Goal: Task Accomplishment & Management: Use online tool/utility

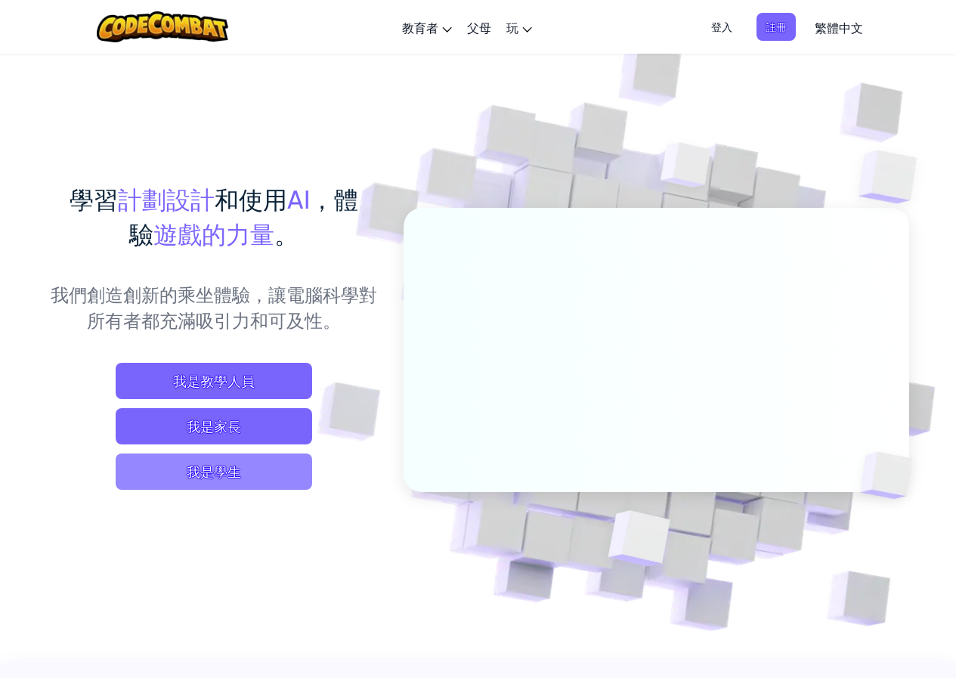
click at [251, 470] on span "我是學生" at bounding box center [214, 472] width 197 height 36
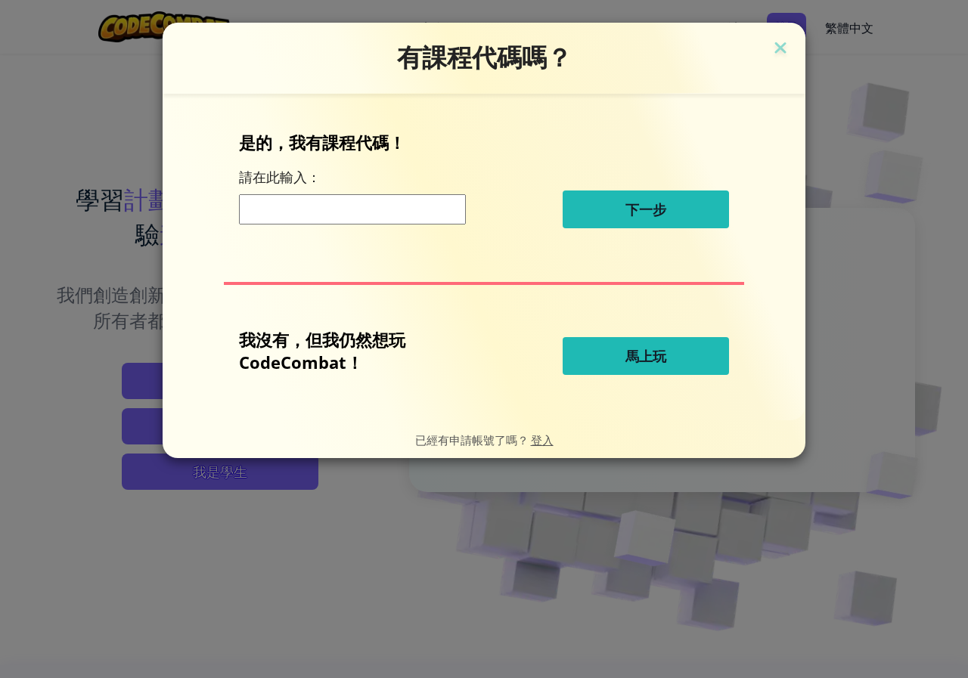
click at [614, 358] on button "馬上玩" at bounding box center [646, 356] width 166 height 38
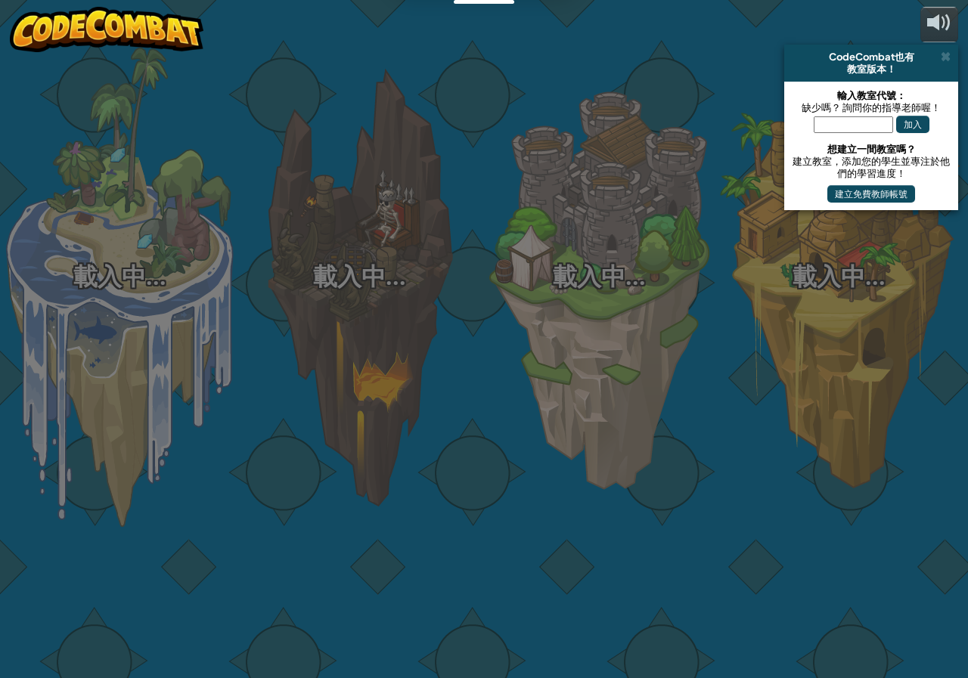
select select "zh-HANT"
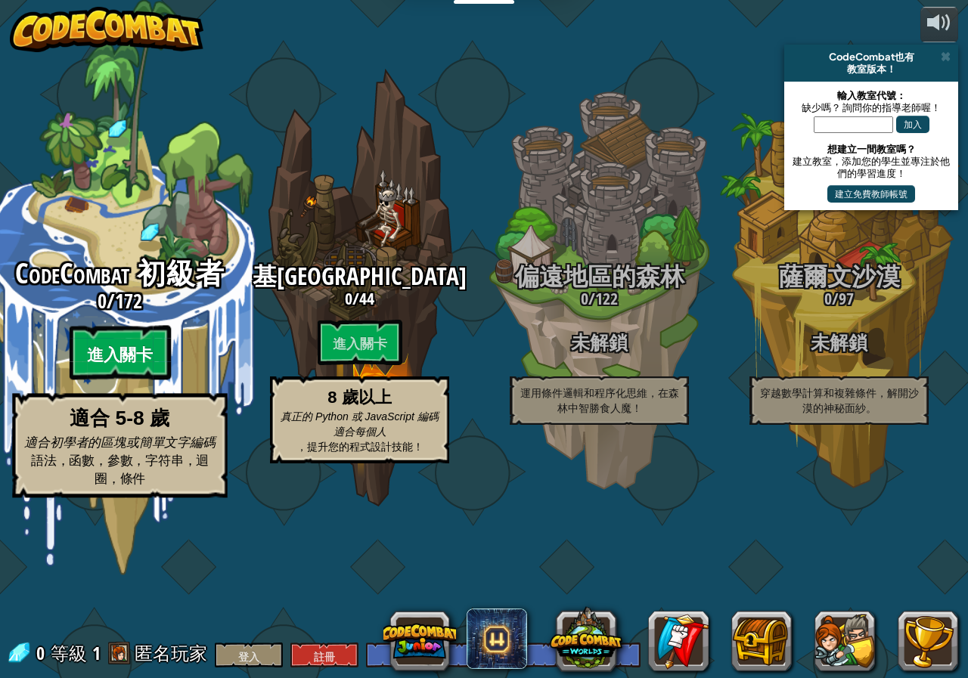
click at [124, 367] on font "進入關卡" at bounding box center [119, 355] width 65 height 23
select select "zh-HANT"
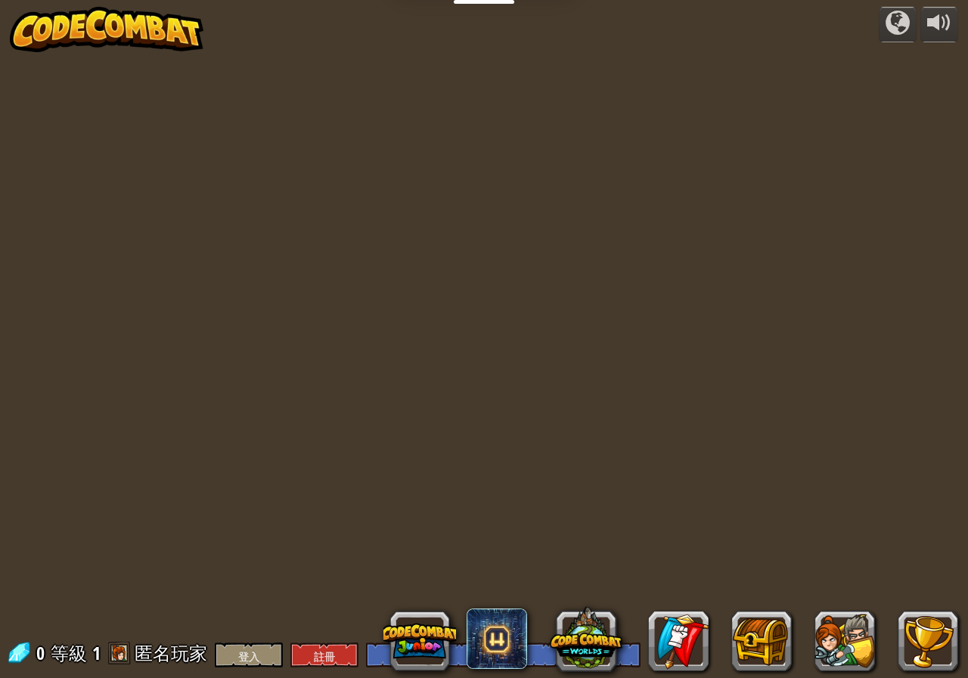
select select "zh-HANT"
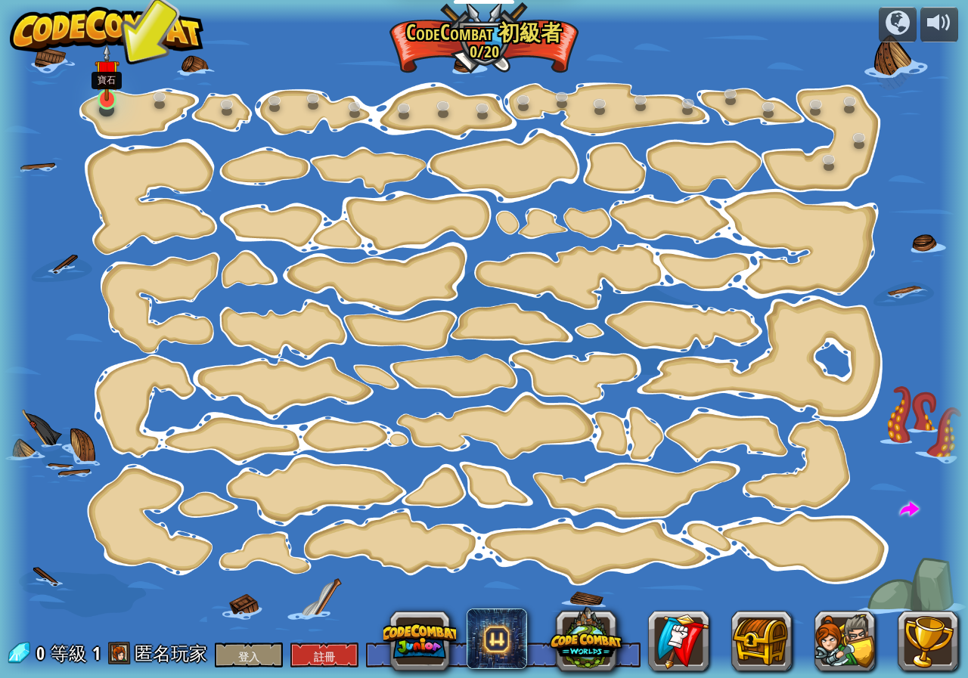
click at [99, 101] on div at bounding box center [108, 99] width 20 height 20
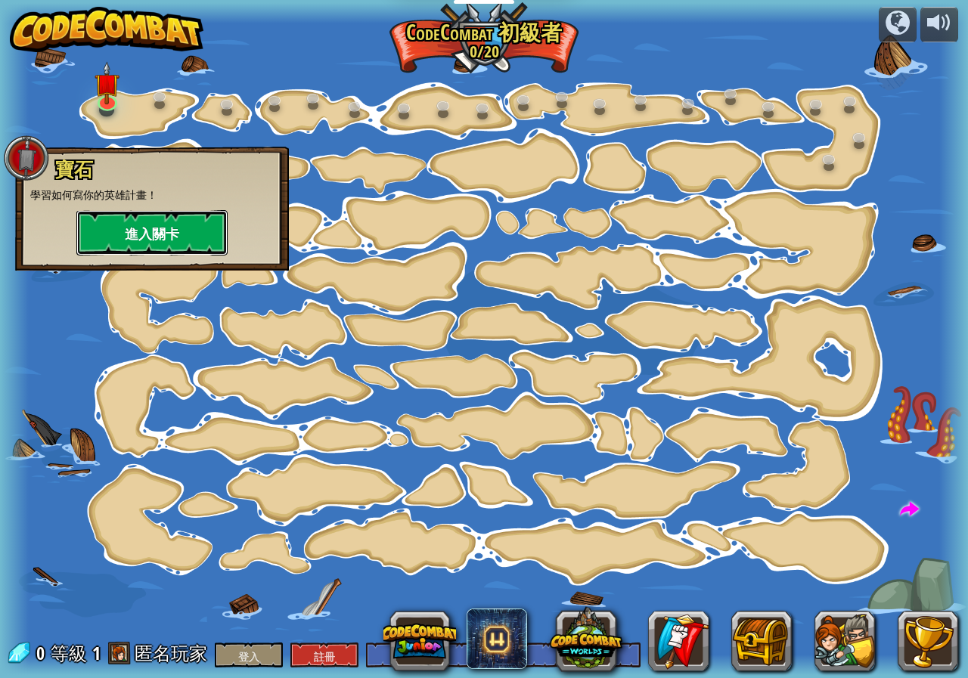
click at [160, 219] on button "進入關卡" at bounding box center [151, 232] width 151 height 45
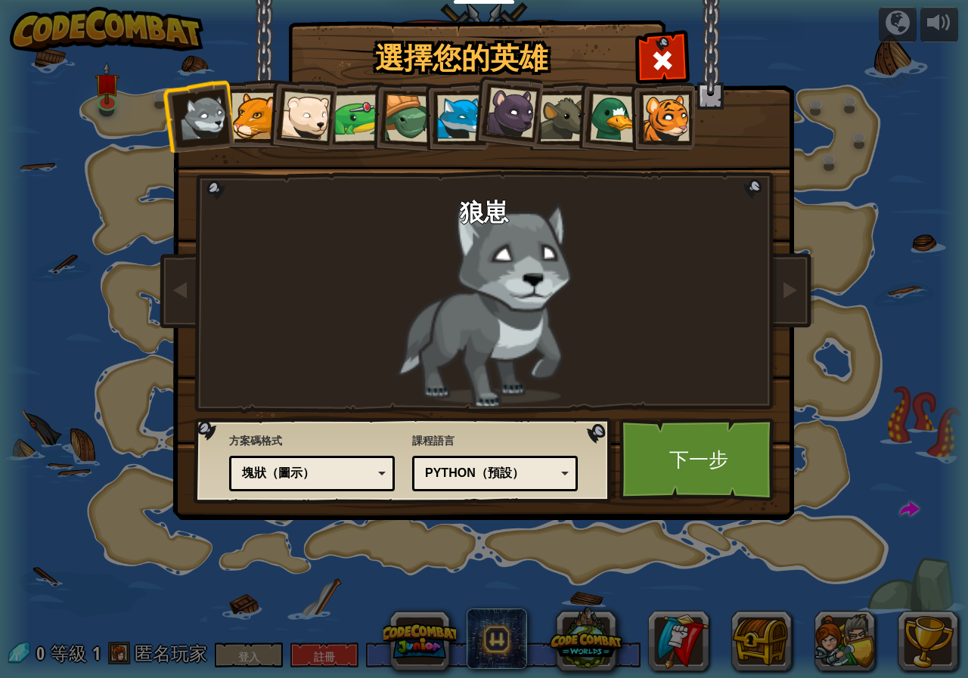
click at [354, 466] on div "塊狀（圖示）" at bounding box center [307, 473] width 131 height 17
drag, startPoint x: 356, startPoint y: 591, endPoint x: 380, endPoint y: 558, distance: 40.7
click at [357, 591] on div "選擇您的英雄 0 狼崽 美洲獅 北極熊幼崽 青蛙 烏龜 藍狐英雄 黑幼豹崽 褐鼠 鴨子 幼虎 方案碼格式 文字程式碼 區塊和程式碼 狀塊 塊狀（圖示） 塊狀（…" at bounding box center [484, 339] width 968 height 678
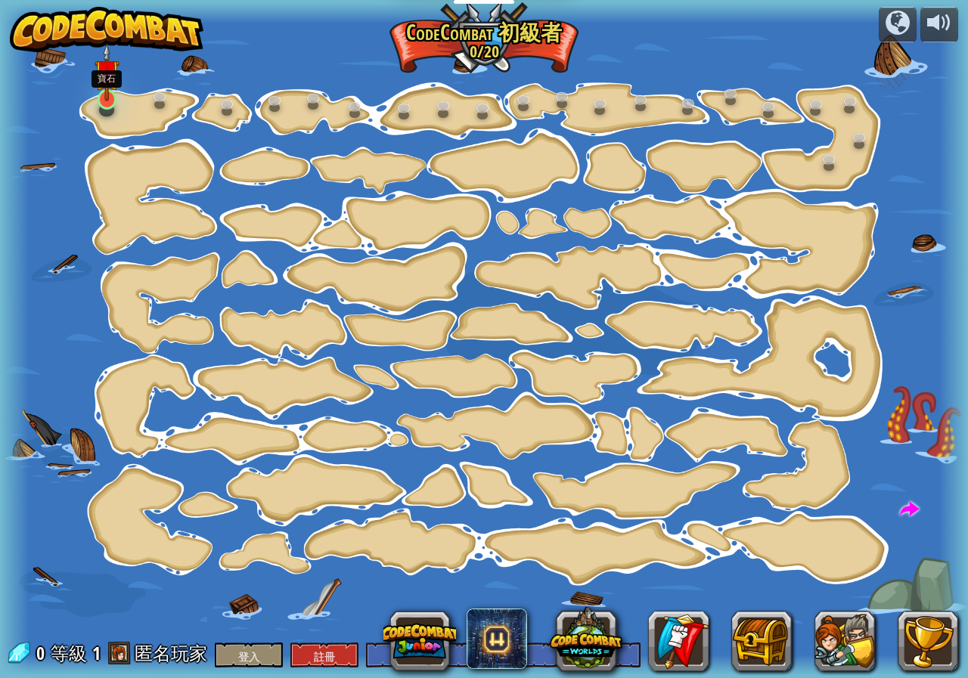
click at [105, 101] on img at bounding box center [107, 71] width 25 height 57
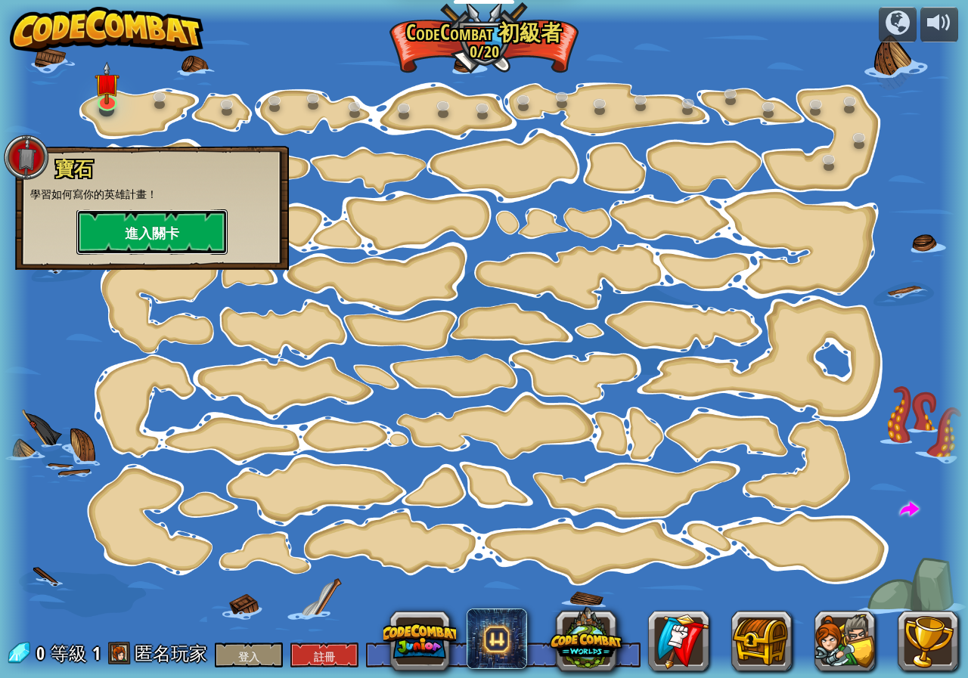
click at [186, 239] on button "進入關卡" at bounding box center [151, 231] width 151 height 45
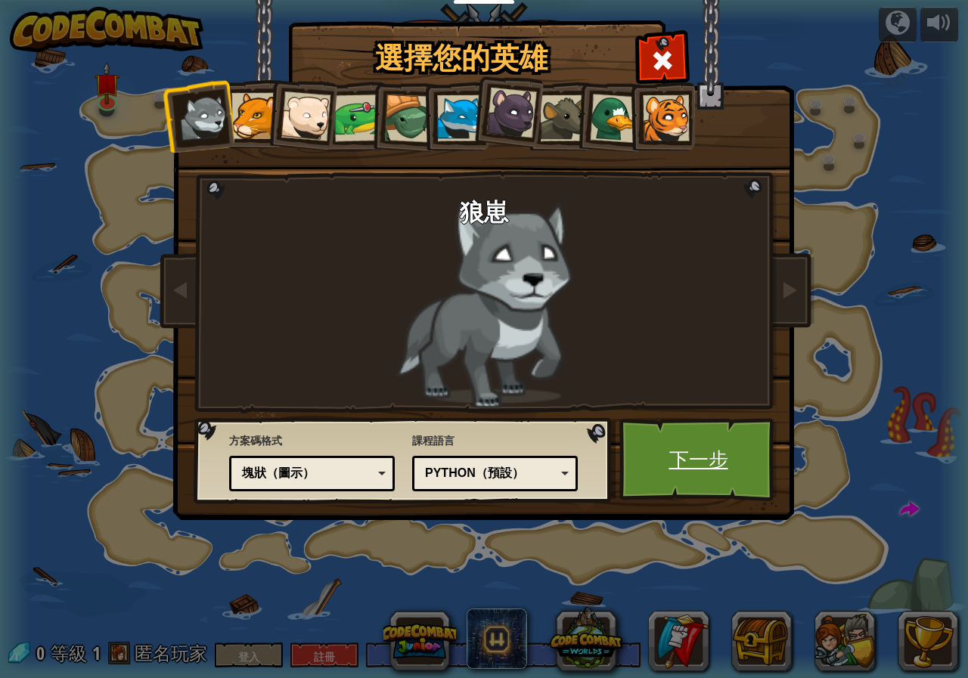
click at [721, 449] on font "下一步" at bounding box center [698, 458] width 59 height 27
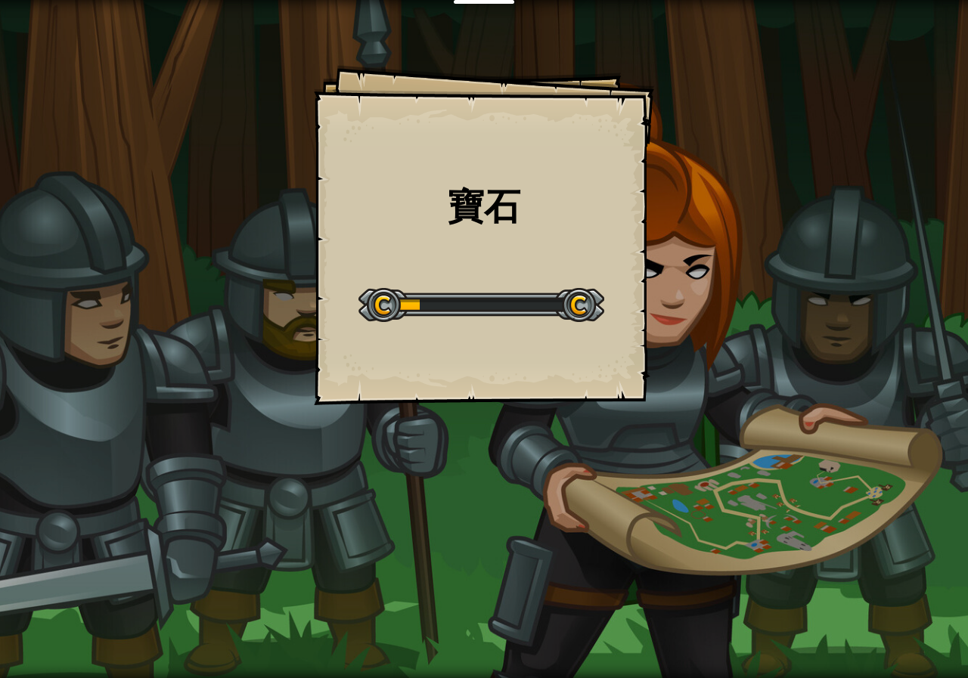
click at [406, 273] on div "起始等級" at bounding box center [481, 303] width 246 height 60
click at [440, 342] on div "寶石 目標 起始等級 從伺服器載入失敗 您將需要訂閱來開啟此關。 訂閱 您需要參加一個課程才能參加此關卡。 回到我的課程 詢問您的老師來分派授權碼給您，這樣您…" at bounding box center [484, 235] width 340 height 340
click at [442, 339] on div "寶石 目標 起始等級 從伺服器載入失敗 您將需要訂閱來開啟此關。 訂閱 您需要參加一個課程才能參加此關卡。 回到我的課程 詢問您的老師來分派授權碼給您，這樣您…" at bounding box center [484, 235] width 340 height 340
click at [442, 338] on div "寶石 目標 起始等級 從伺服器載入失敗 您將需要訂閱來開啟此關。 訂閱 您需要參加一個課程才能參加此關卡。 回到我的課程 詢問您的老師來分派授權碼給您，這樣您…" at bounding box center [484, 235] width 340 height 340
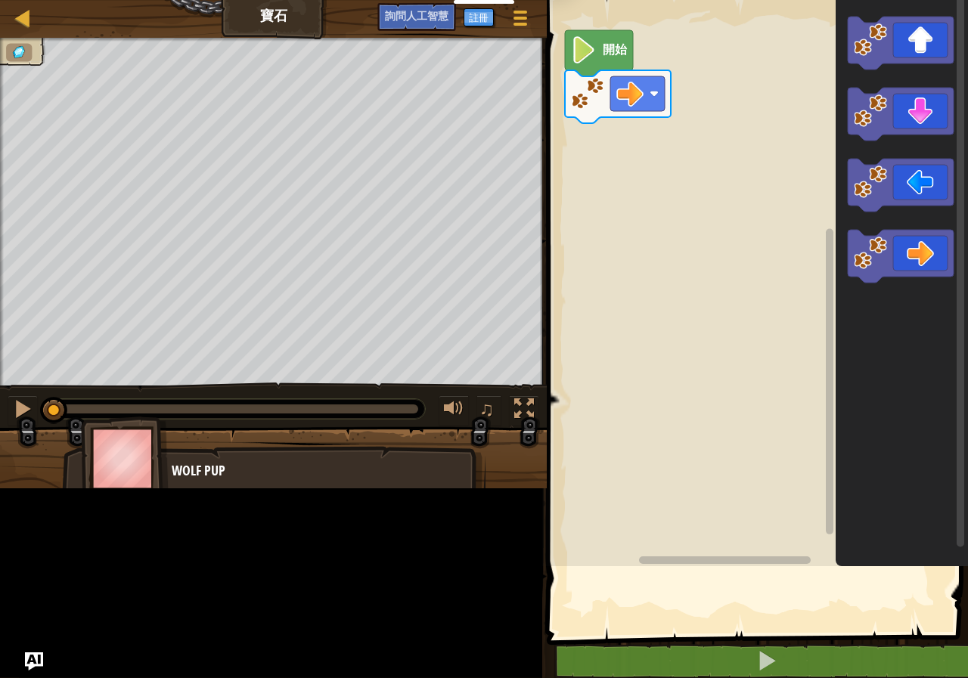
drag, startPoint x: 412, startPoint y: 301, endPoint x: 568, endPoint y: 308, distance: 155.9
click at [568, 308] on div "教育者 建立免費帳號 學校和地區解決方案 教師工具包預覽 標準字體 問題研究 成功故事 專業發展 程式設計一小時 贈款與資金資源 請求演示或報價 父母 玩 碼…" at bounding box center [484, 339] width 968 height 678
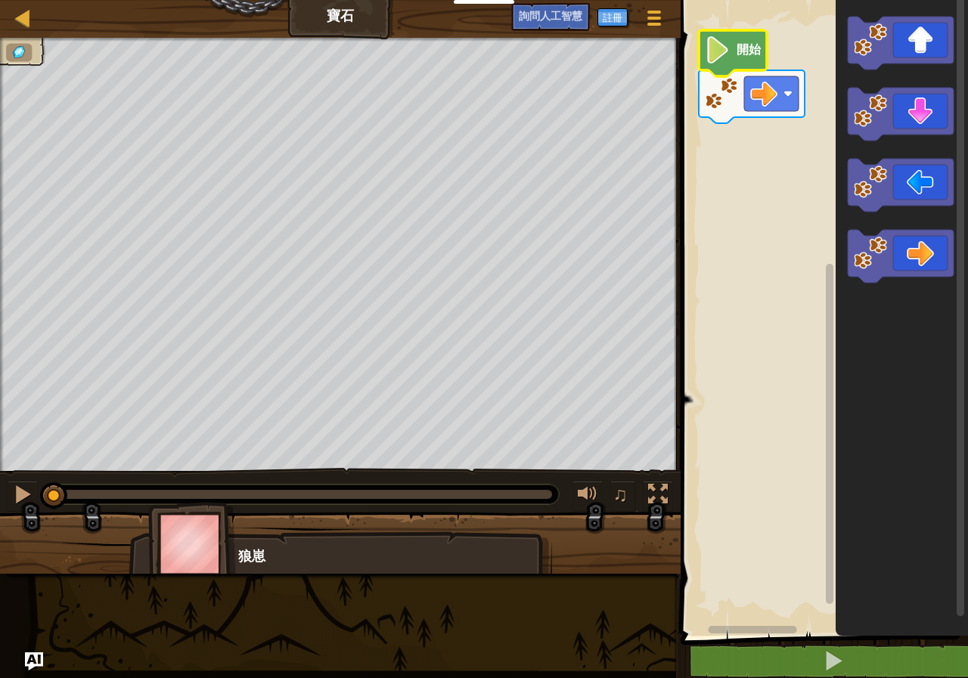
click at [749, 60] on icon "街區工作區" at bounding box center [733, 53] width 68 height 46
click at [732, 52] on icon "街區工作區" at bounding box center [733, 53] width 68 height 46
click at [714, 57] on image "街區工作區" at bounding box center [718, 49] width 26 height 27
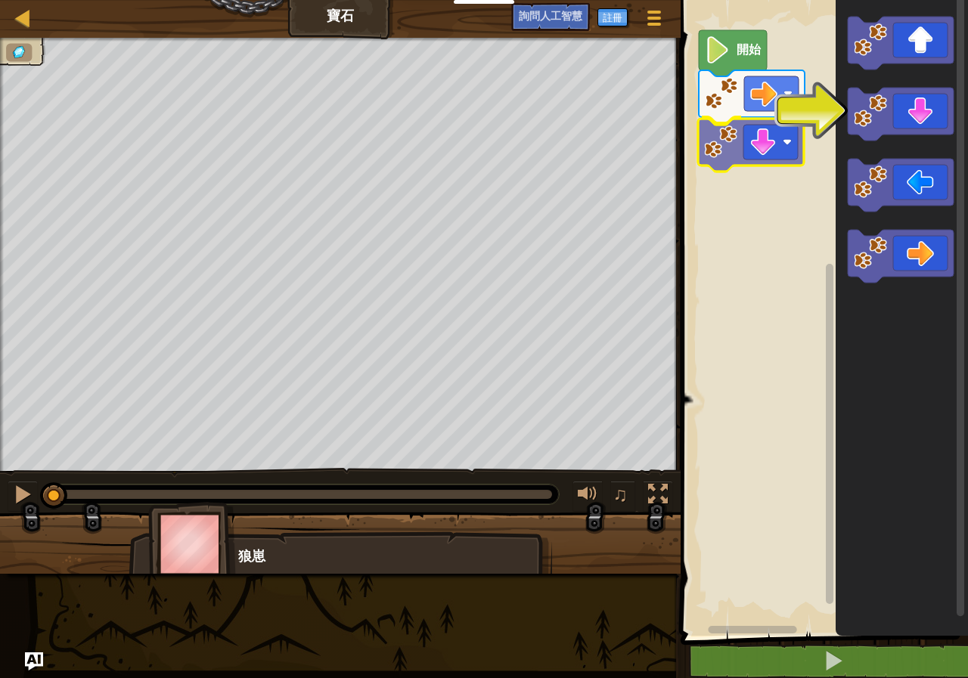
click at [786, 153] on div "開始" at bounding box center [822, 313] width 292 height 643
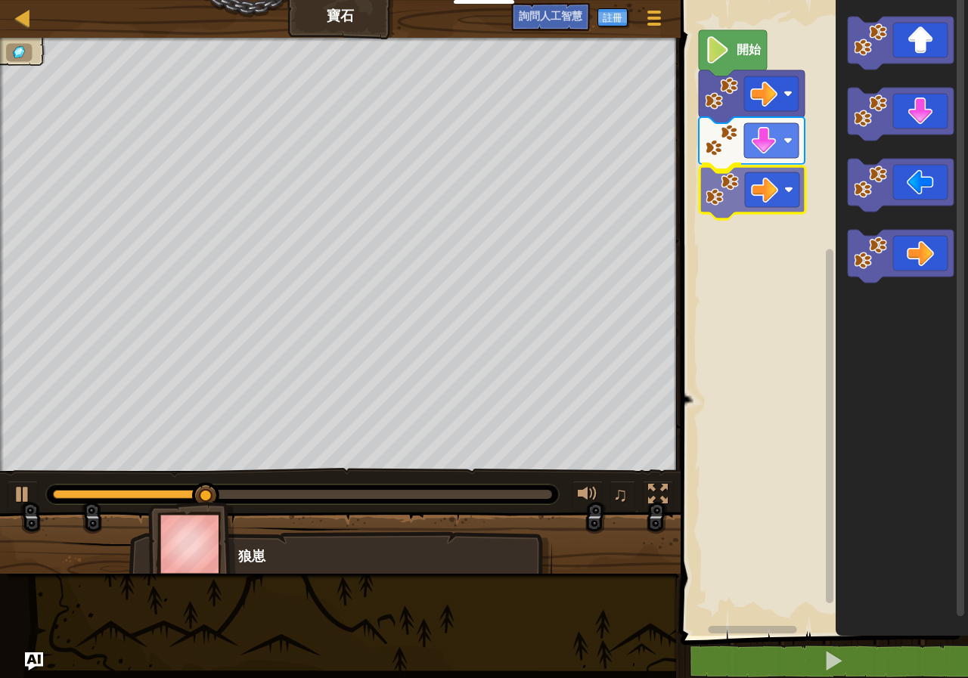
click at [779, 196] on div "開始" at bounding box center [822, 313] width 292 height 643
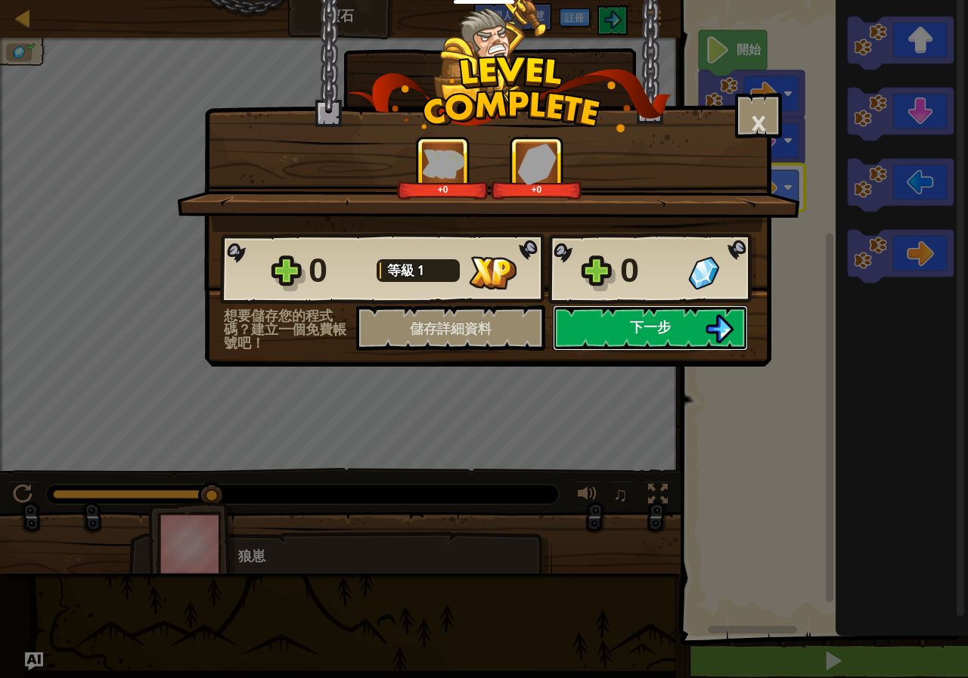
click at [683, 320] on button "下一步" at bounding box center [650, 327] width 195 height 45
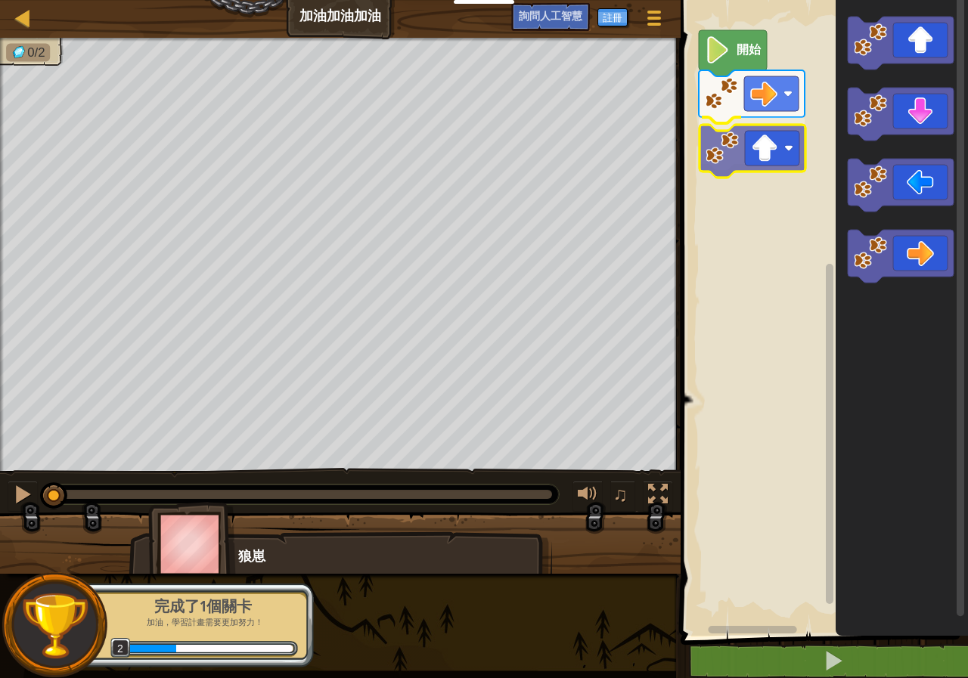
click at [758, 166] on div "開始" at bounding box center [822, 313] width 292 height 643
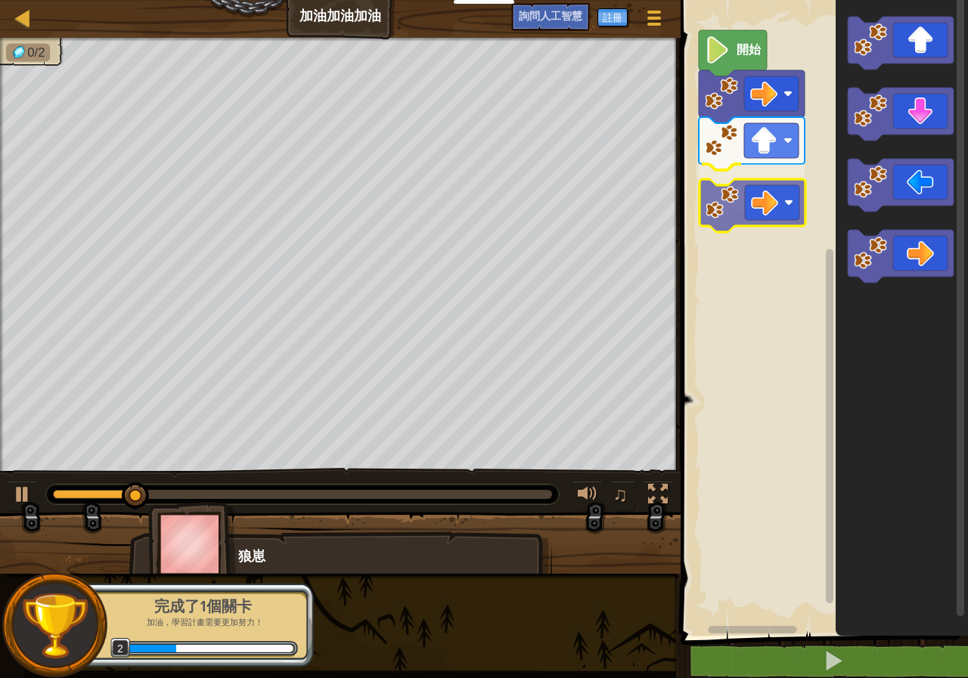
click at [752, 184] on div "開始" at bounding box center [822, 313] width 292 height 643
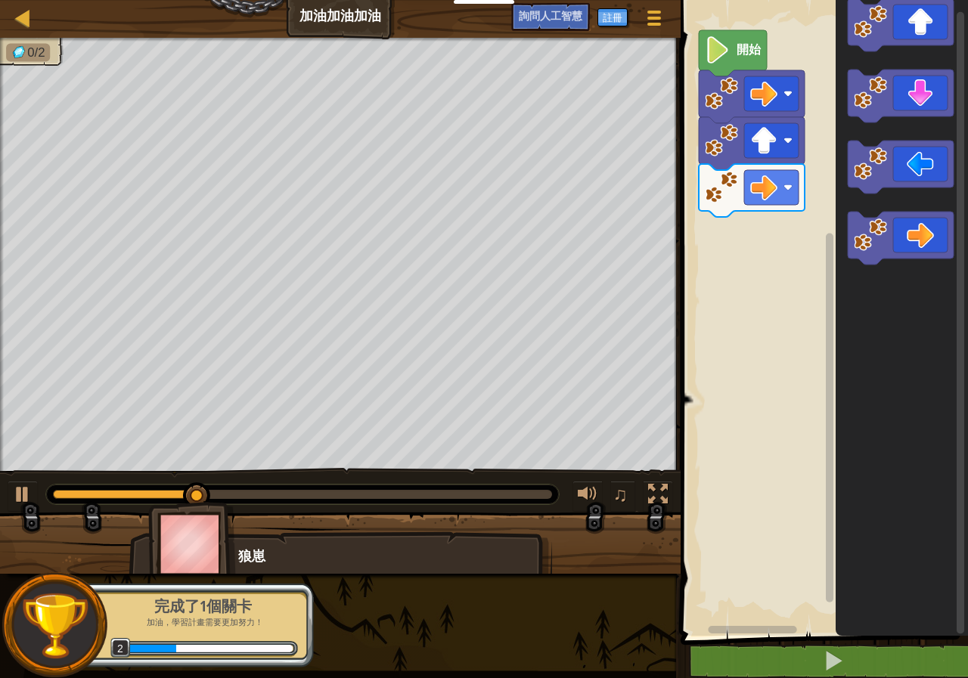
click at [758, 240] on div "開始" at bounding box center [822, 313] width 292 height 643
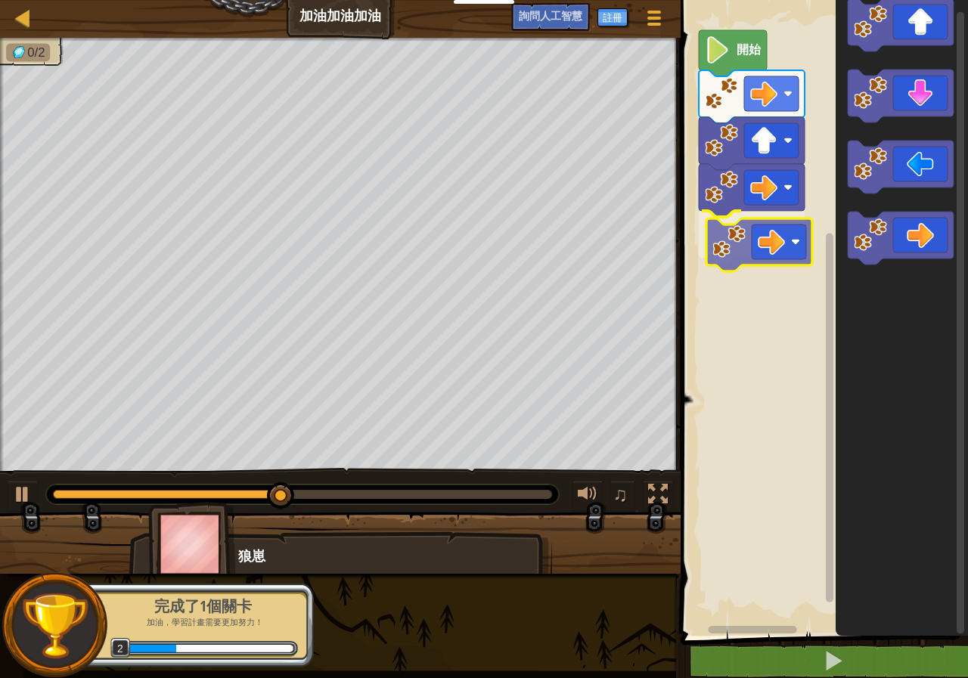
click at [779, 248] on div "開始" at bounding box center [822, 313] width 292 height 643
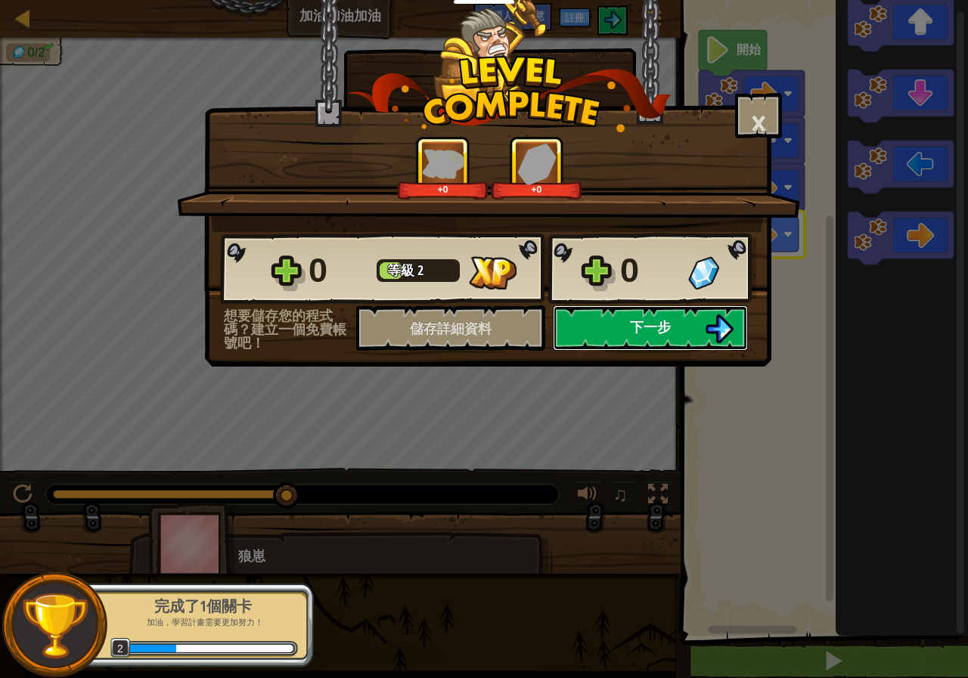
click at [606, 319] on button "下一步" at bounding box center [650, 327] width 195 height 45
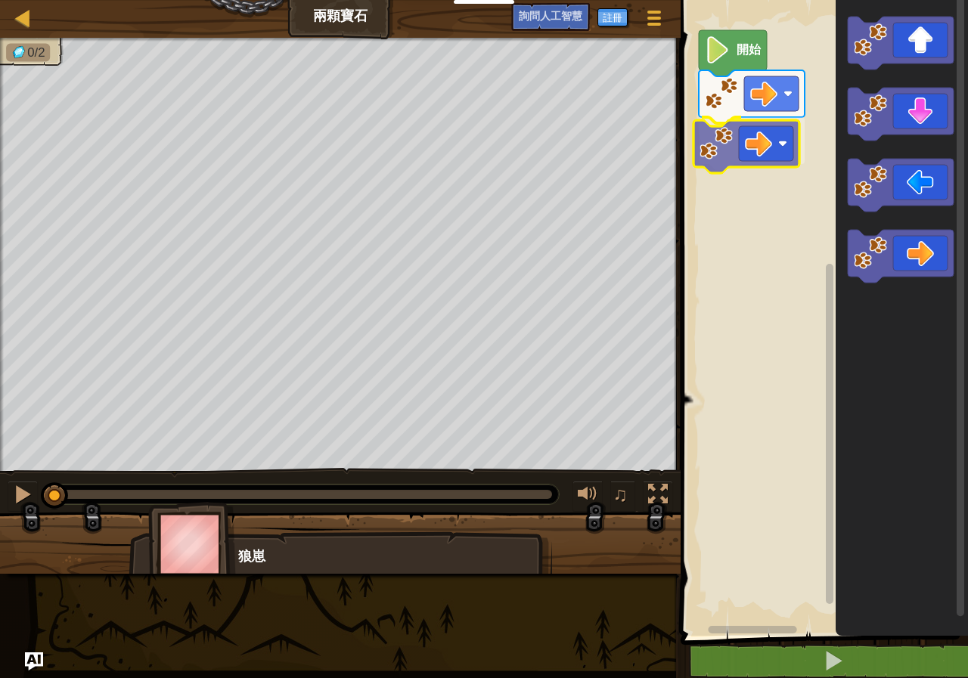
click at [776, 152] on div "開始" at bounding box center [822, 313] width 292 height 643
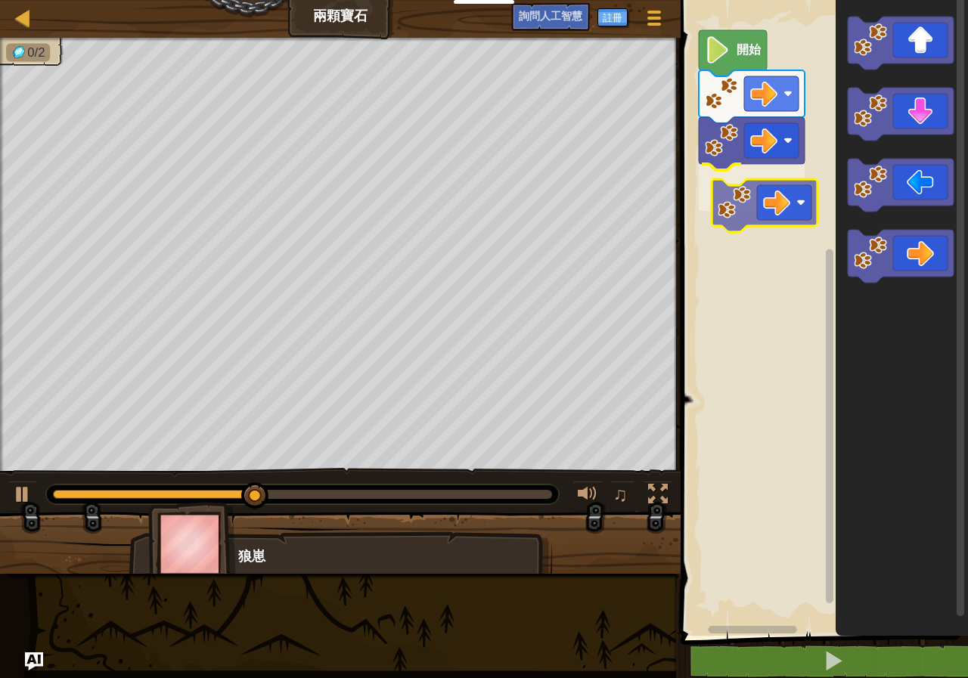
click at [790, 198] on div "開始" at bounding box center [822, 313] width 292 height 643
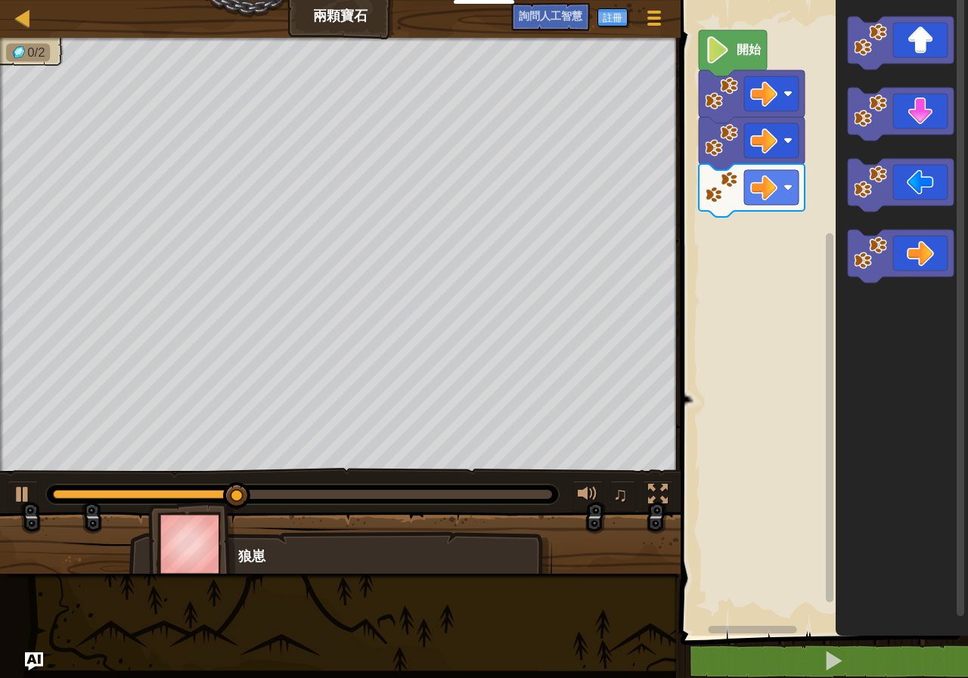
click at [805, 197] on div "開始" at bounding box center [822, 313] width 292 height 643
click at [810, 194] on div "開始" at bounding box center [822, 313] width 292 height 643
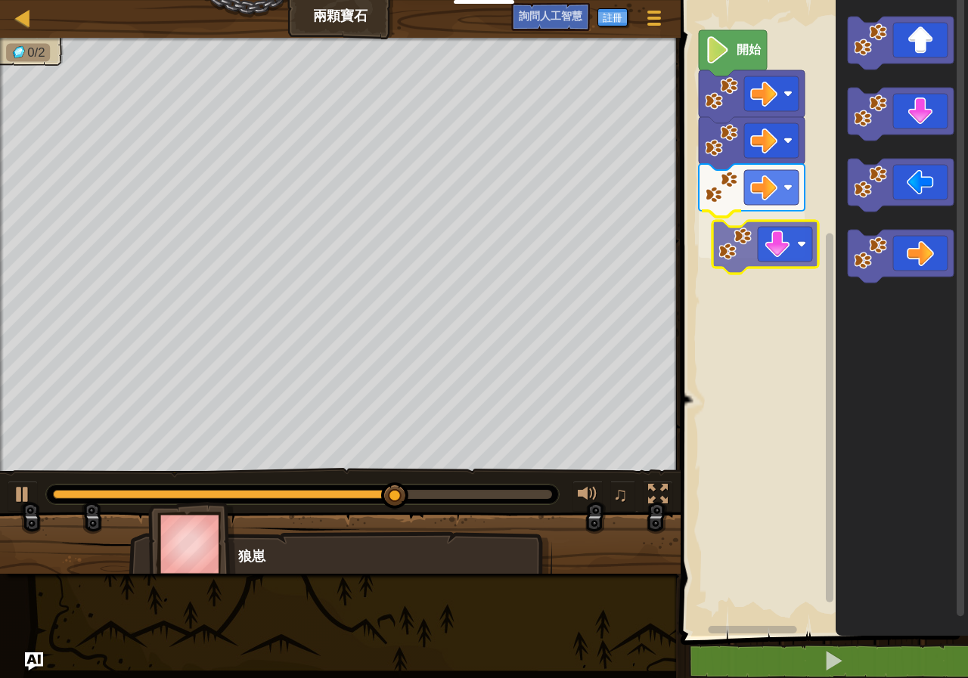
click at [752, 234] on div "開始" at bounding box center [822, 313] width 292 height 643
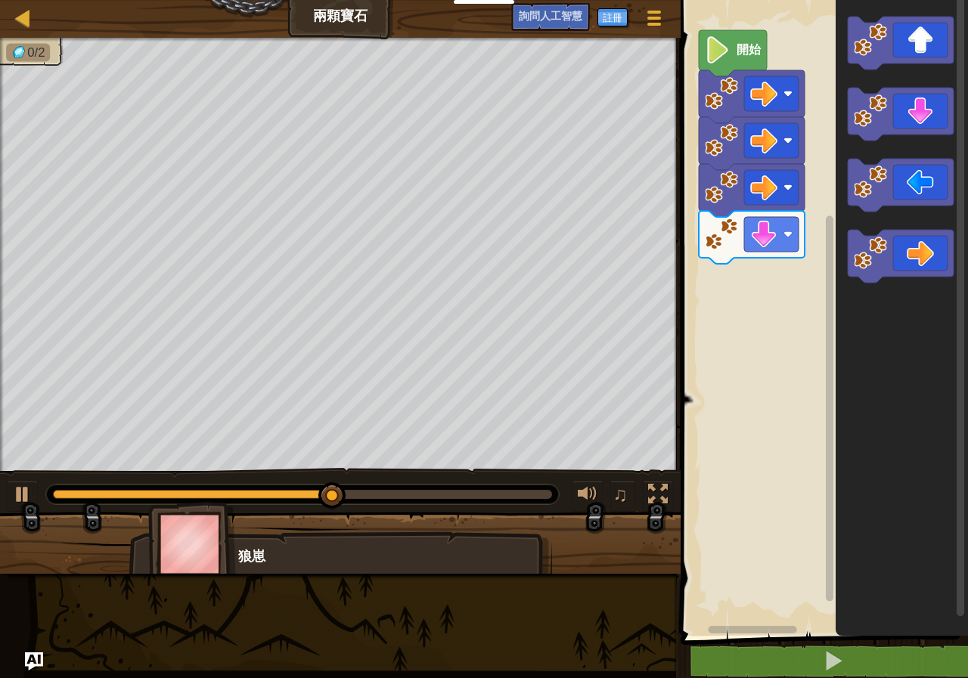
click at [877, 96] on g "街區工作區" at bounding box center [901, 150] width 106 height 266
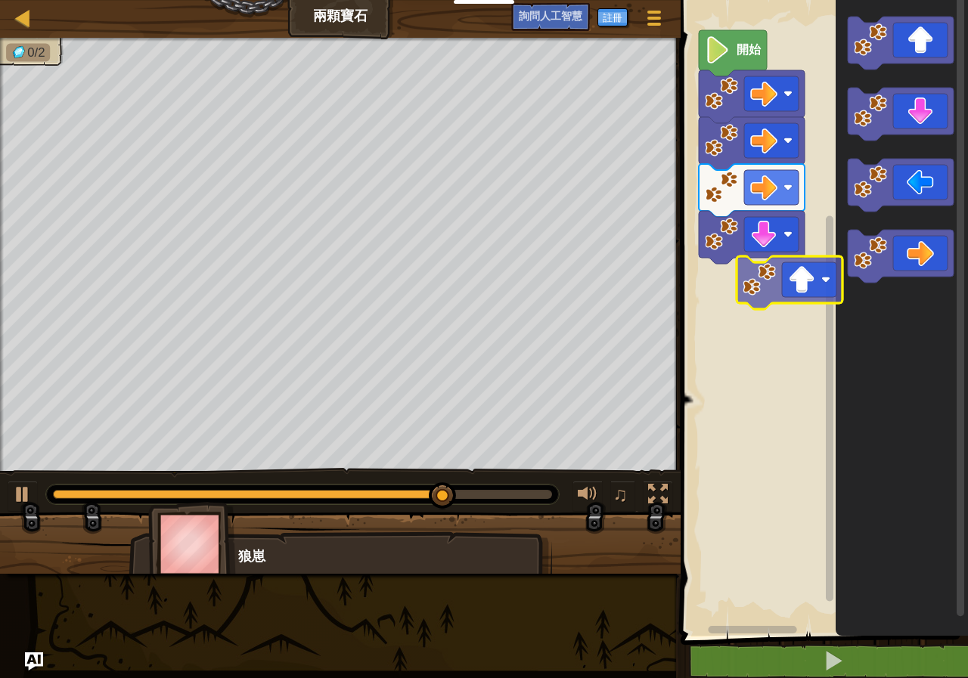
click at [778, 283] on div "開始" at bounding box center [822, 313] width 292 height 643
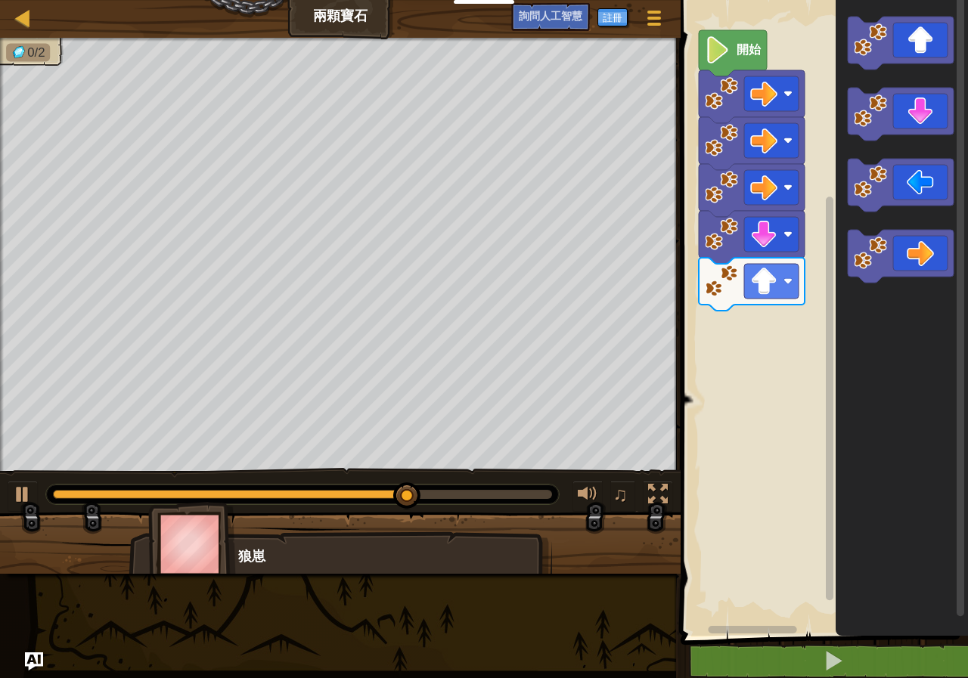
click at [868, 91] on g "街區工作區" at bounding box center [901, 150] width 106 height 266
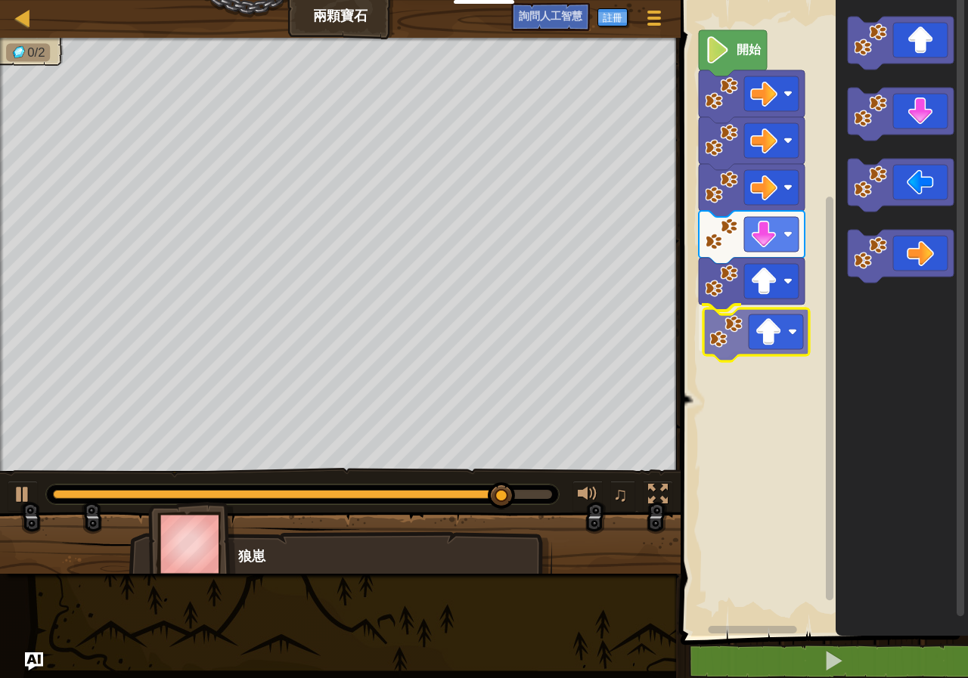
click at [747, 329] on div "開始" at bounding box center [822, 313] width 292 height 643
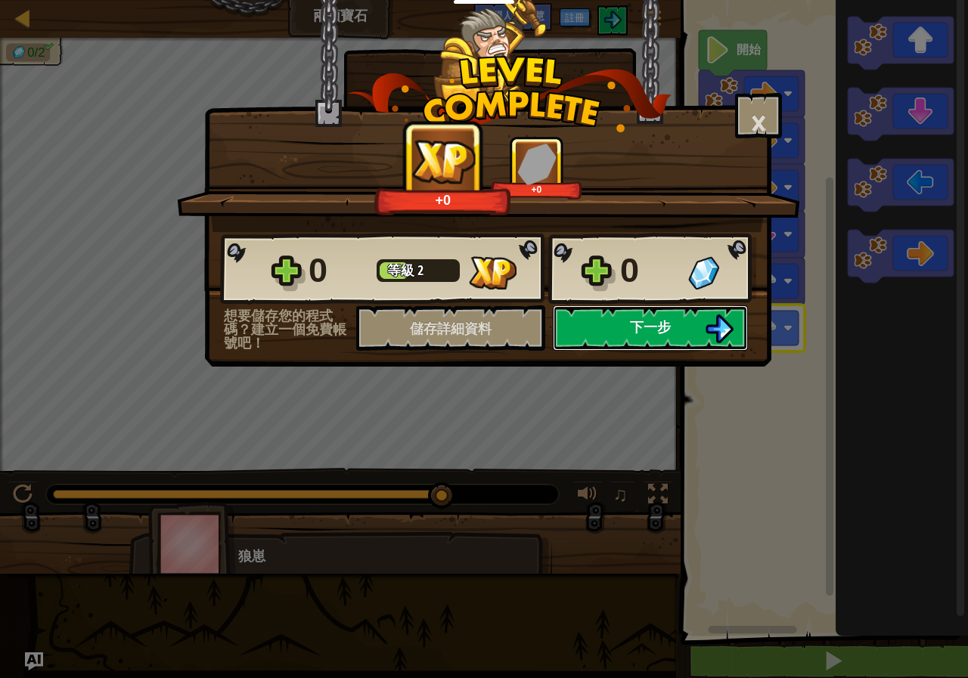
click at [707, 320] on img at bounding box center [719, 329] width 29 height 29
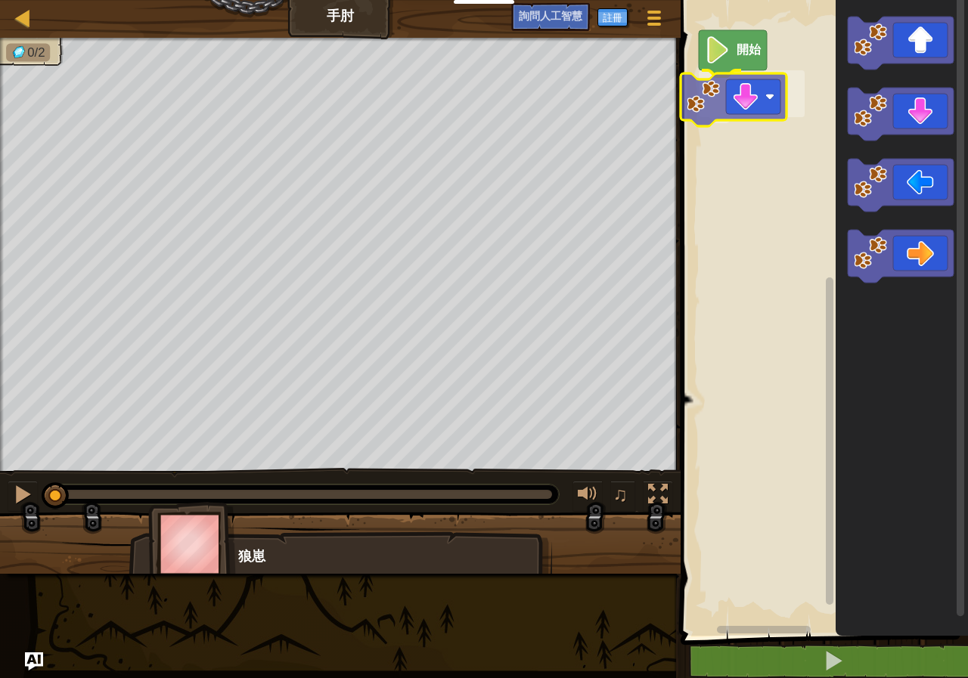
click at [751, 97] on div "開始" at bounding box center [822, 313] width 292 height 643
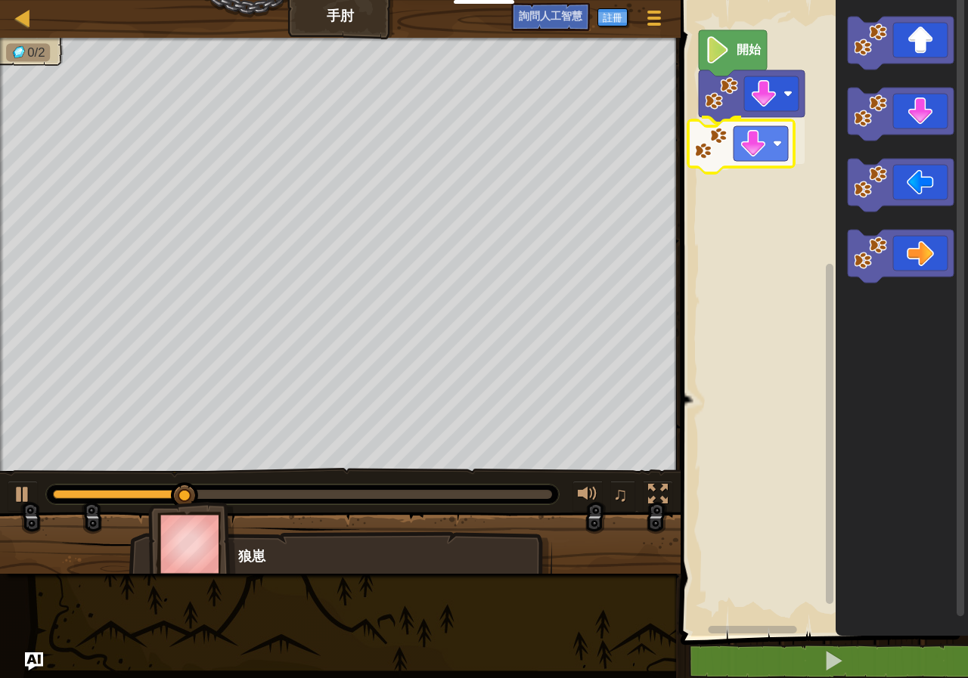
click at [736, 158] on div "開始" at bounding box center [822, 313] width 292 height 643
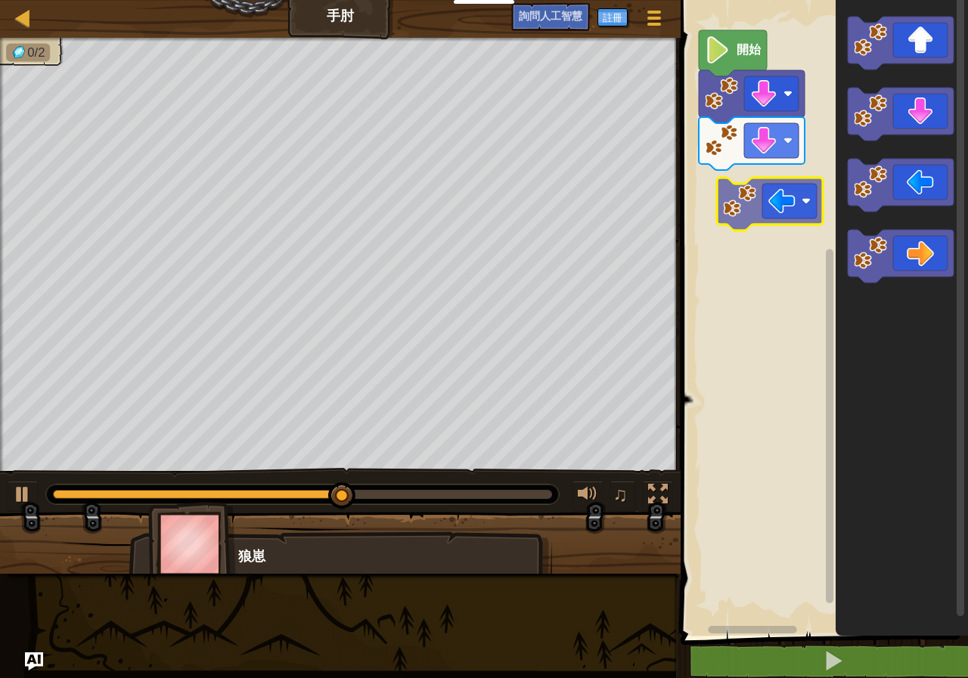
click at [775, 212] on div "開始" at bounding box center [822, 313] width 292 height 643
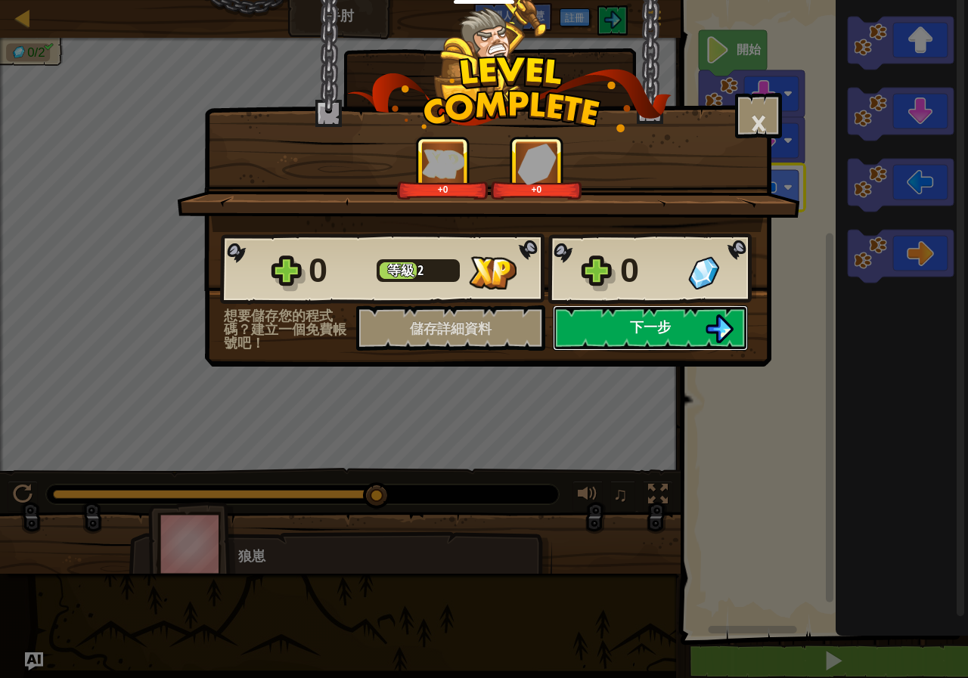
click at [635, 331] on font "下一步" at bounding box center [650, 327] width 41 height 19
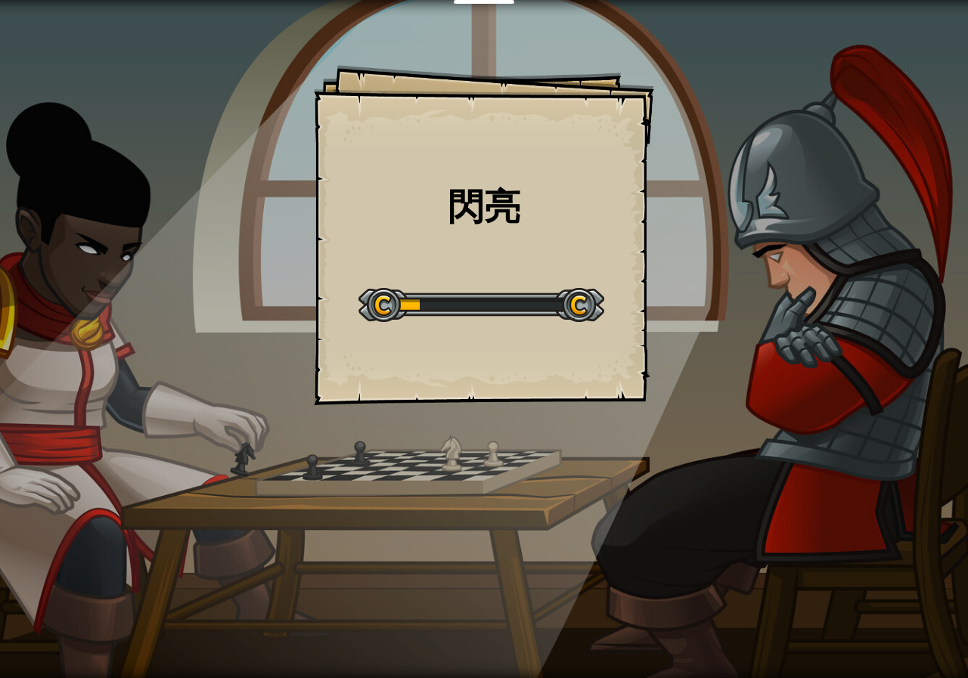
drag, startPoint x: 456, startPoint y: 305, endPoint x: 609, endPoint y: 321, distance: 154.3
click at [609, 321] on div "閃亮 Goals Start Level 從伺服器載入失敗 您將需要訂閱來開啟這關。 訂閱 您需要加入一個課程來遊玩此關卡。 回到我的課程 詢問您的老師來分派…" at bounding box center [484, 235] width 340 height 340
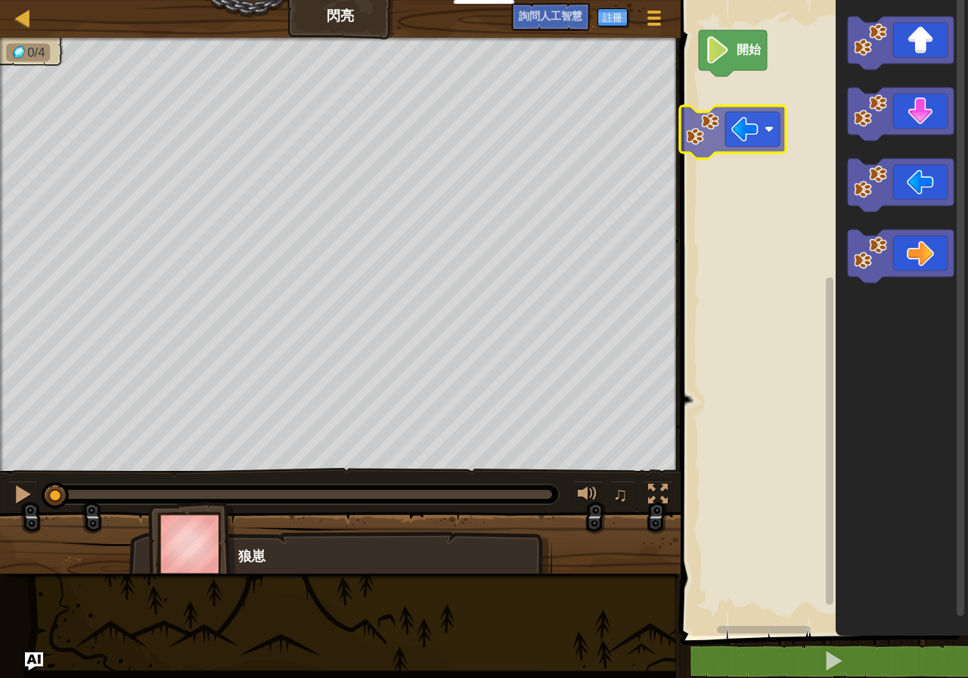
click at [749, 129] on div "開始" at bounding box center [822, 313] width 292 height 643
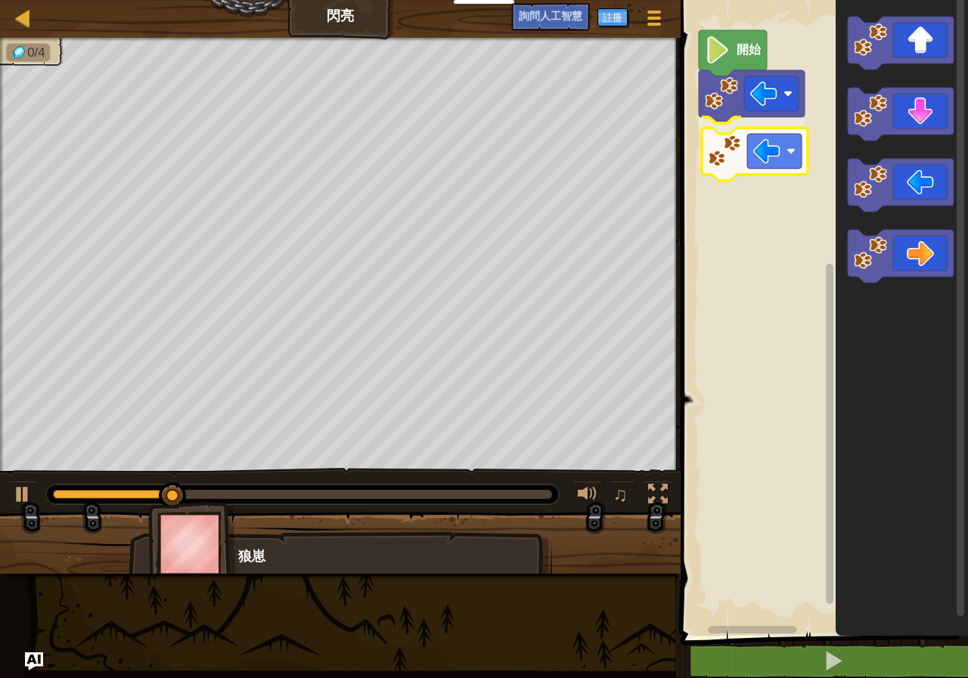
click at [754, 173] on div "開始" at bounding box center [822, 313] width 292 height 643
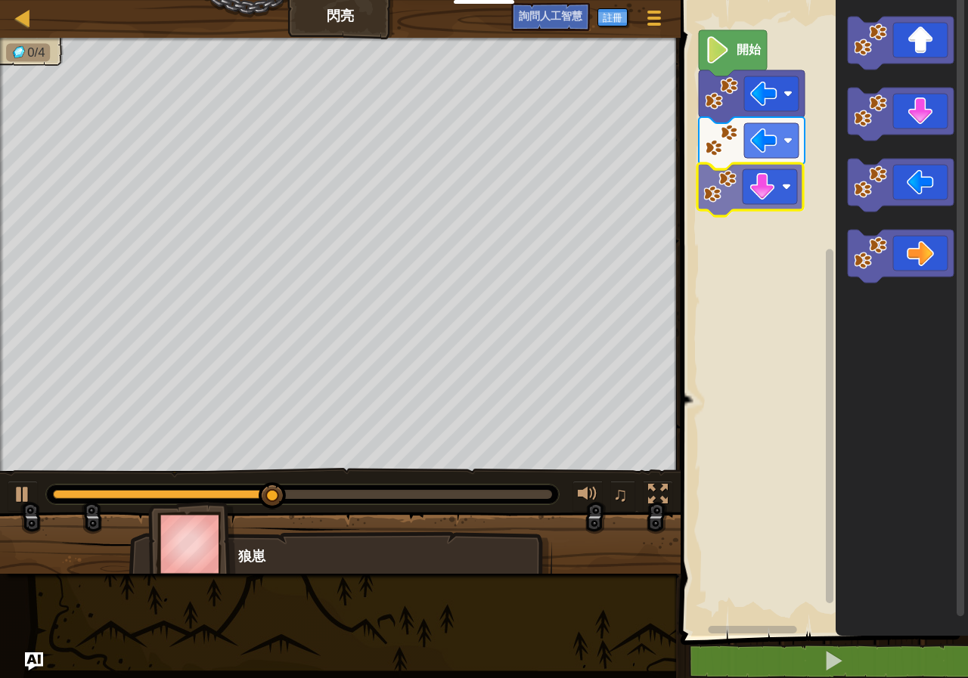
click at [762, 191] on div "開始" at bounding box center [822, 313] width 292 height 643
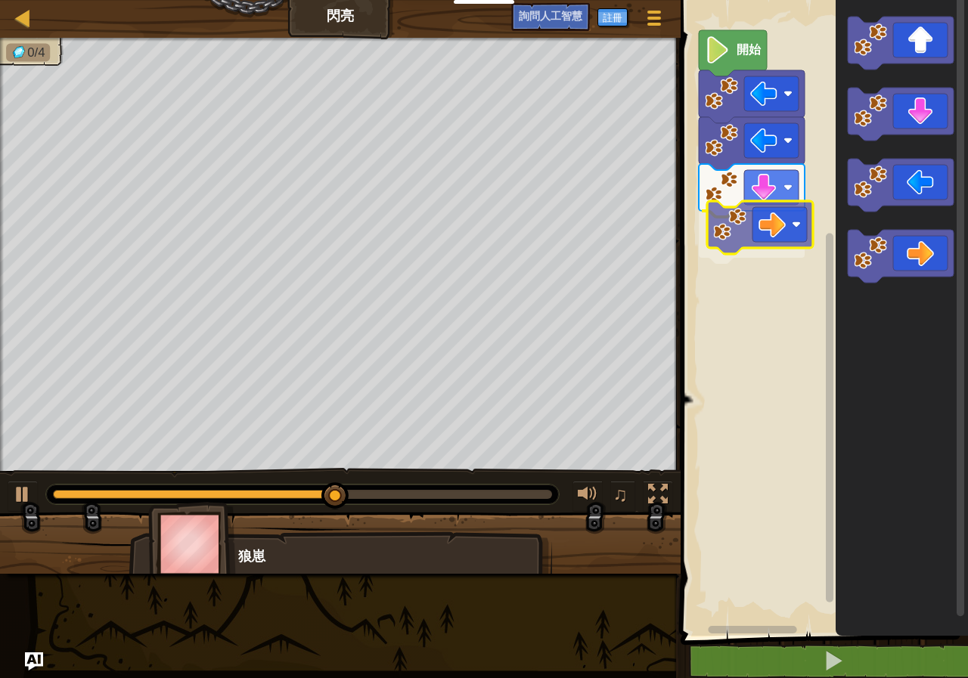
click at [775, 222] on div "開始" at bounding box center [822, 313] width 292 height 643
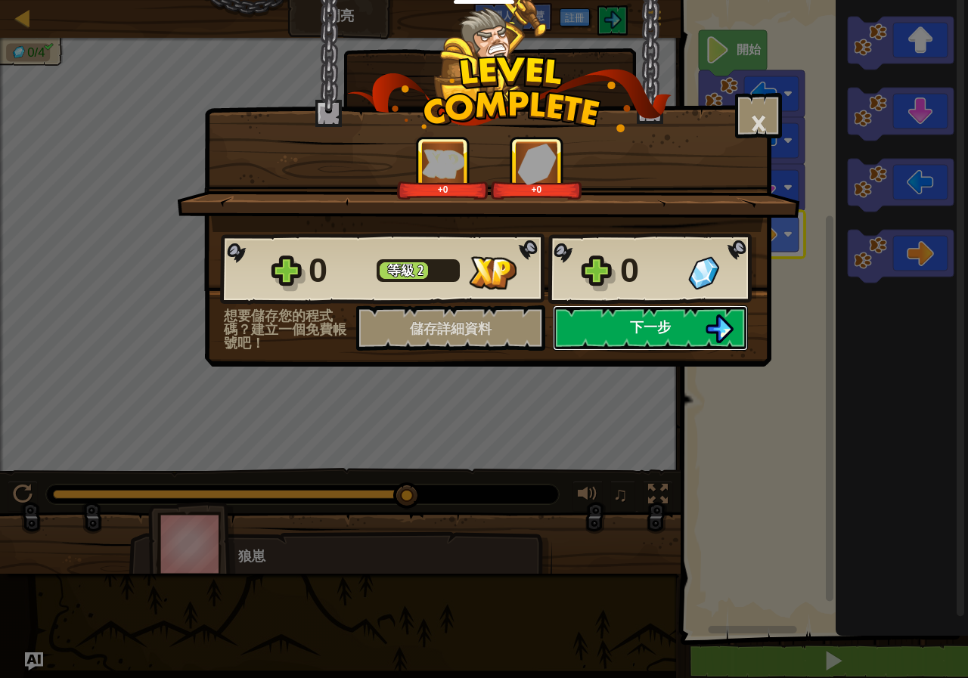
click at [602, 319] on button "下一步" at bounding box center [650, 327] width 195 height 45
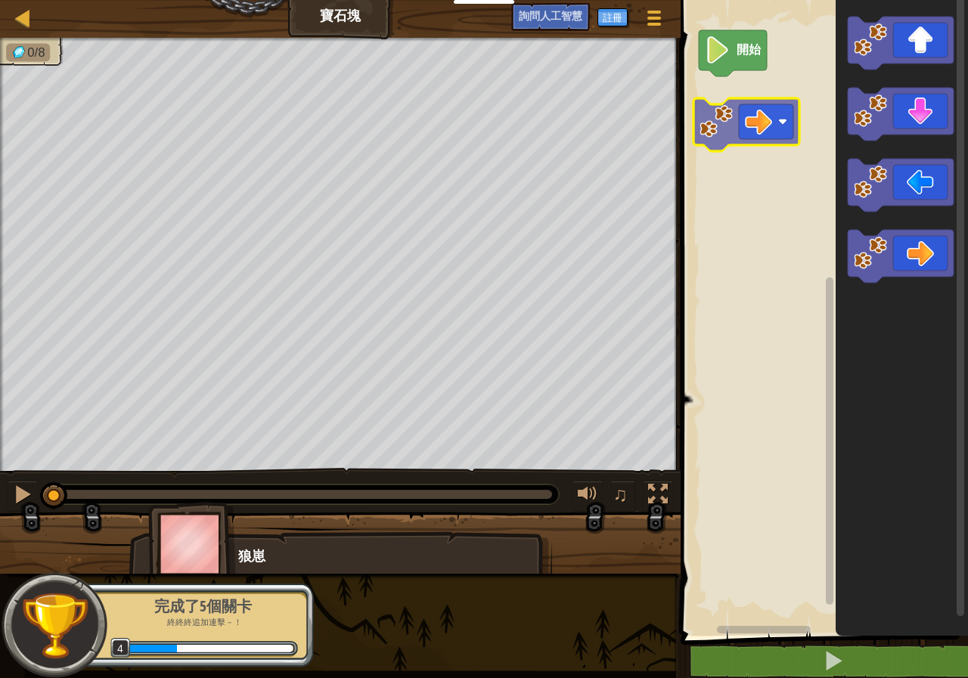
click at [777, 118] on div "開始" at bounding box center [822, 313] width 292 height 643
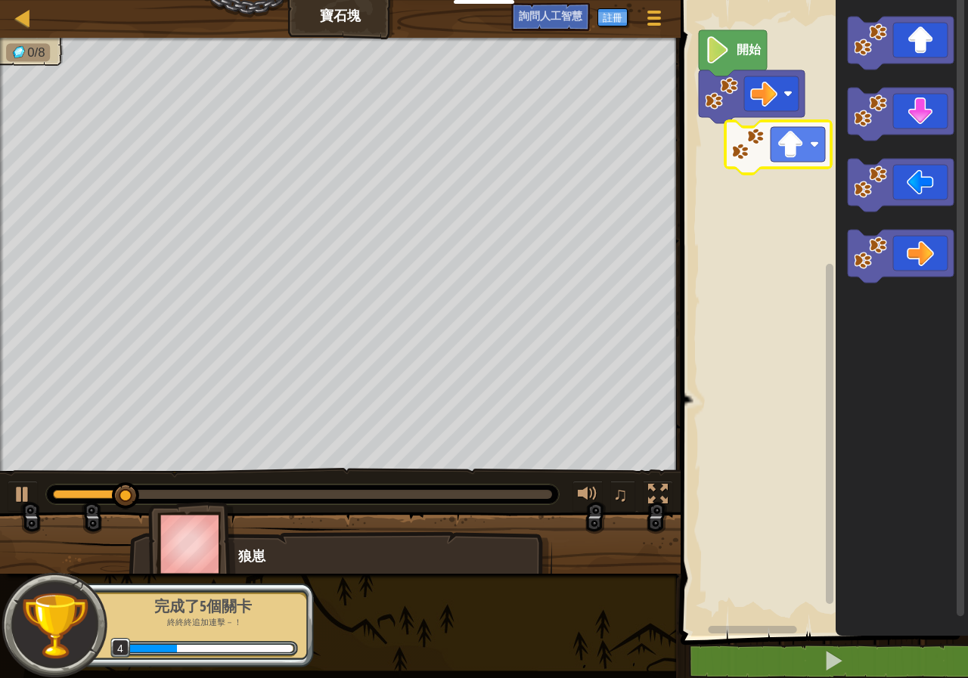
click at [765, 147] on div "開始" at bounding box center [822, 313] width 292 height 643
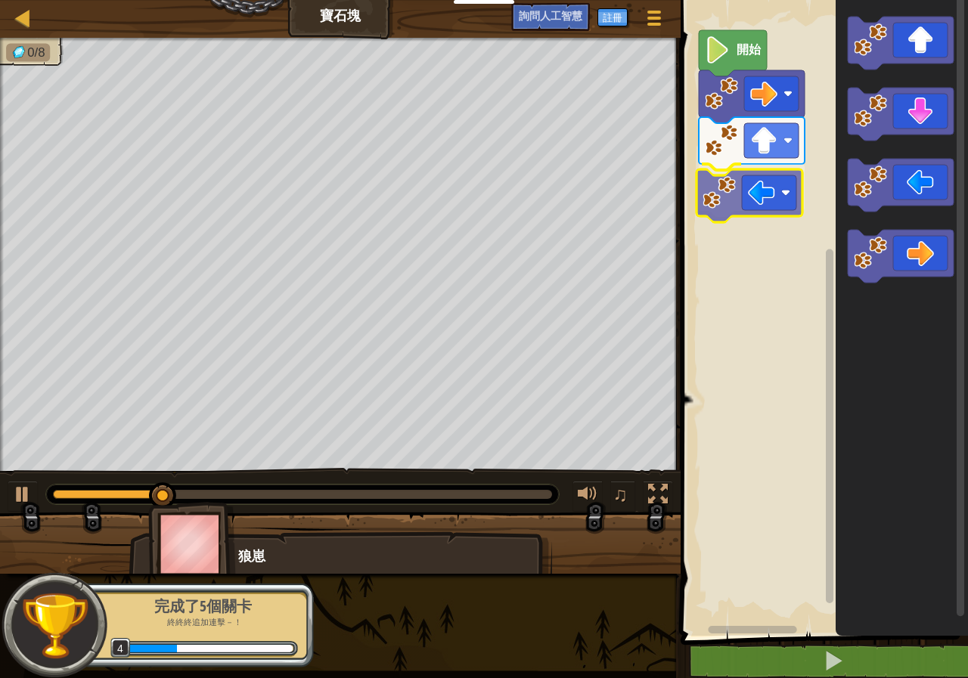
click at [759, 204] on div "開始" at bounding box center [822, 313] width 292 height 643
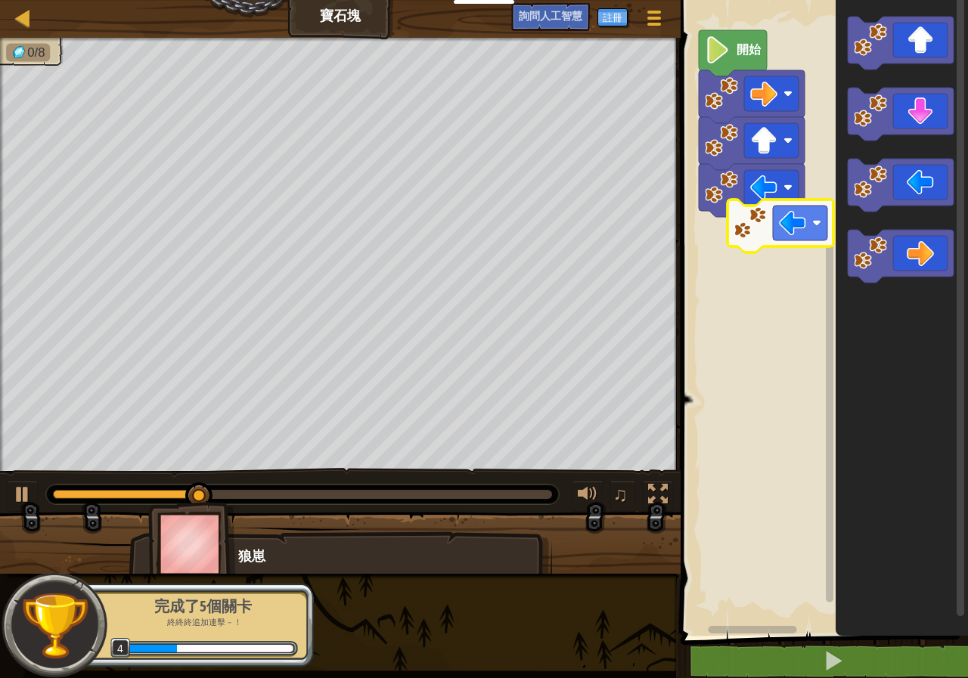
click at [780, 237] on div "開始" at bounding box center [822, 313] width 292 height 643
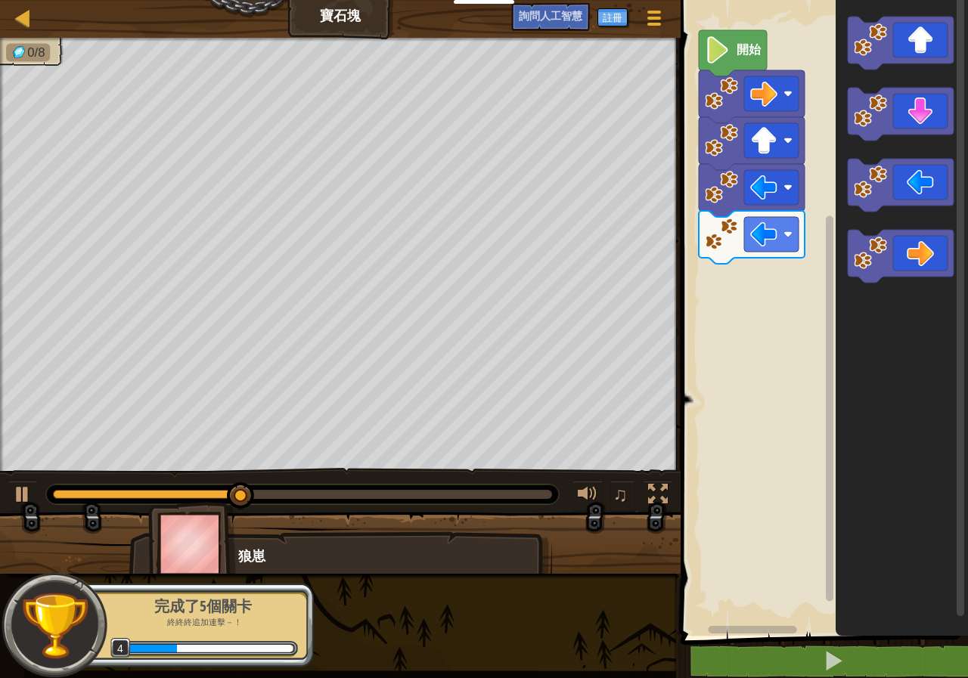
click at [835, 203] on div "開始" at bounding box center [822, 313] width 292 height 643
click at [743, 288] on div "開始" at bounding box center [822, 313] width 292 height 643
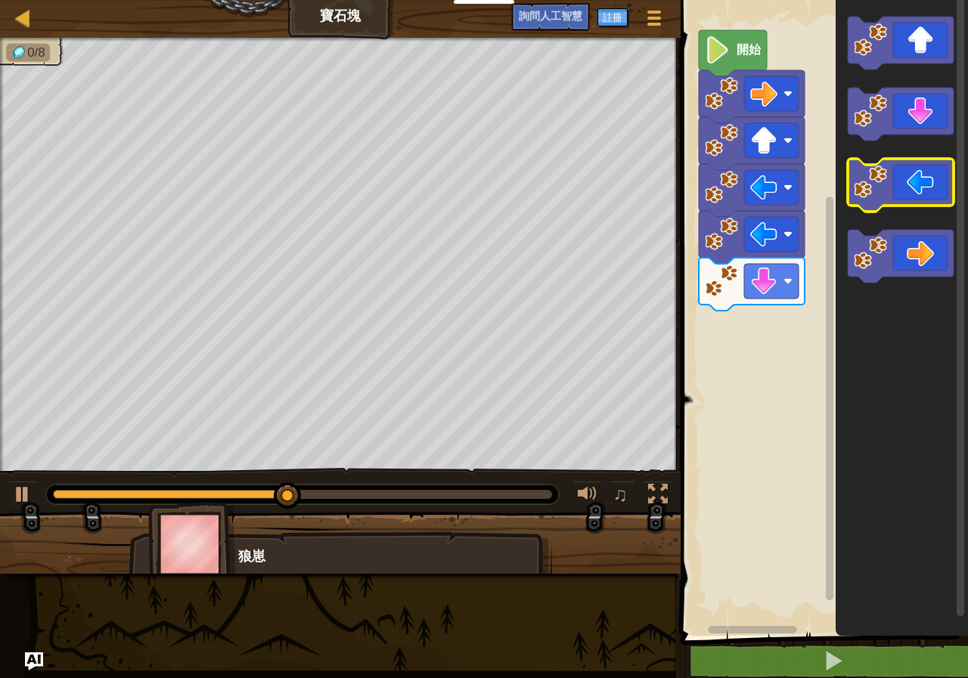
click at [870, 140] on g "街區工作區" at bounding box center [901, 114] width 106 height 53
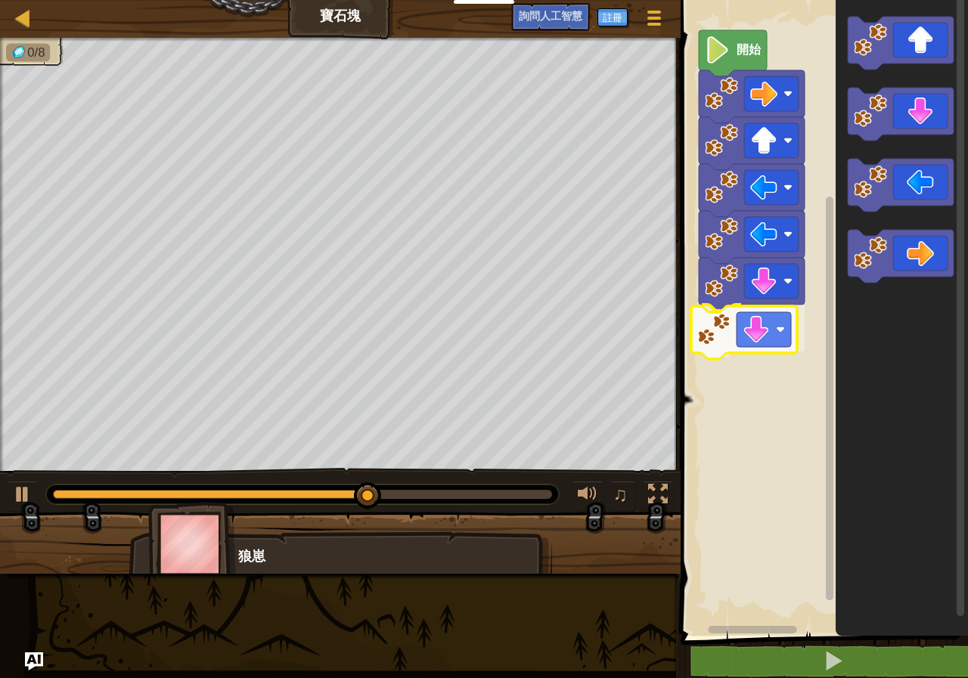
click at [741, 336] on div "開始" at bounding box center [822, 313] width 292 height 643
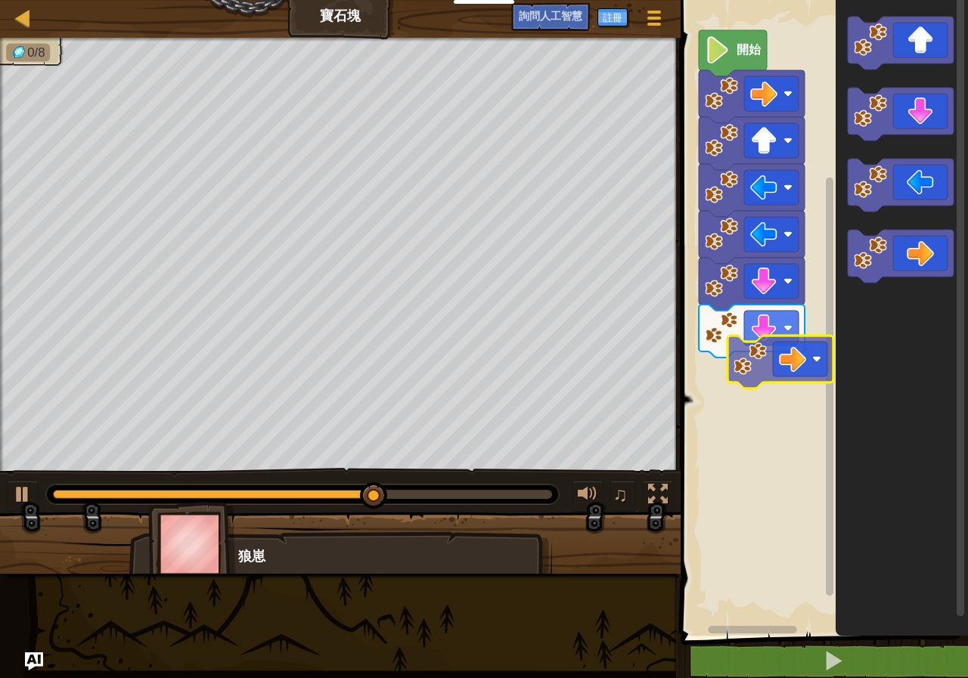
click at [786, 380] on div "開始" at bounding box center [822, 313] width 292 height 643
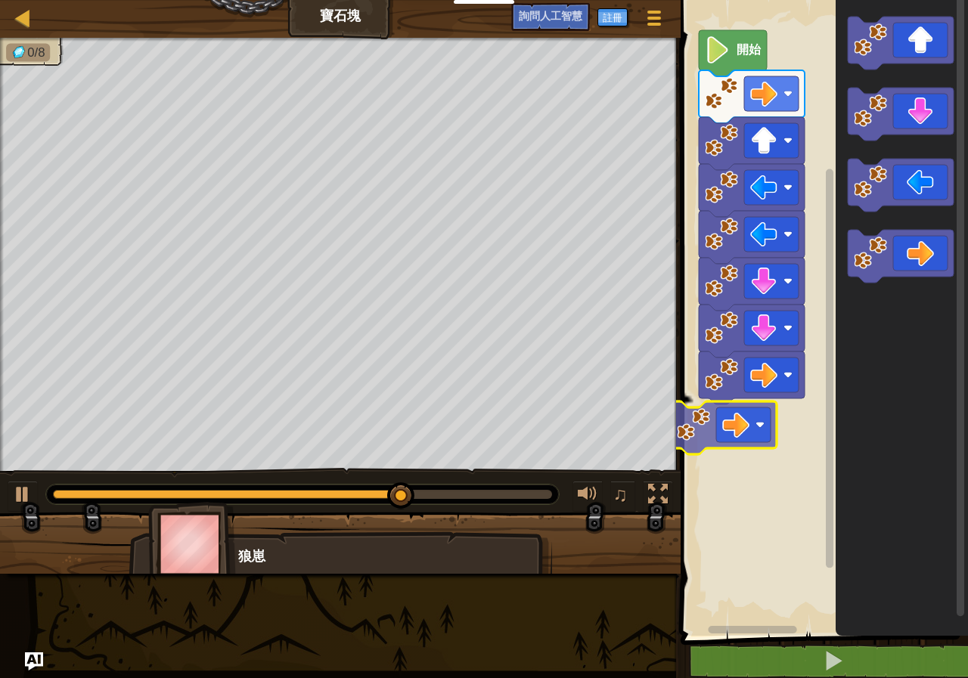
click at [769, 439] on div "開始" at bounding box center [822, 313] width 292 height 643
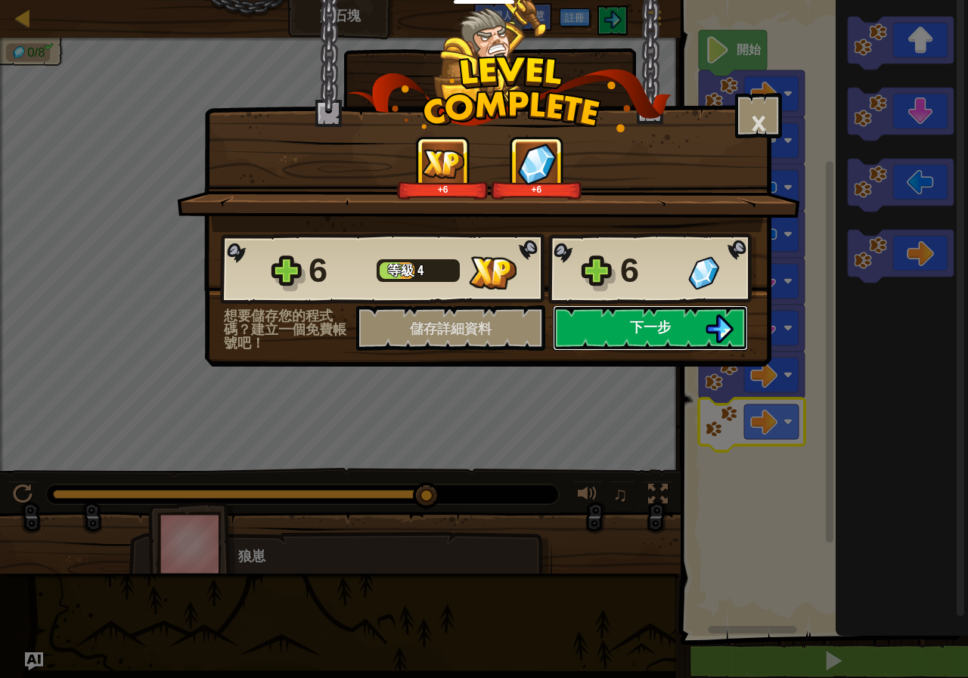
click at [627, 325] on button "下一步" at bounding box center [650, 327] width 195 height 45
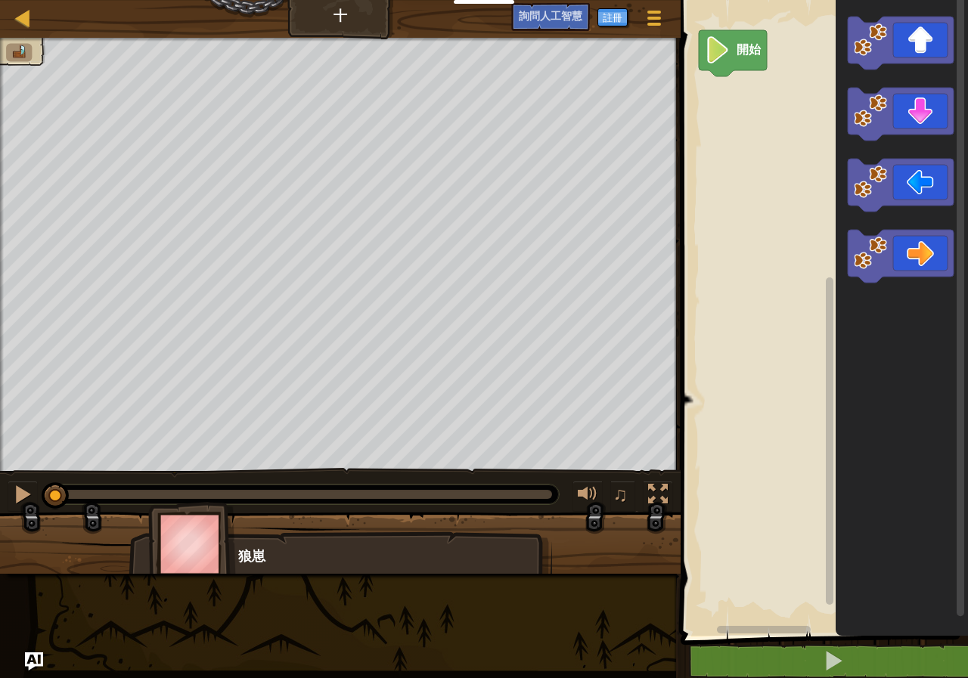
click at [820, 81] on div "開始" at bounding box center [822, 313] width 292 height 643
click at [727, 113] on div "開始" at bounding box center [822, 313] width 292 height 643
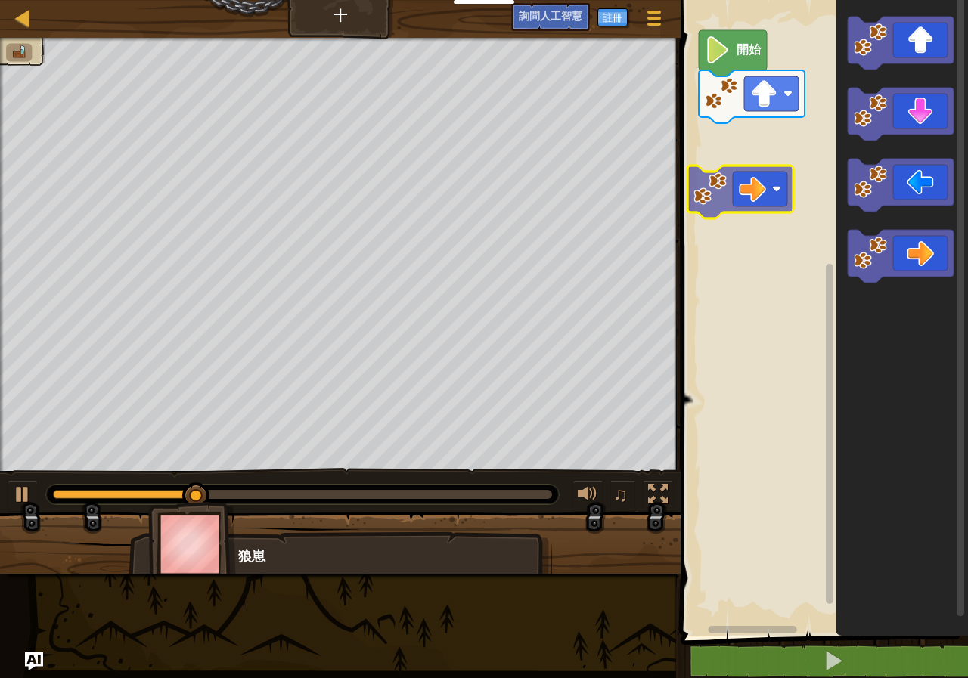
click at [768, 169] on div "開始" at bounding box center [822, 313] width 292 height 643
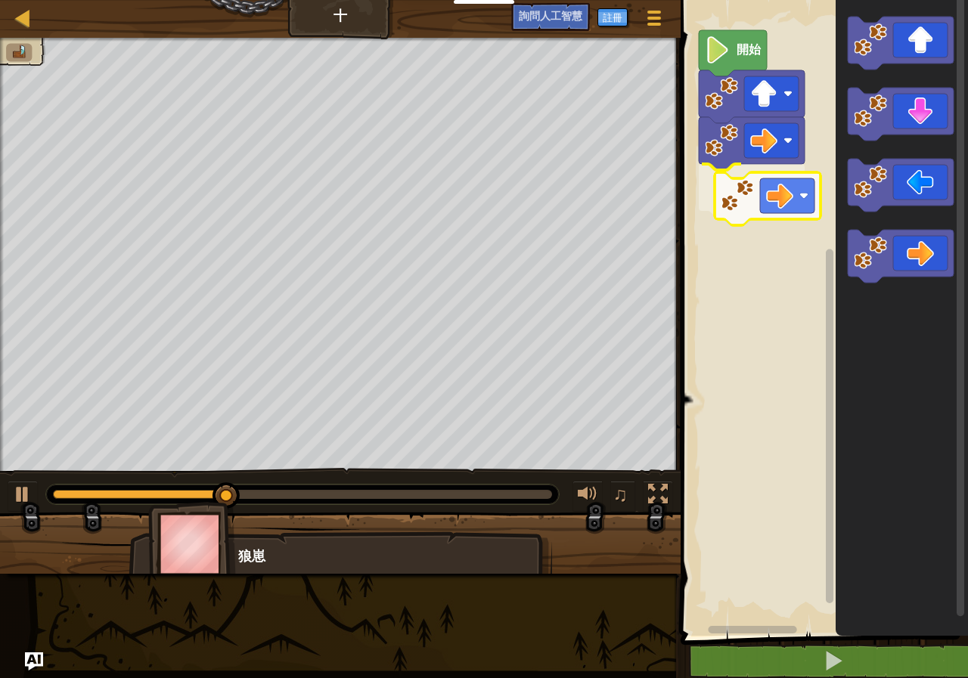
click at [746, 184] on div "開始" at bounding box center [822, 313] width 292 height 643
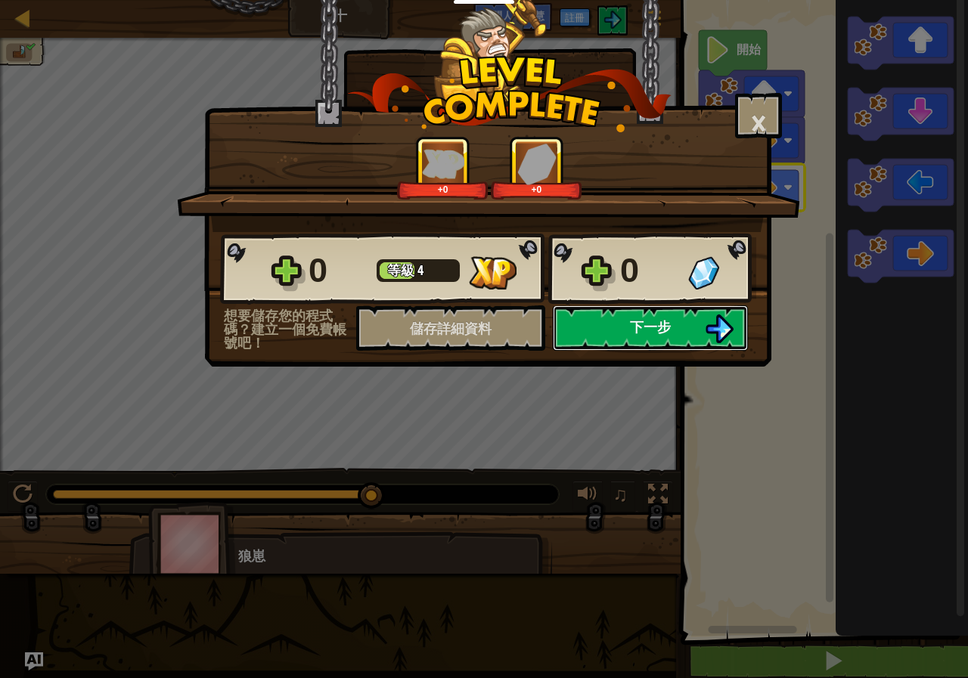
click at [602, 314] on button "下一步" at bounding box center [650, 327] width 195 height 45
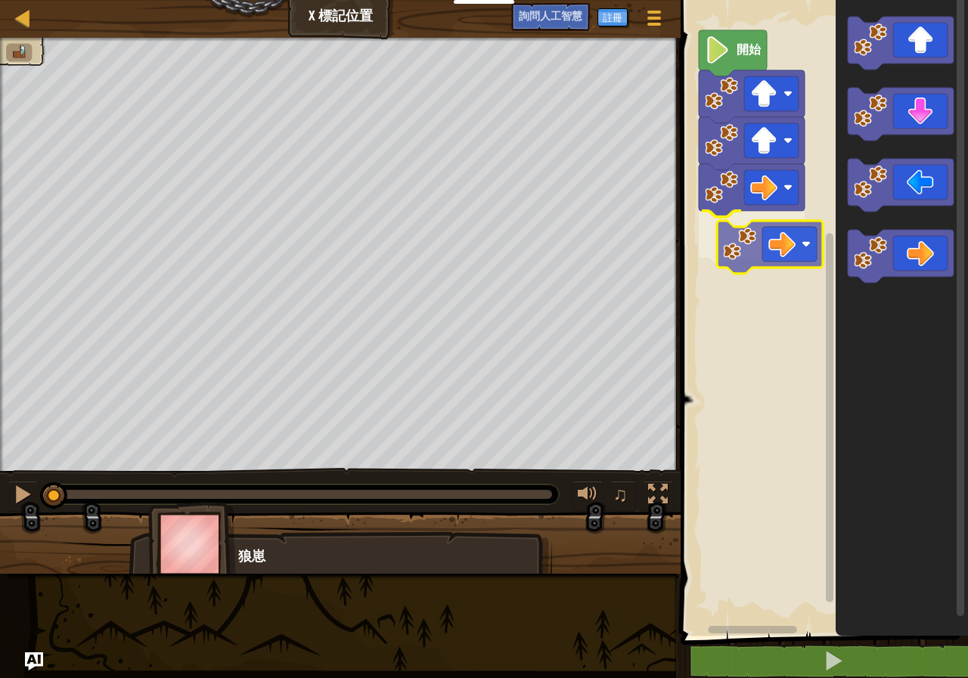
click at [761, 250] on div "開始" at bounding box center [822, 313] width 292 height 643
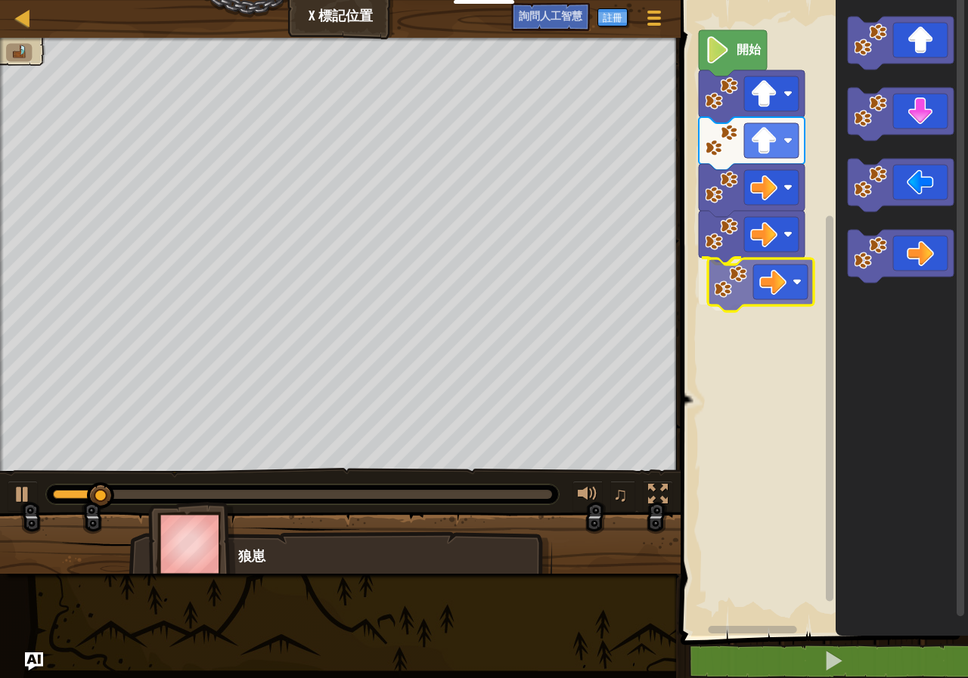
click at [753, 283] on div "開始" at bounding box center [822, 313] width 292 height 643
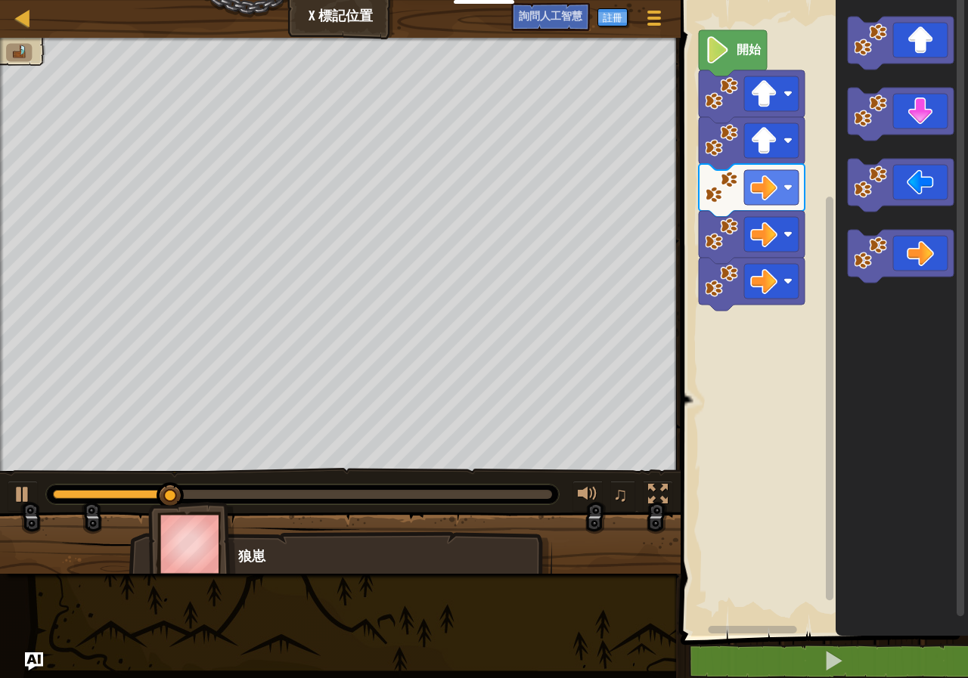
click at [805, 213] on div "開始" at bounding box center [822, 313] width 292 height 643
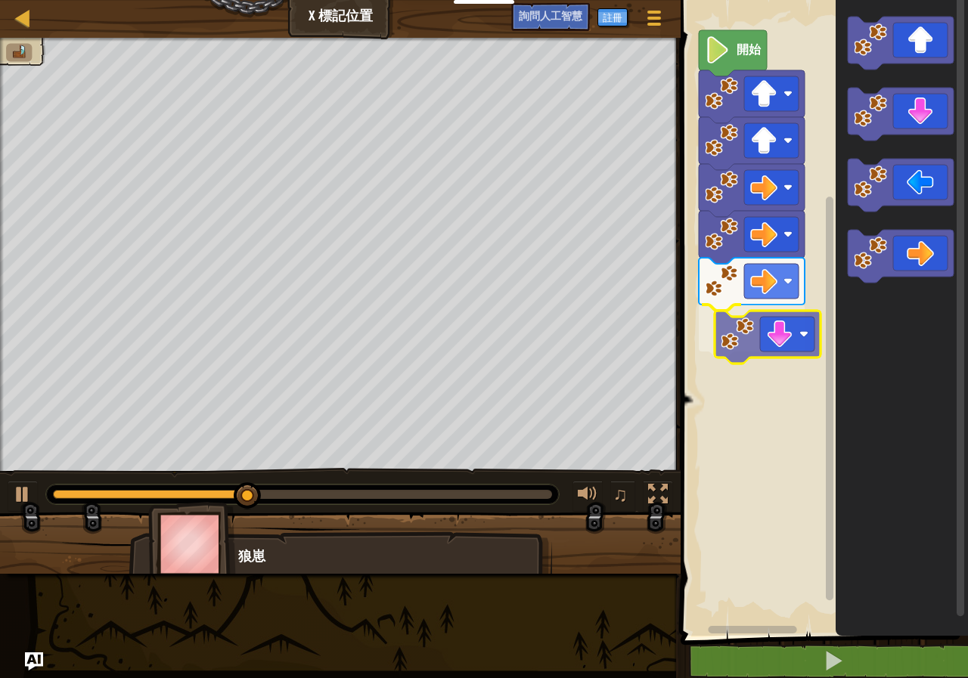
click at [742, 343] on div "開始" at bounding box center [822, 313] width 292 height 643
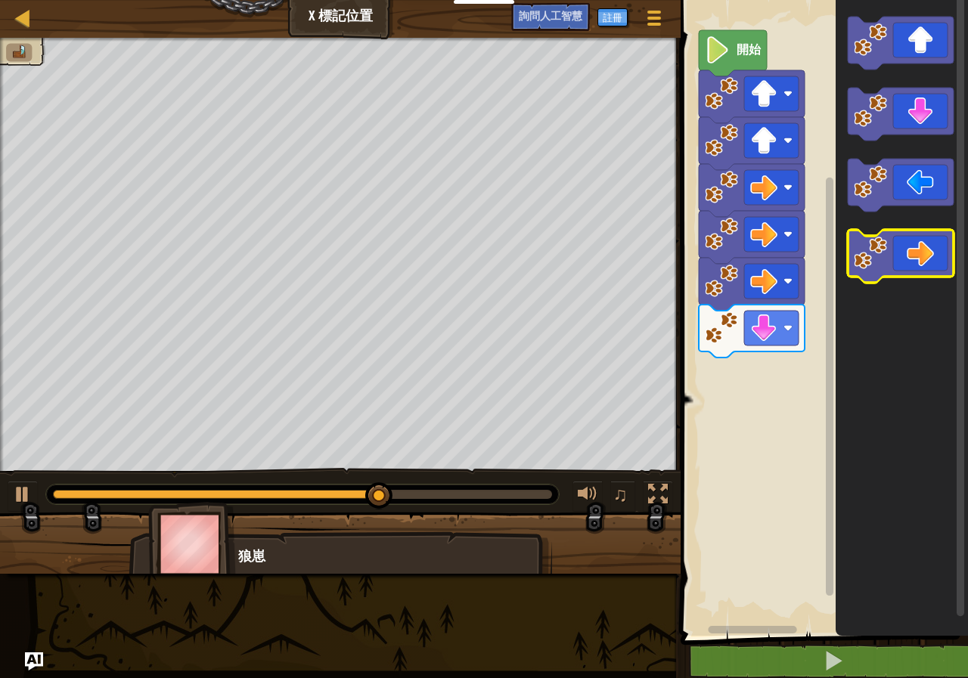
click at [847, 195] on icon "街區工作區" at bounding box center [902, 313] width 132 height 643
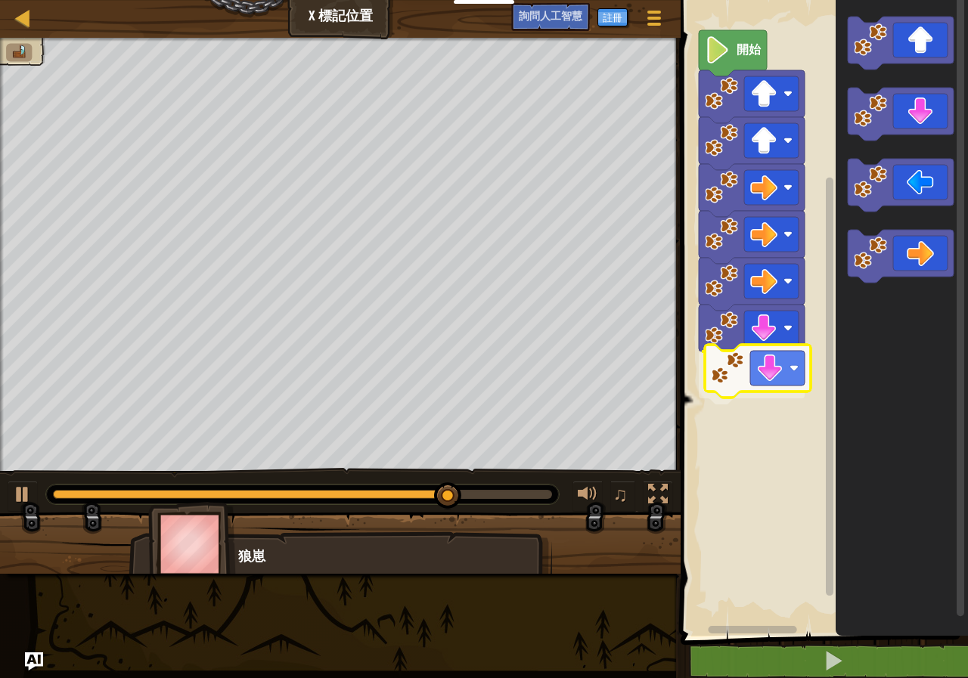
click at [757, 386] on div "開始" at bounding box center [822, 313] width 292 height 643
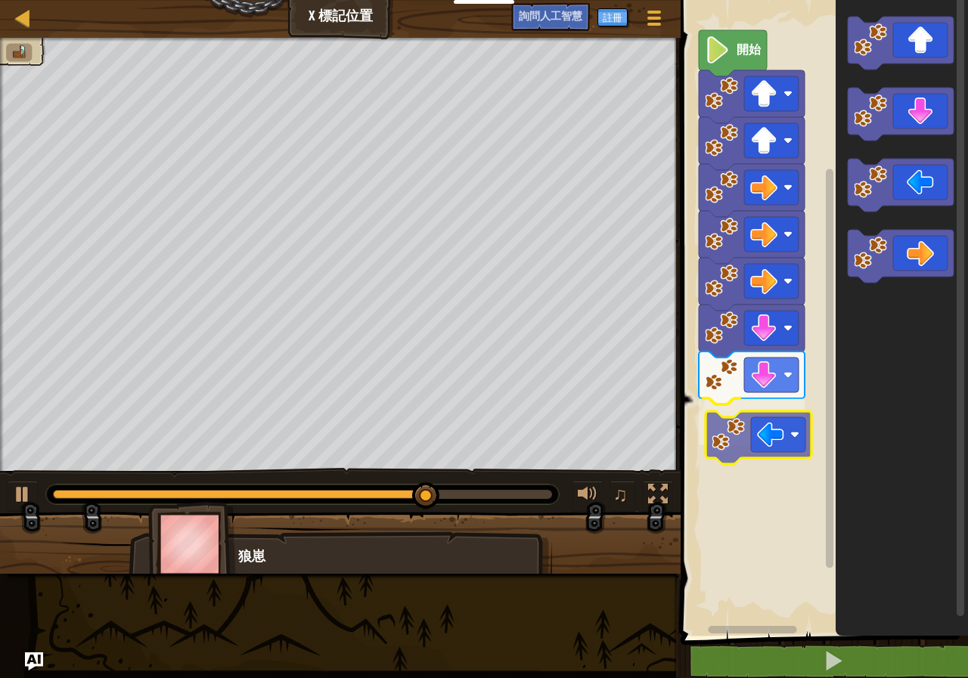
click at [755, 434] on div "開始" at bounding box center [822, 313] width 292 height 643
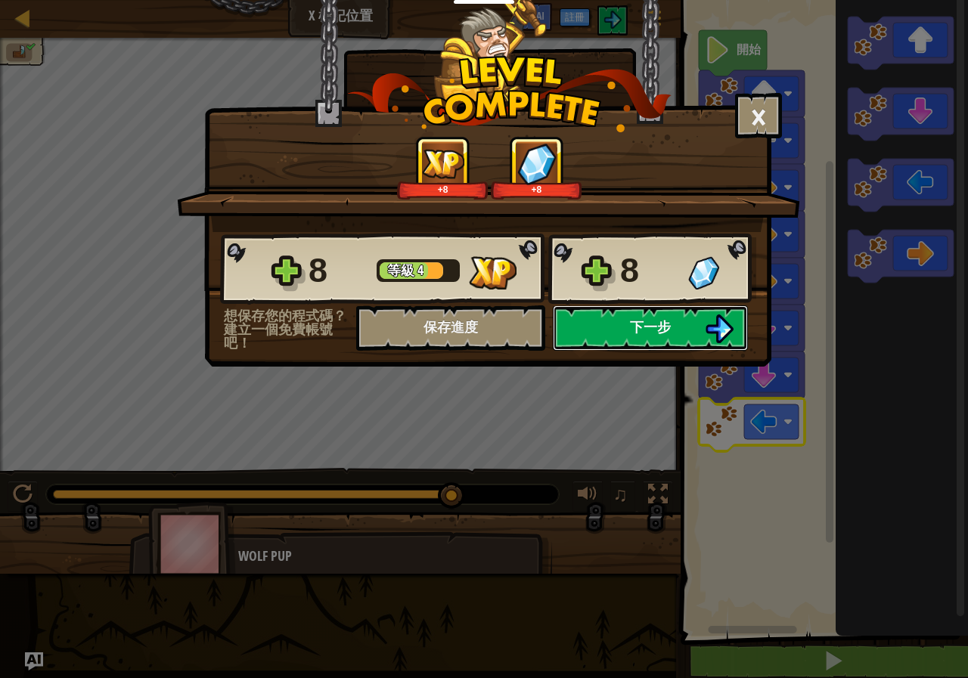
click at [692, 333] on button "下一步" at bounding box center [650, 327] width 195 height 45
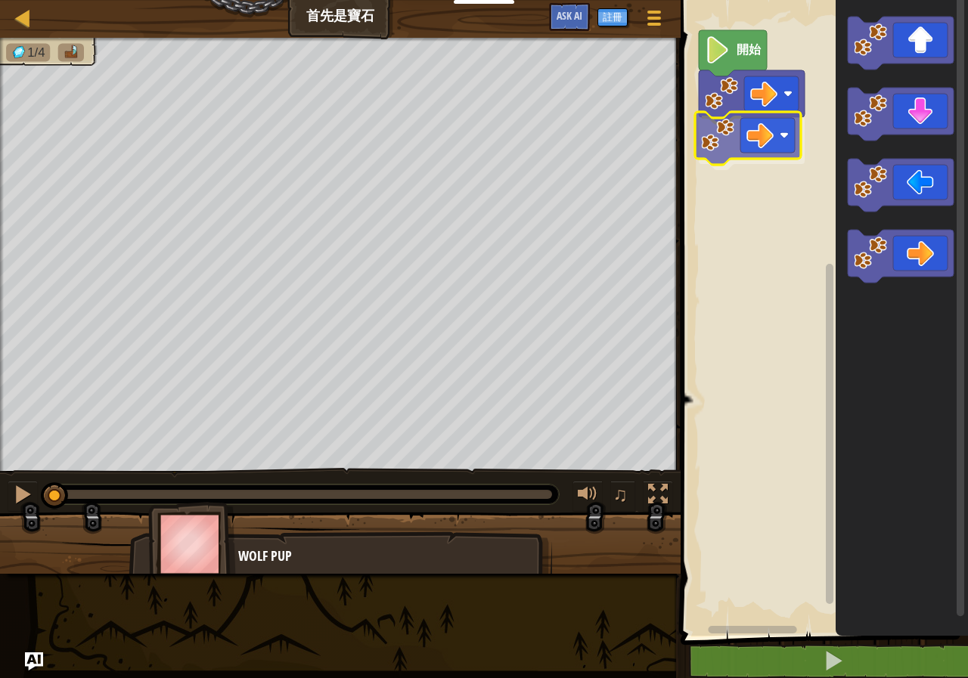
click at [752, 144] on div "開始" at bounding box center [822, 313] width 292 height 643
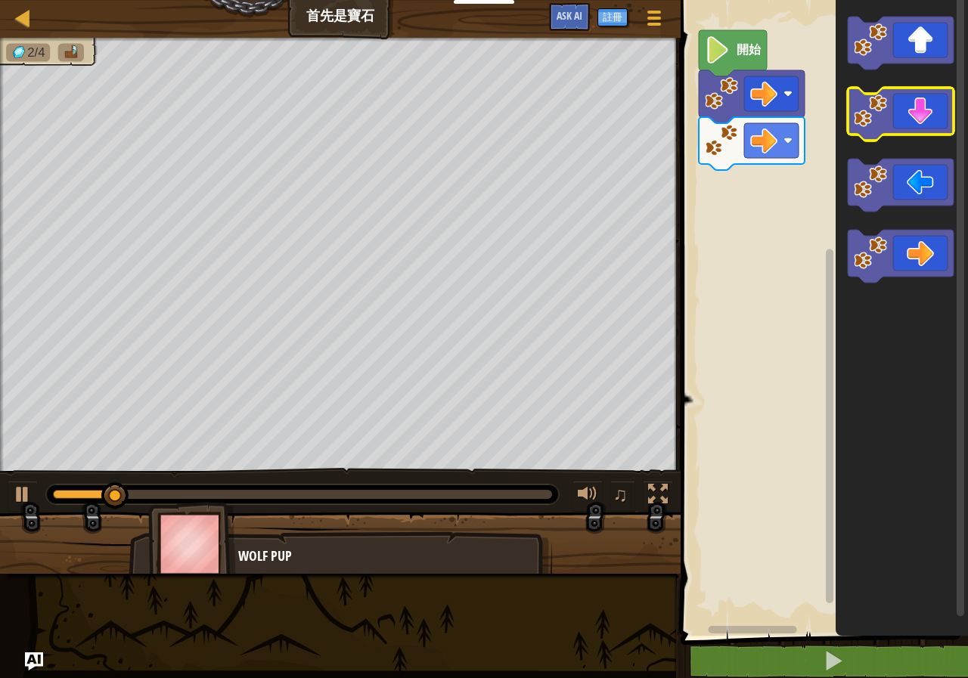
click at [829, 104] on div "開始" at bounding box center [822, 313] width 292 height 643
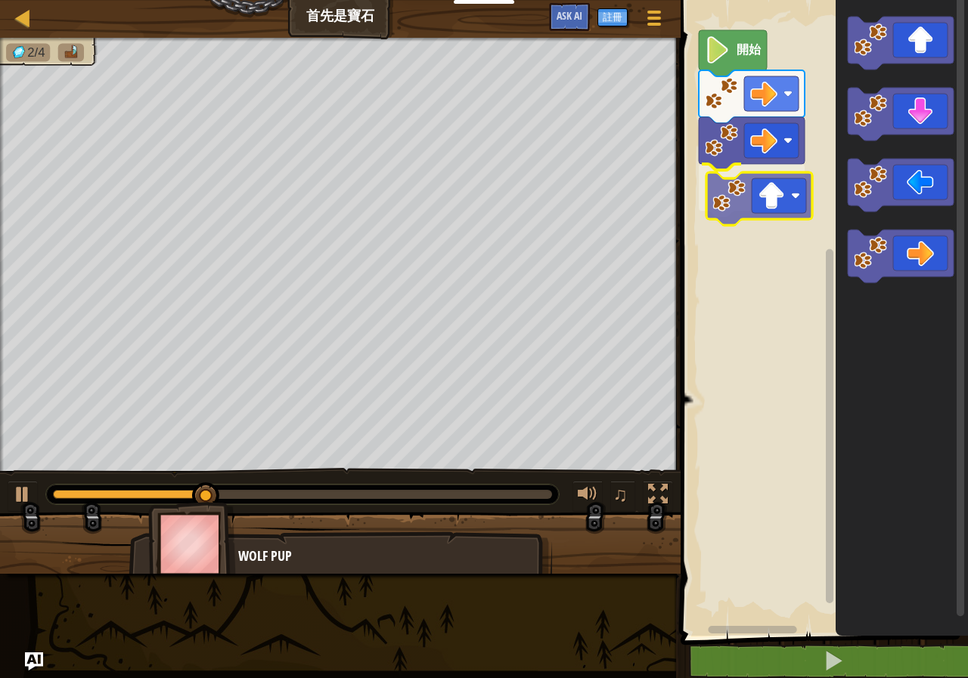
click at [732, 206] on div "開始" at bounding box center [822, 313] width 292 height 643
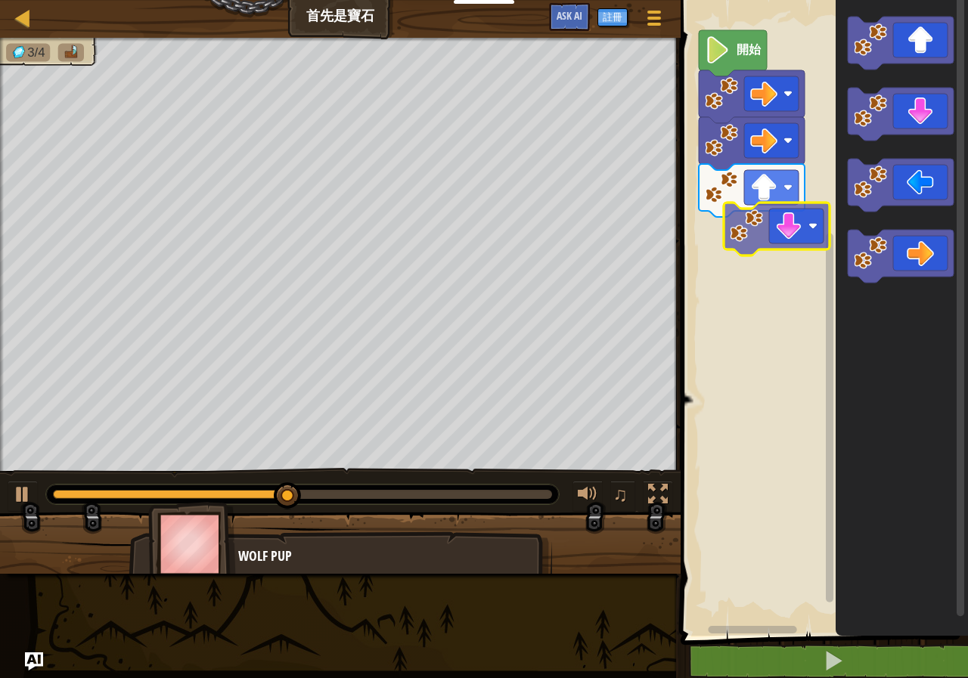
click at [748, 240] on div "開始" at bounding box center [822, 313] width 292 height 643
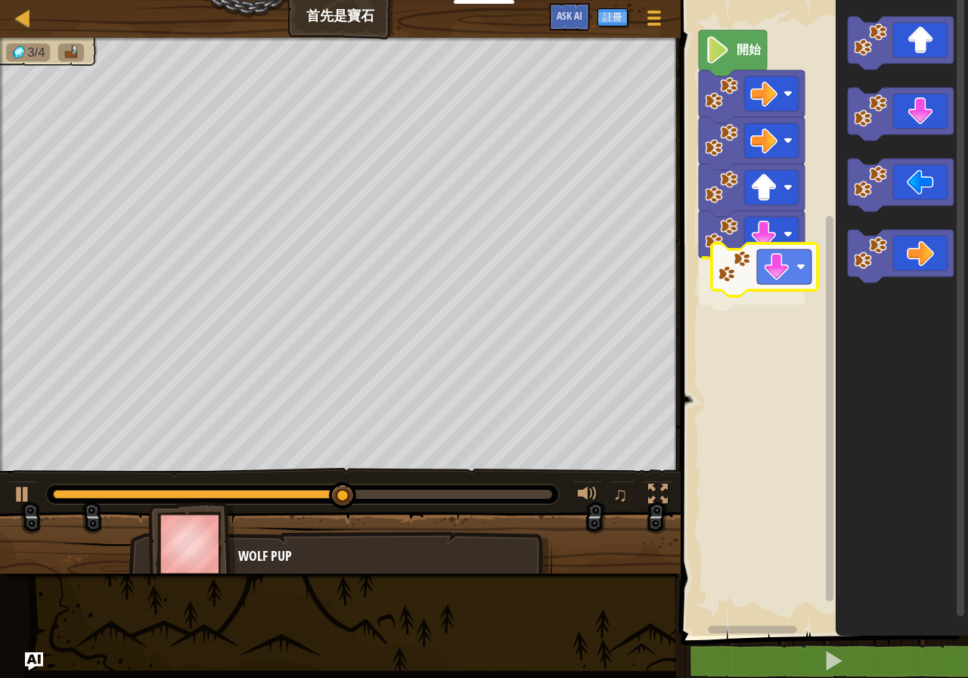
click at [733, 282] on div "開始" at bounding box center [822, 313] width 292 height 643
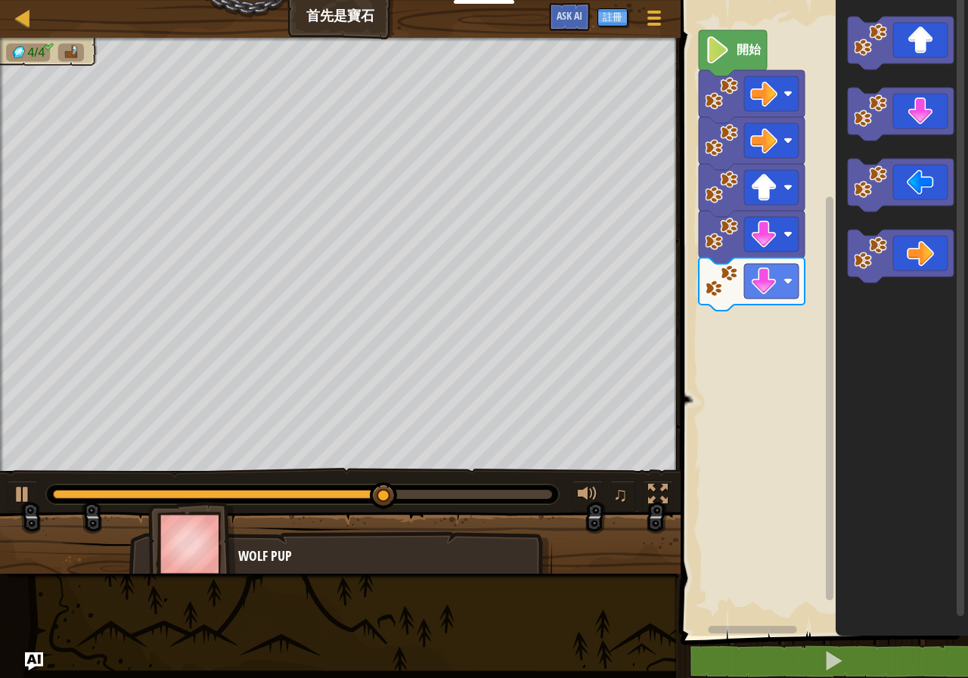
click at [814, 155] on div "開始" at bounding box center [822, 313] width 292 height 643
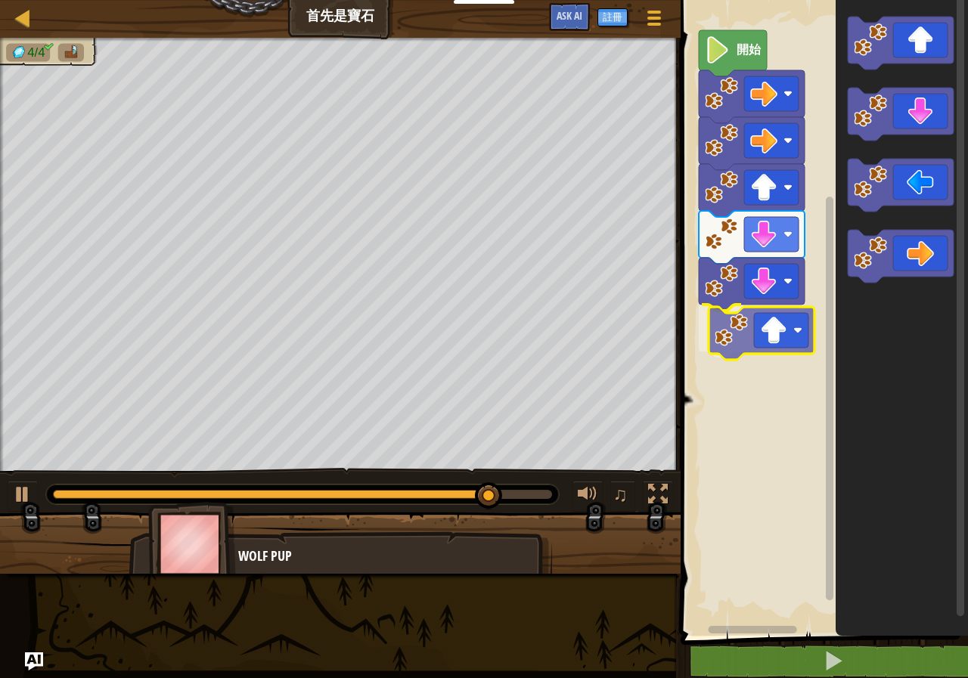
click at [739, 337] on div "開始" at bounding box center [822, 313] width 292 height 643
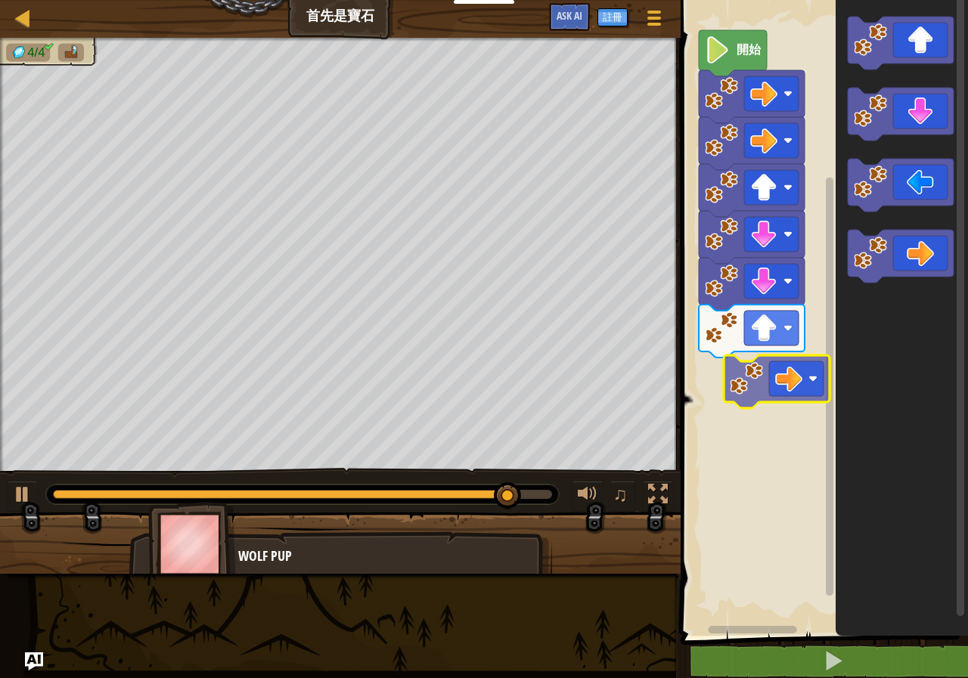
click at [752, 396] on div "開始" at bounding box center [822, 313] width 292 height 643
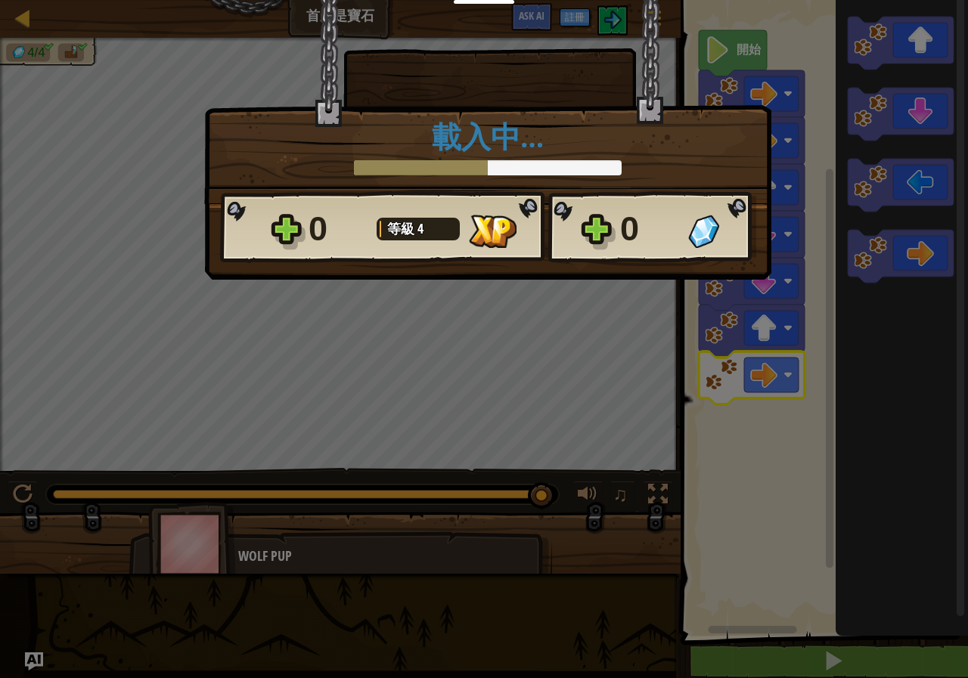
click at [630, 2] on body "教育者 創建免費帳號 學校和地區解決方案 教師工具包預覽 標準對齊 效能研究 成功故事 專業發展 編程一小時 贈款與資金資源 請求演示或報價 父母 玩 Cod…" at bounding box center [484, 1] width 968 height 2
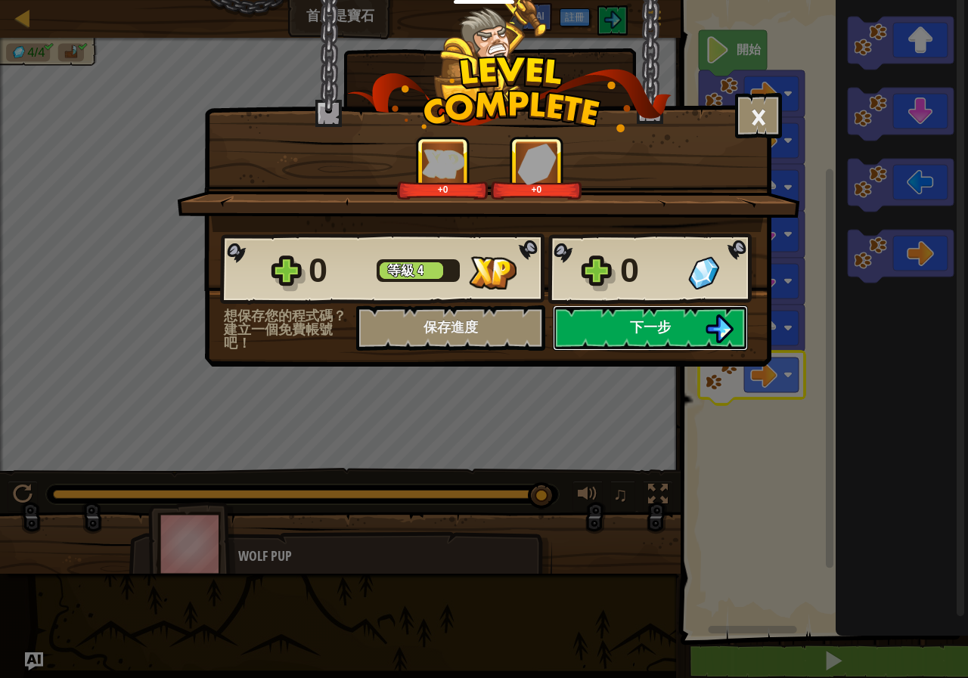
click at [656, 330] on span "下一步" at bounding box center [650, 327] width 41 height 19
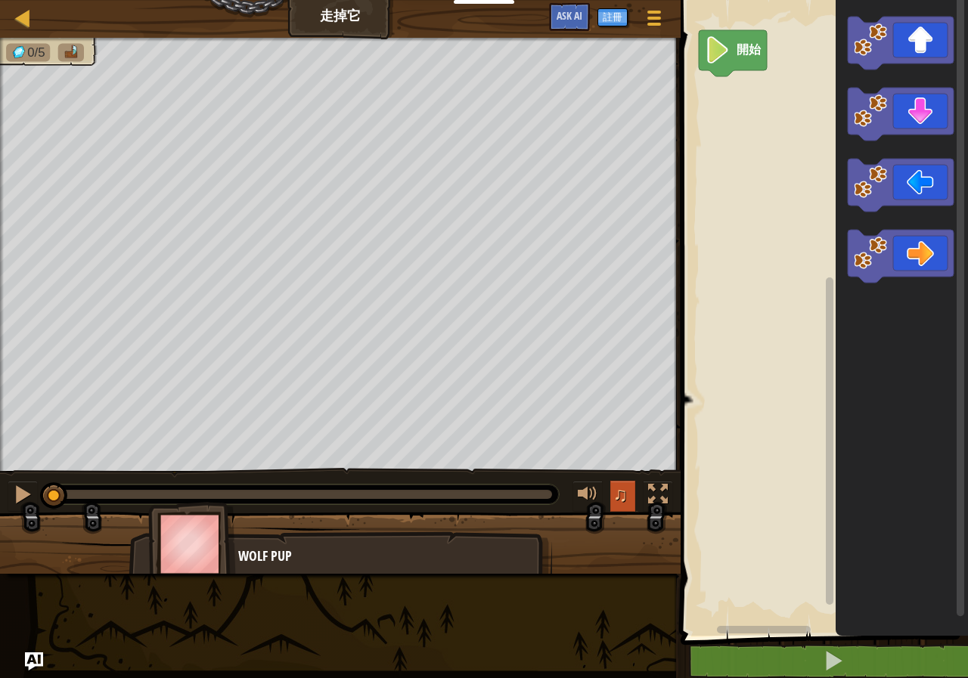
click at [613, 485] on span "♫" at bounding box center [620, 494] width 15 height 23
click at [588, 492] on div at bounding box center [588, 495] width 20 height 20
click at [623, 490] on span "♫" at bounding box center [620, 494] width 15 height 23
click at [615, 502] on span "♫" at bounding box center [620, 494] width 15 height 23
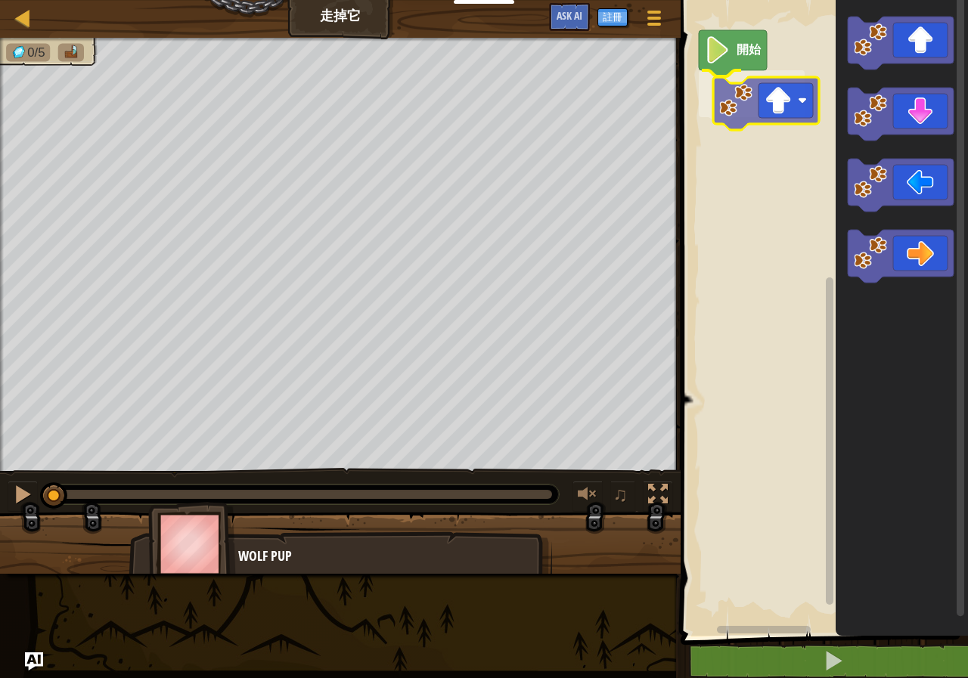
click at [756, 114] on div "開始" at bounding box center [822, 313] width 292 height 643
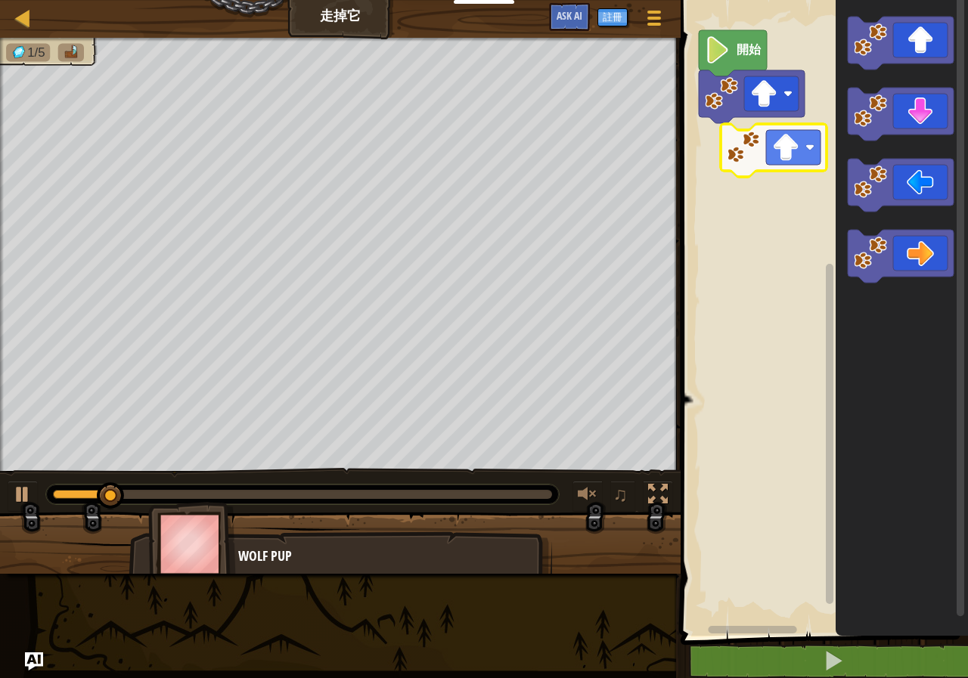
click at [770, 133] on div "開始" at bounding box center [822, 313] width 292 height 643
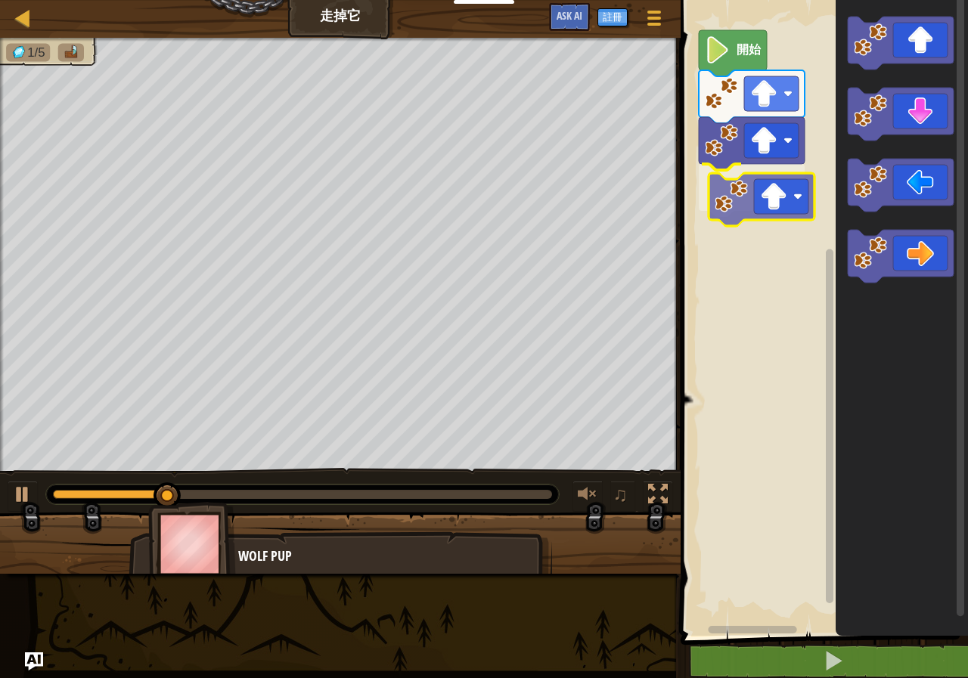
click at [755, 200] on div "開始" at bounding box center [822, 313] width 292 height 643
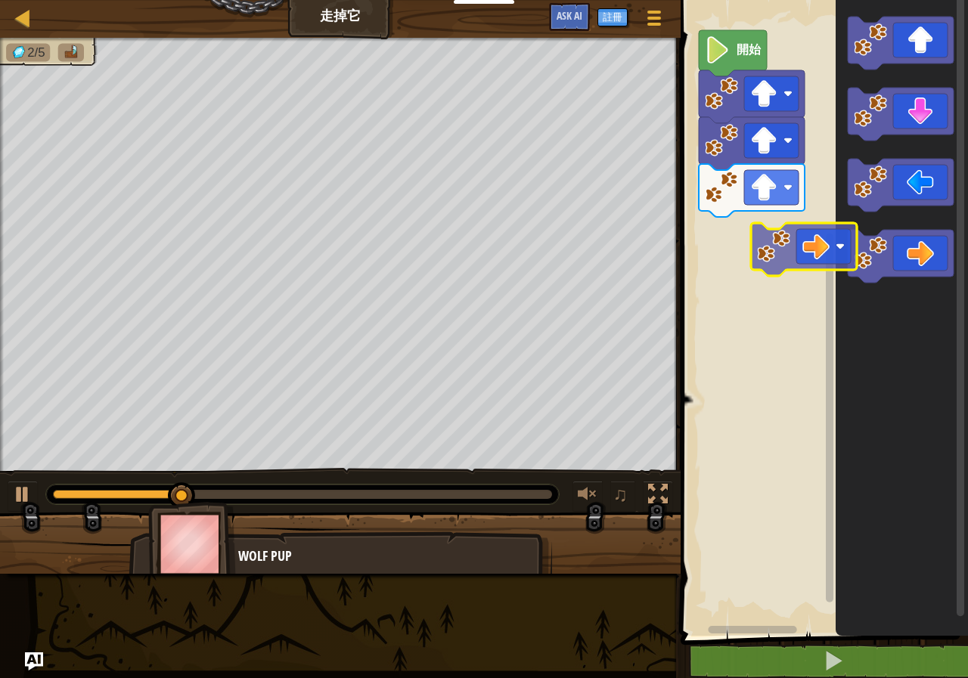
click at [775, 241] on div "開始" at bounding box center [822, 313] width 292 height 643
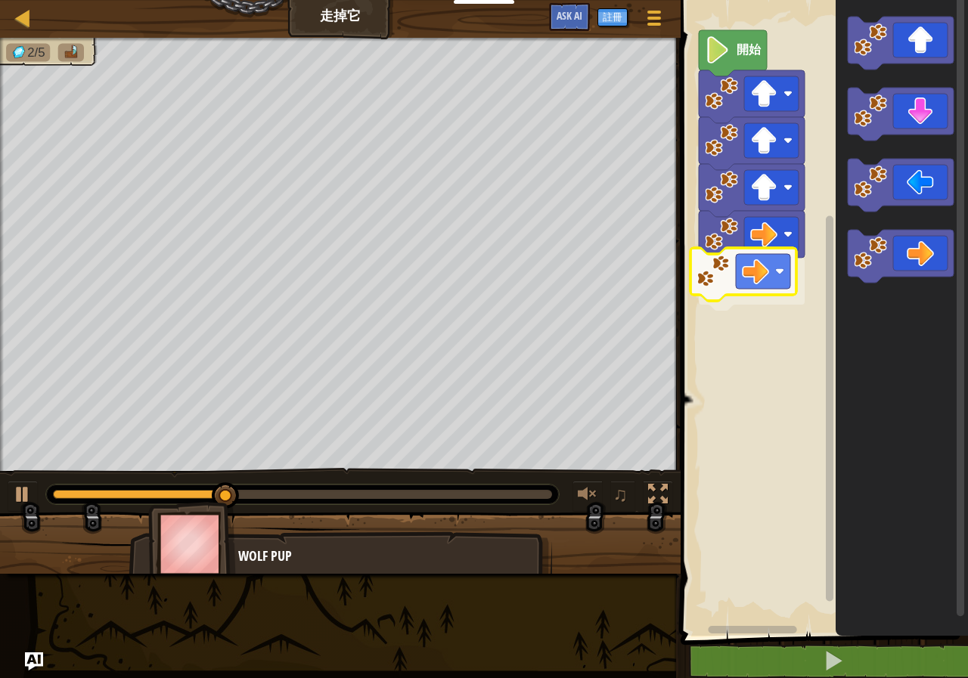
click at [749, 280] on div "開始" at bounding box center [822, 313] width 292 height 643
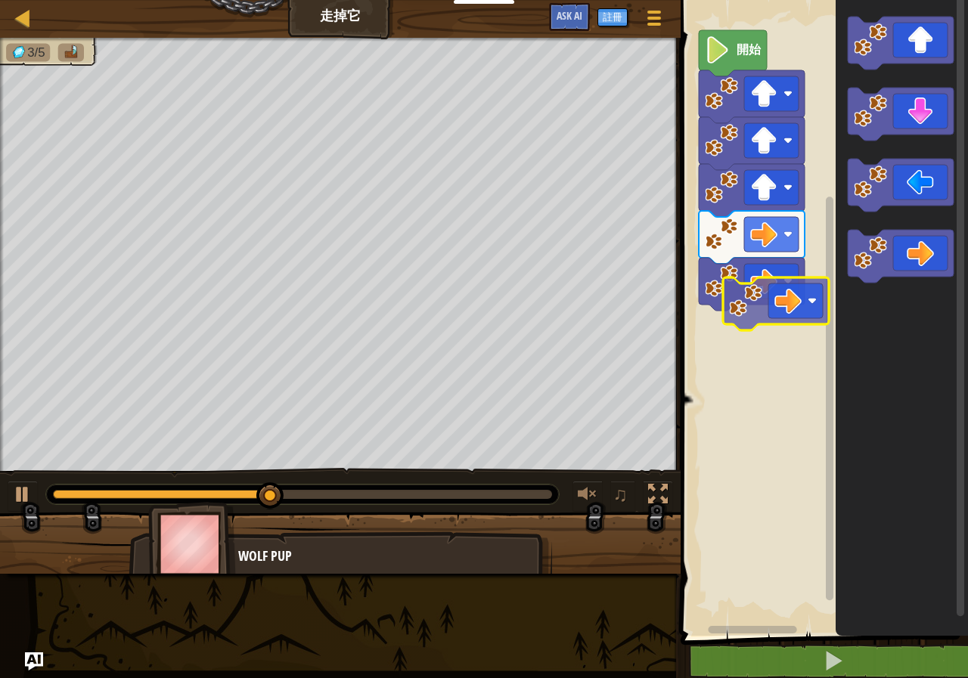
click at [771, 305] on div "開始" at bounding box center [822, 313] width 292 height 643
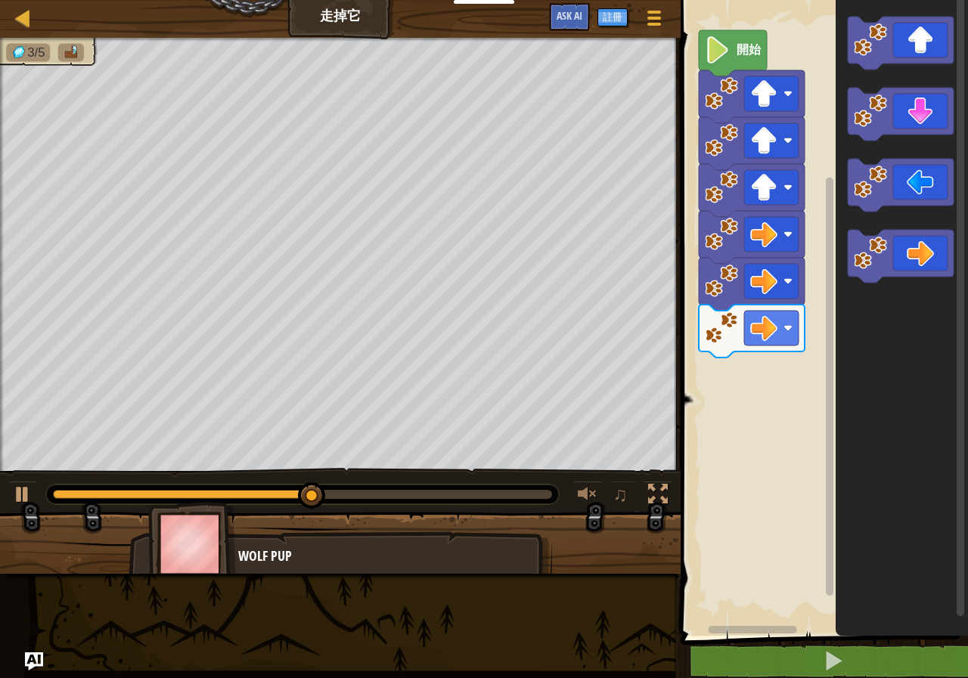
click at [842, 262] on icon "Blockly工作區" at bounding box center [902, 313] width 132 height 643
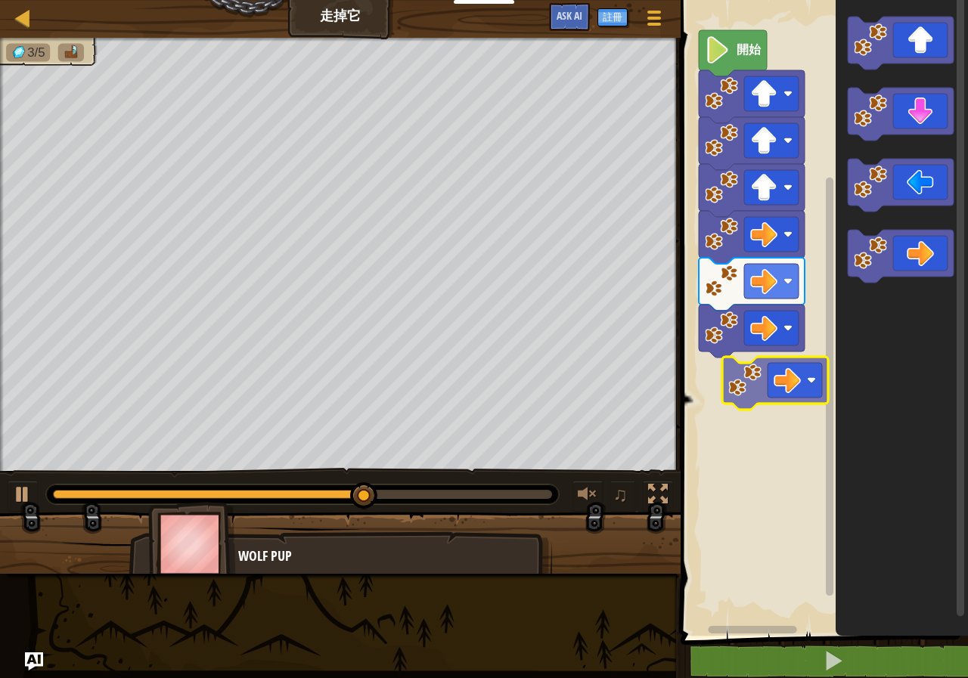
click at [756, 372] on div "開始" at bounding box center [822, 313] width 292 height 643
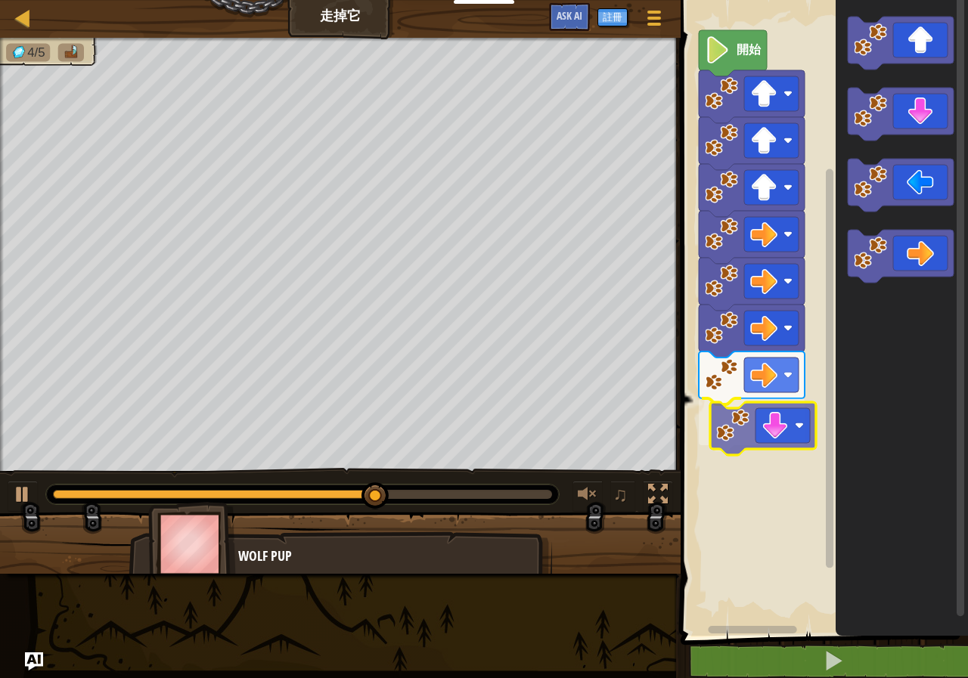
click at [783, 432] on div "開始" at bounding box center [822, 313] width 292 height 643
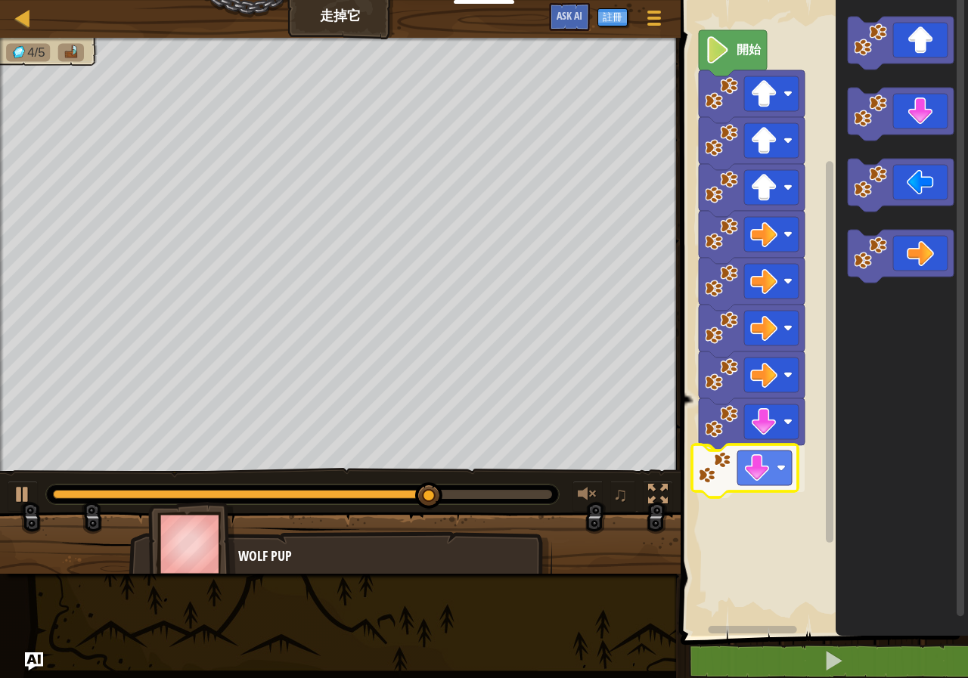
click at [763, 470] on div "開始" at bounding box center [822, 313] width 292 height 643
click at [905, 237] on g "Blockly工作區" at bounding box center [901, 150] width 106 height 266
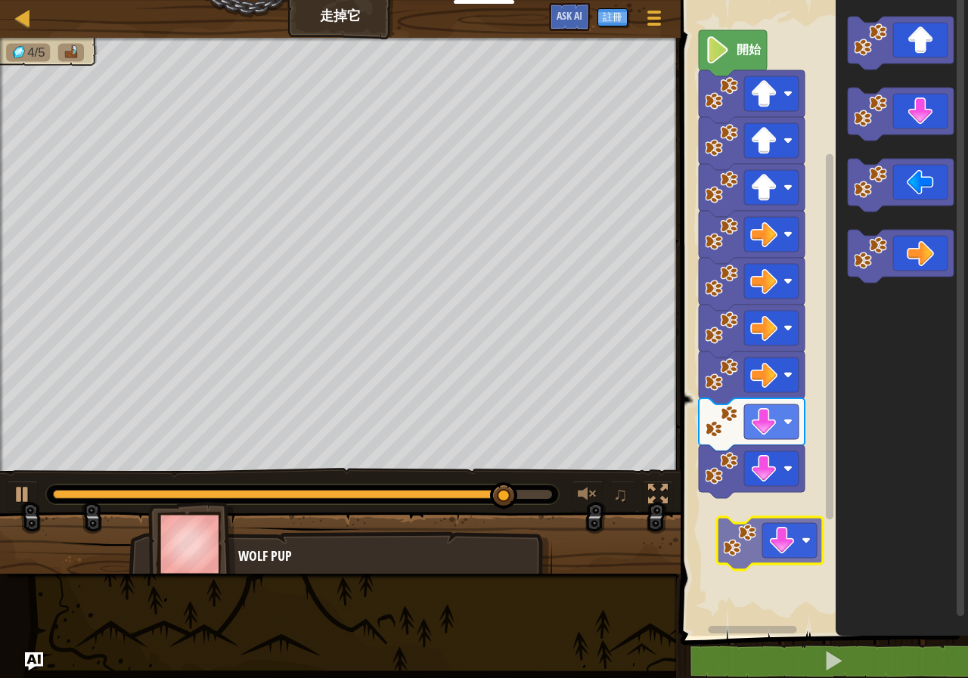
click at [770, 535] on div "開始" at bounding box center [822, 313] width 292 height 643
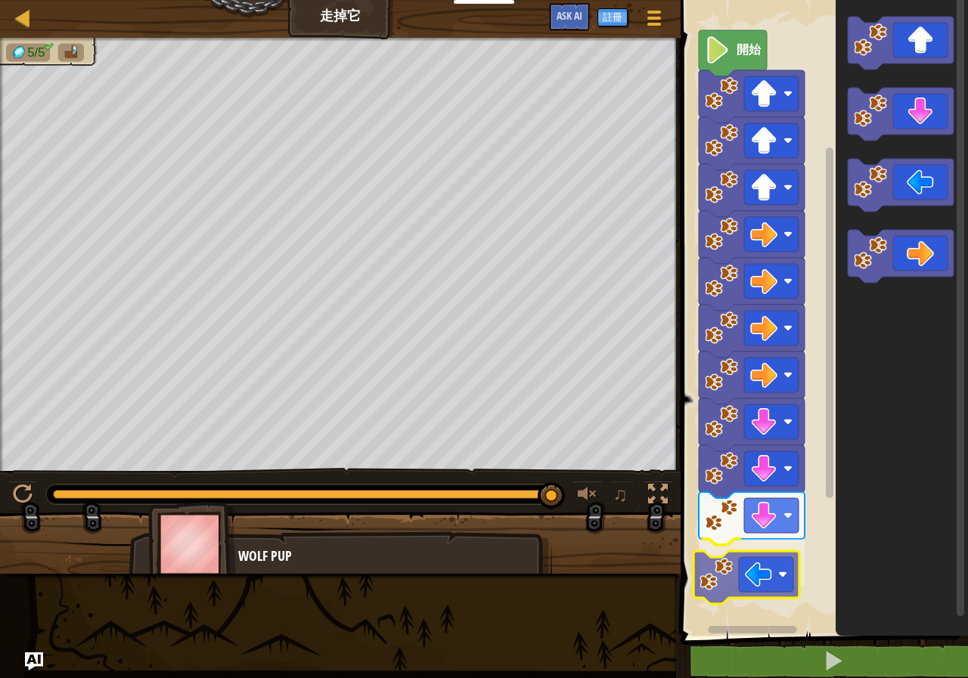
click at [749, 568] on div "開始" at bounding box center [822, 313] width 292 height 643
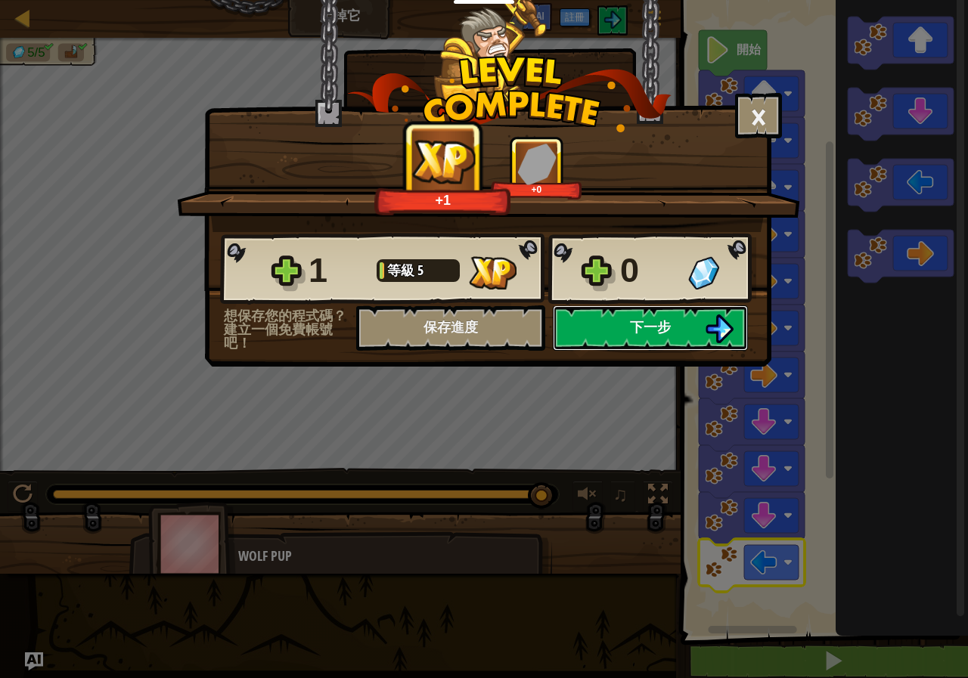
click at [632, 326] on span "下一步" at bounding box center [650, 327] width 41 height 19
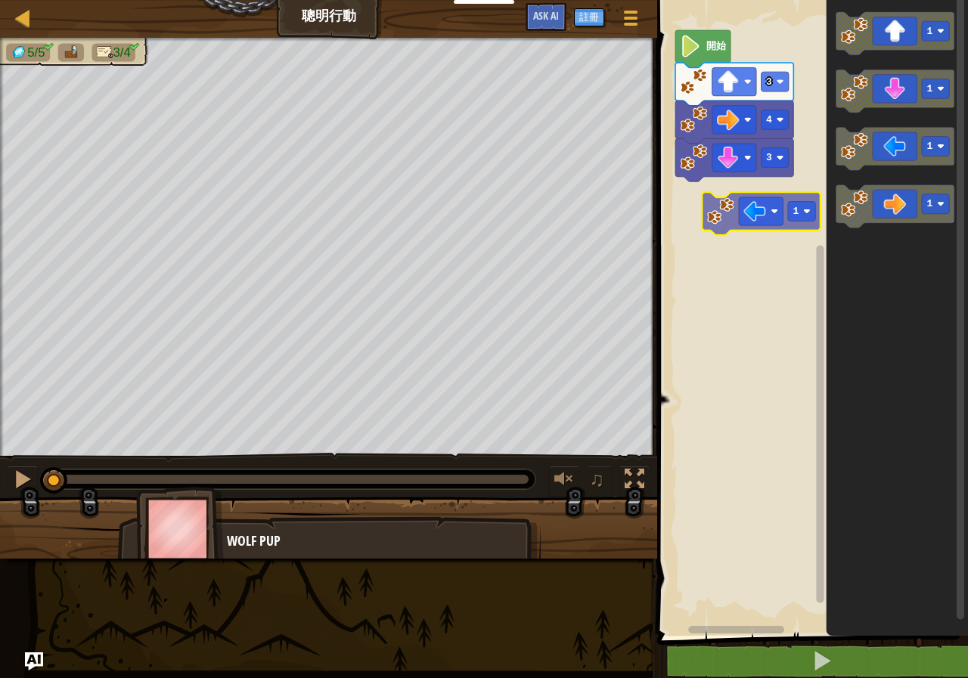
click at [743, 224] on div "3 4 3 開始 1 1 1 1 1" at bounding box center [810, 313] width 315 height 643
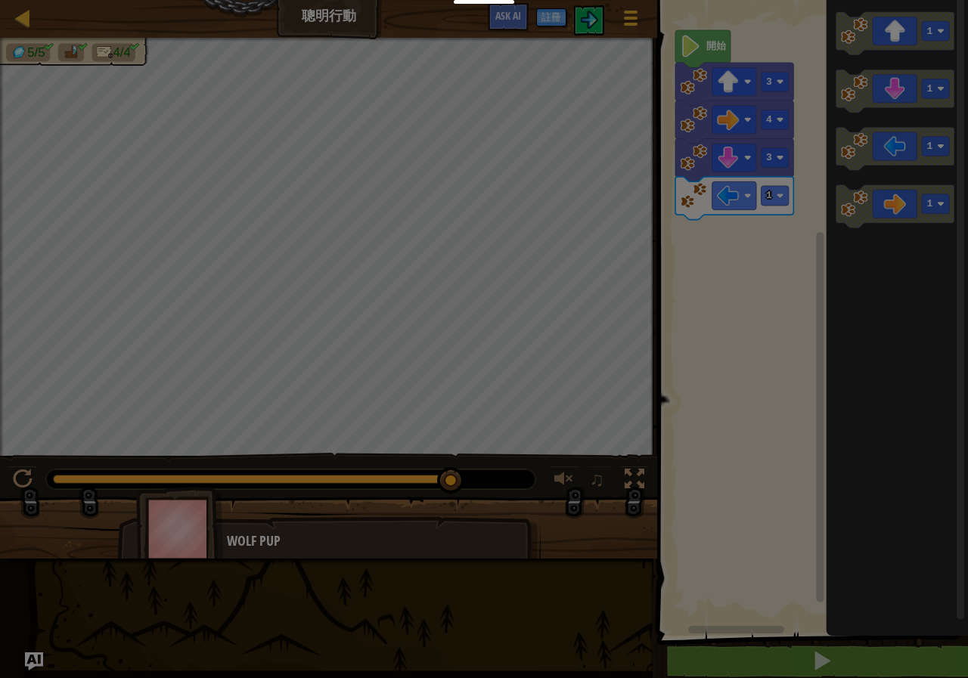
drag, startPoint x: 310, startPoint y: 539, endPoint x: 300, endPoint y: 551, distance: 15.6
click at [300, 2] on body "教育者 創建免費帳號 學校和地區解決方案 教師工具包預覽 標準對齊 效能研究 成功故事 專業發展 編程一小時 贈款與資金資源 請求演示或報價 父母 玩 Cod…" at bounding box center [484, 1] width 968 height 2
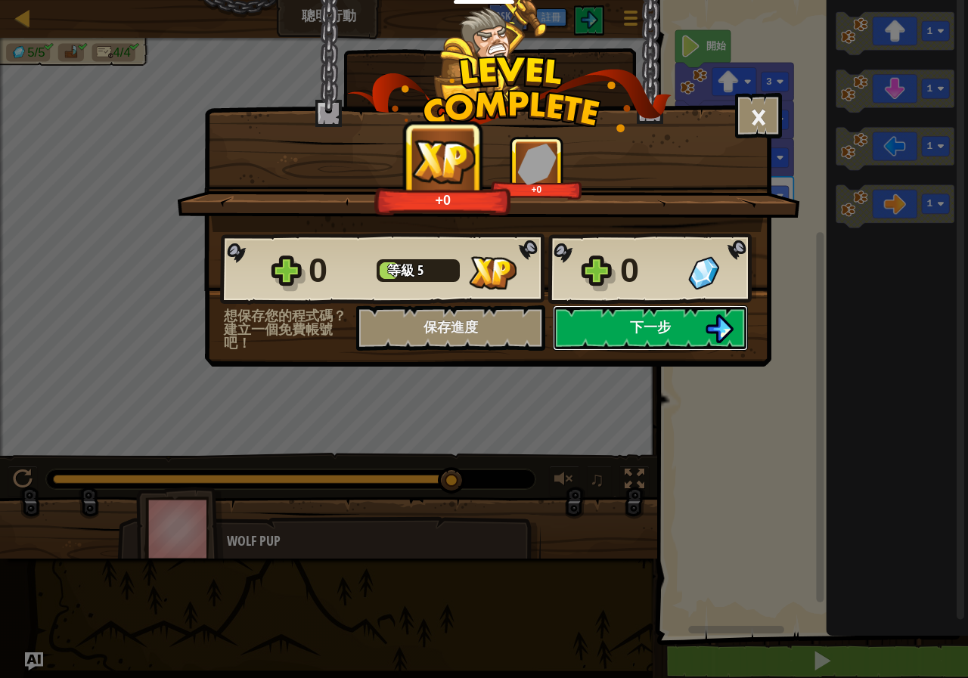
click at [599, 331] on button "下一步" at bounding box center [650, 327] width 195 height 45
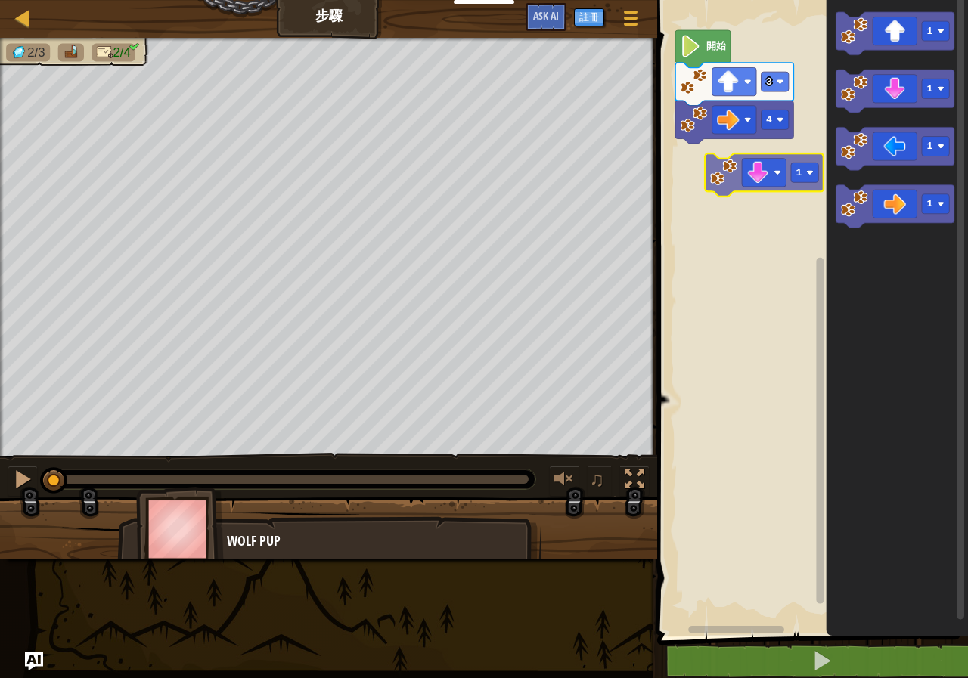
click at [759, 179] on div "4 3 開始 1 1 1 1 1" at bounding box center [810, 313] width 315 height 643
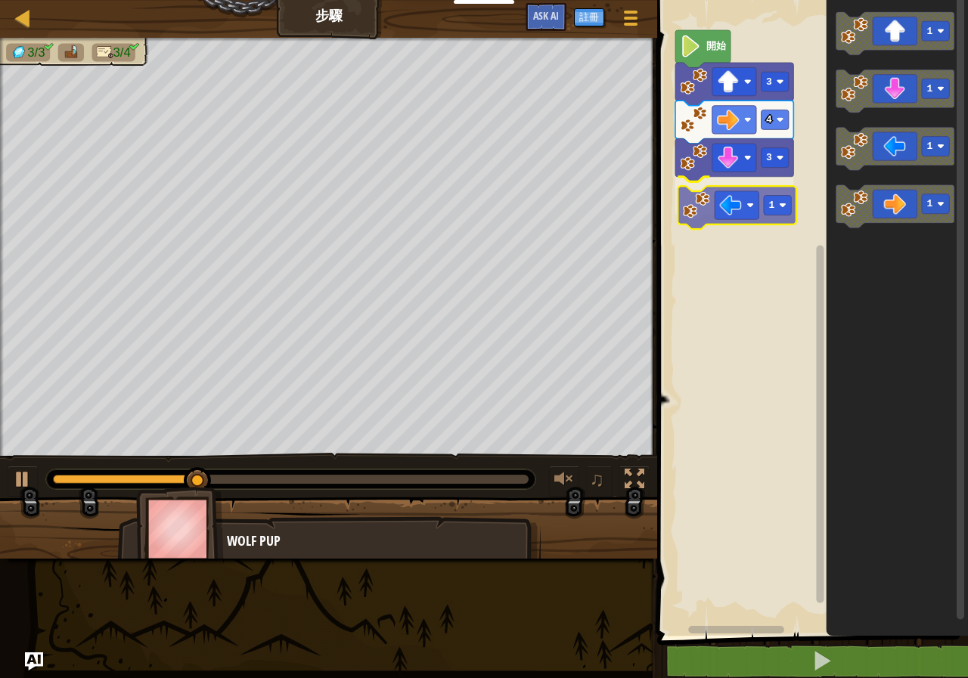
click at [713, 208] on div "開始 3 4 3 1 1 1 1 1 1" at bounding box center [810, 313] width 315 height 643
click at [775, 194] on rect "Blockly工作區" at bounding box center [774, 196] width 27 height 20
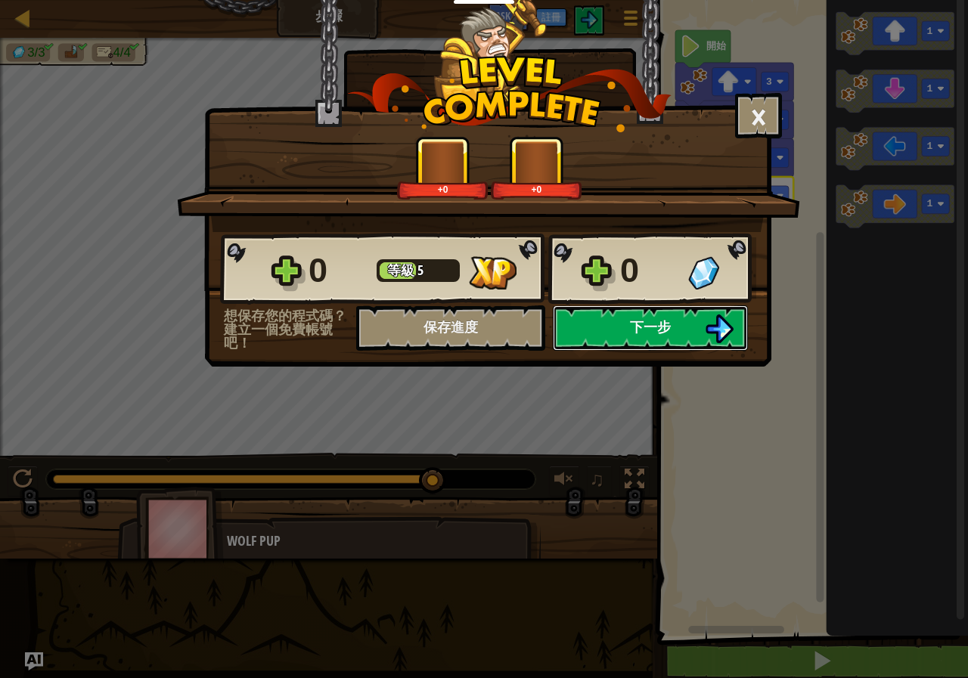
click at [713, 323] on img at bounding box center [719, 329] width 29 height 29
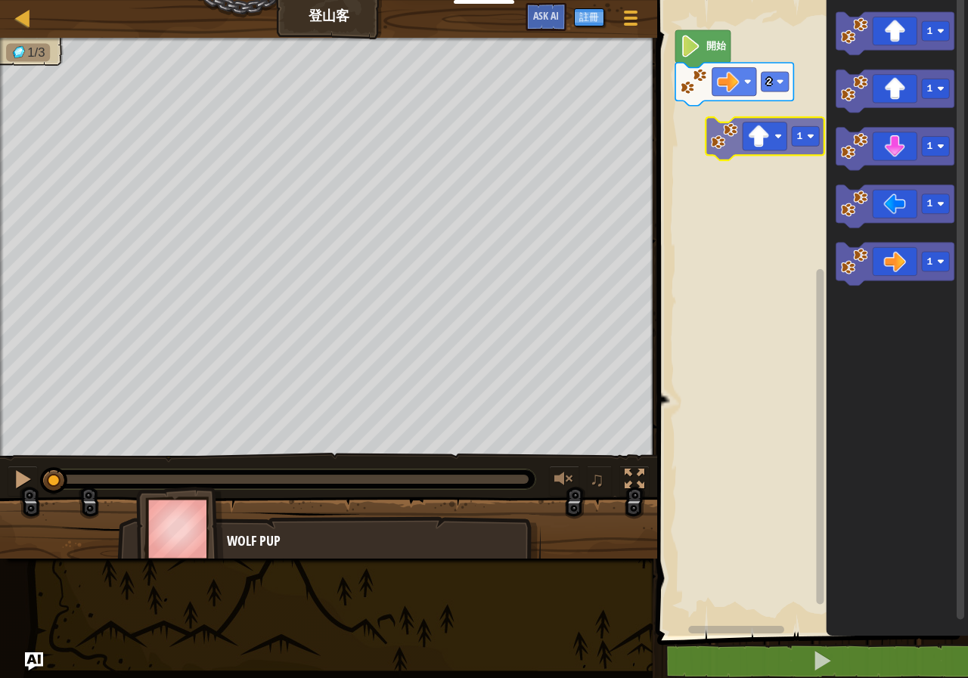
click at [732, 121] on div "2 開始 1 1 1 1 1 1" at bounding box center [810, 313] width 315 height 643
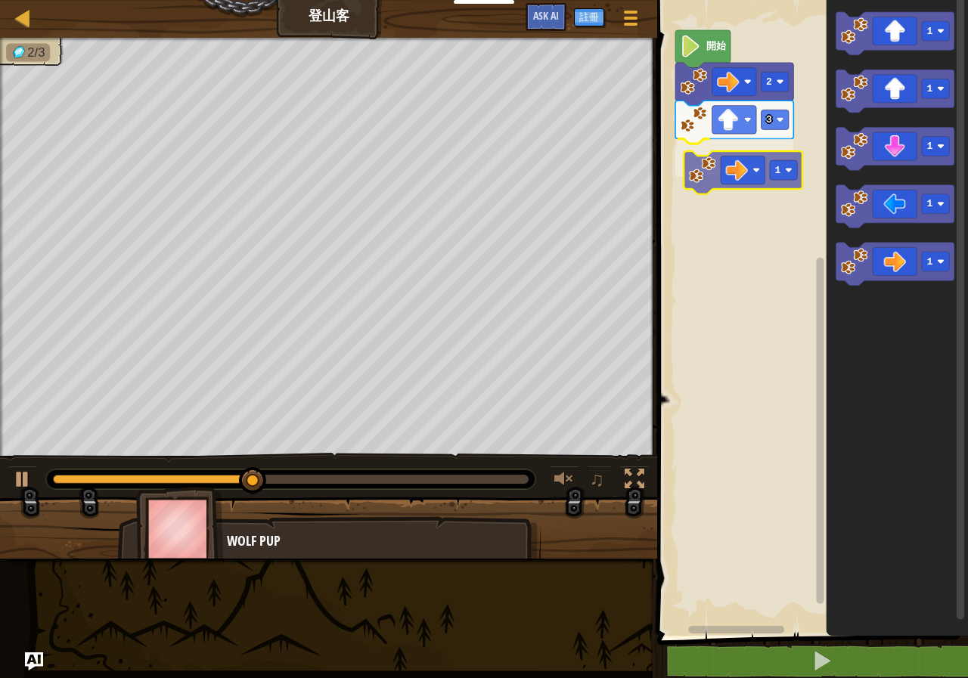
click at [729, 171] on div "開始 2 3 1 1 1 1 1 1 1" at bounding box center [810, 313] width 315 height 643
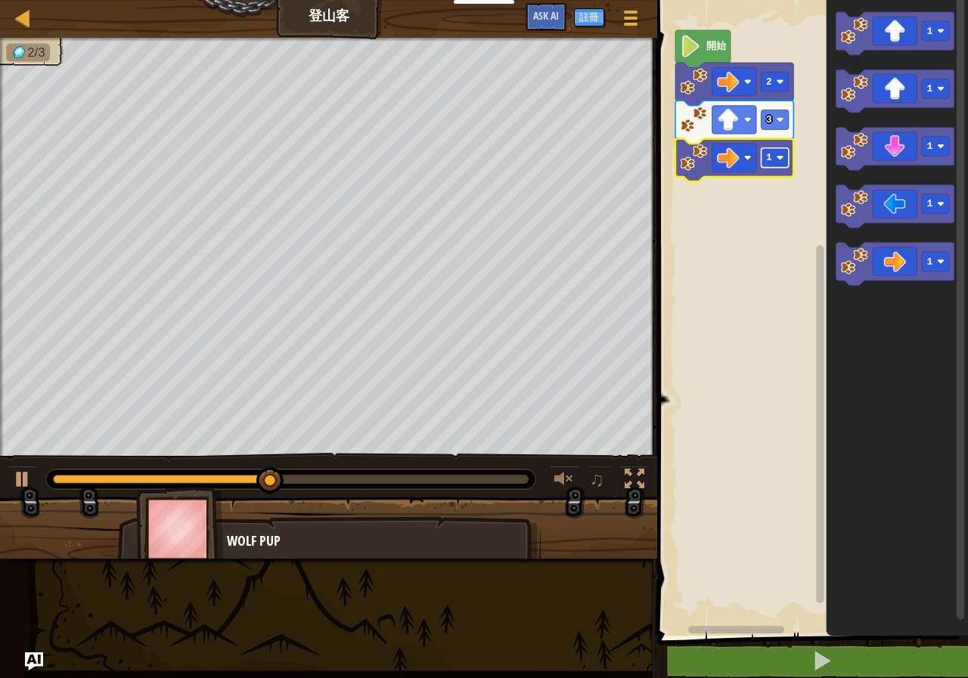
click at [769, 160] on text "1" at bounding box center [769, 157] width 6 height 11
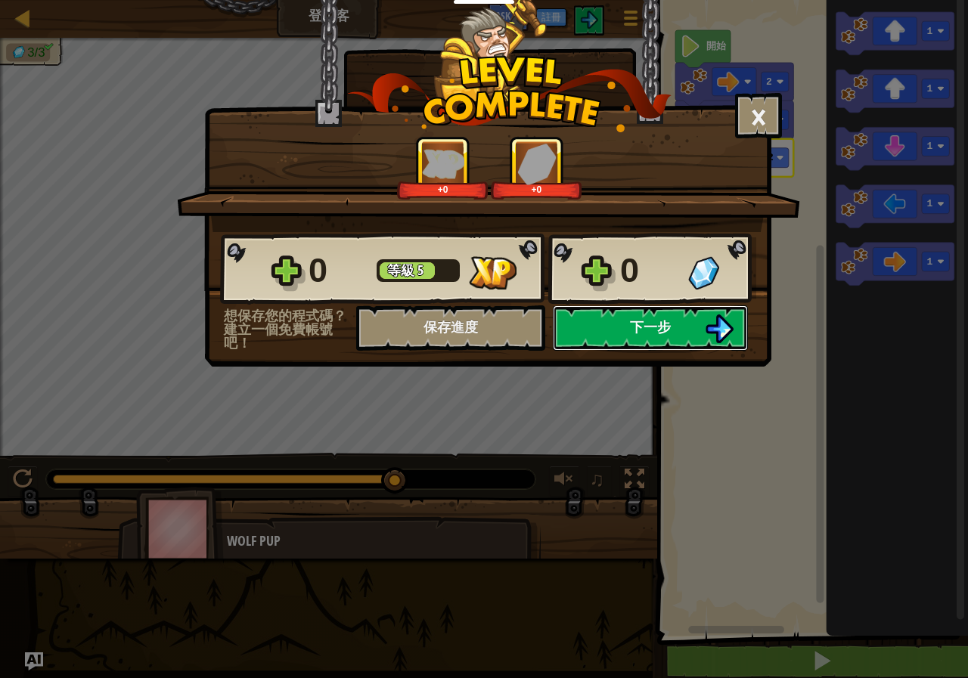
click at [698, 329] on button "下一步" at bounding box center [650, 327] width 195 height 45
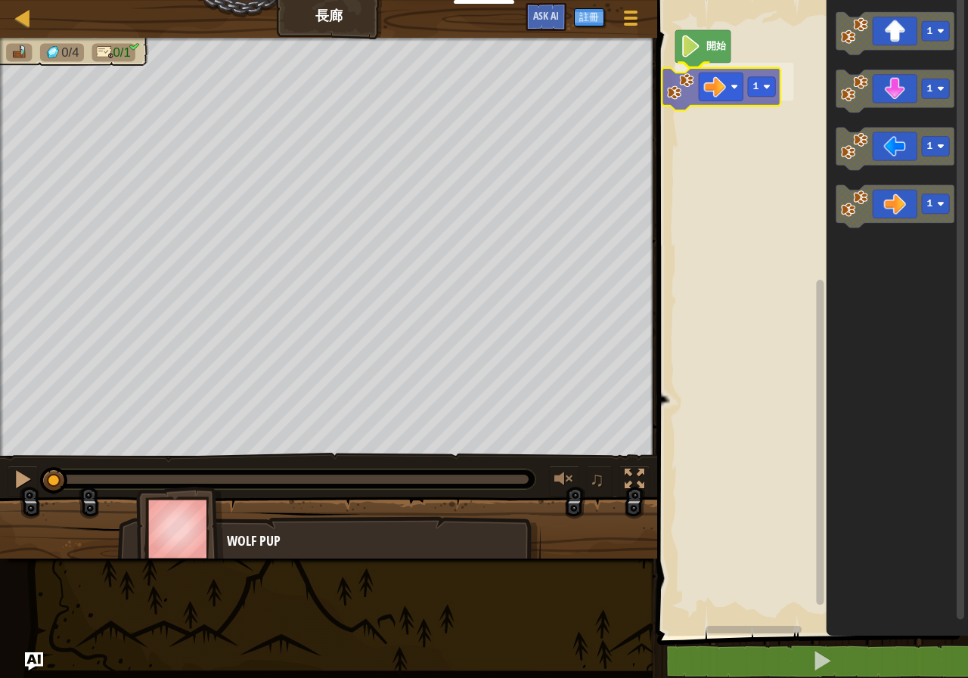
click at [720, 88] on div "開始 1 1 1 1 1 1" at bounding box center [810, 313] width 315 height 643
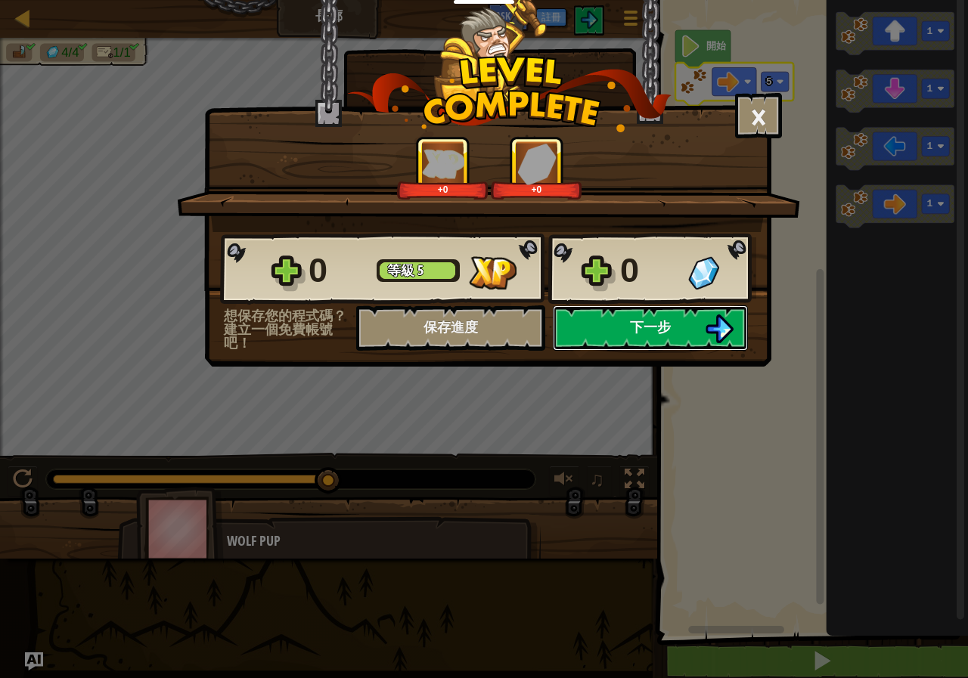
click at [659, 328] on span "下一步" at bounding box center [650, 327] width 41 height 19
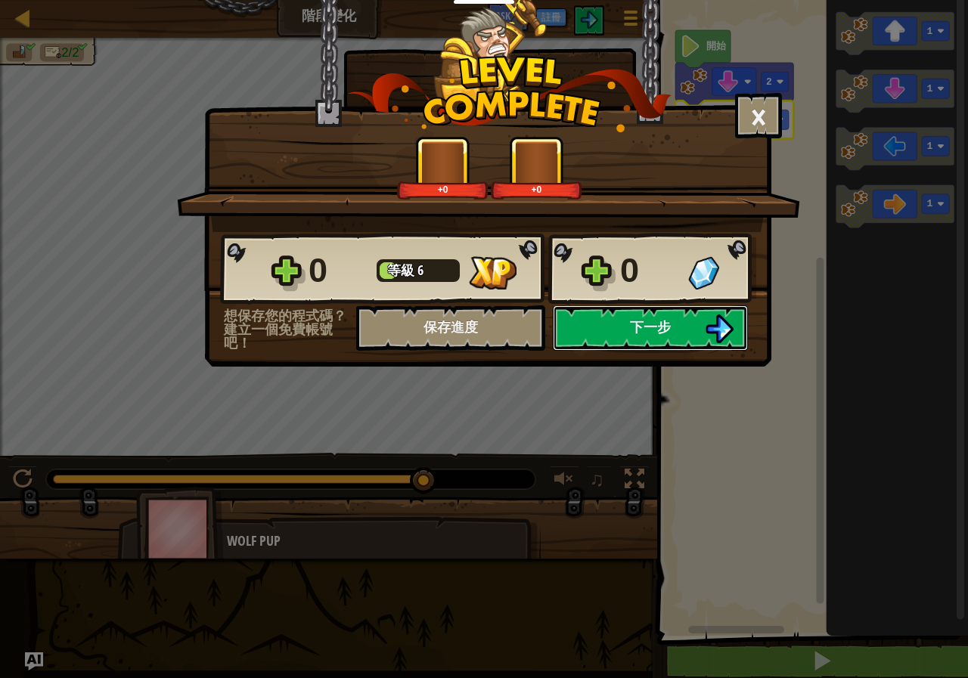
click at [644, 329] on span "下一步" at bounding box center [650, 327] width 41 height 19
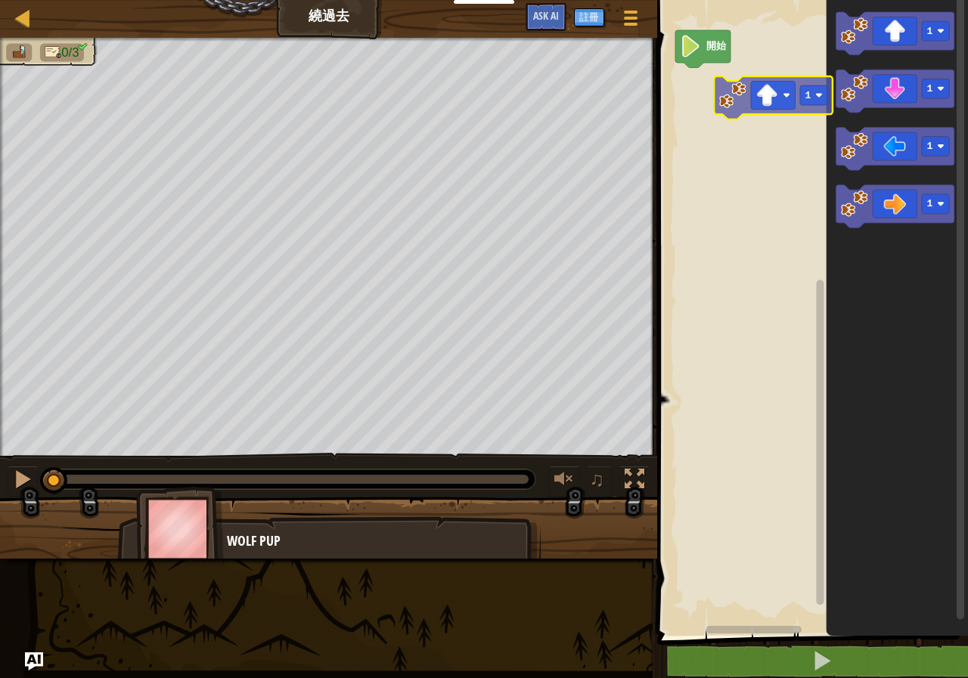
click at [753, 107] on div "開始 1 1 1 1 1" at bounding box center [810, 313] width 315 height 643
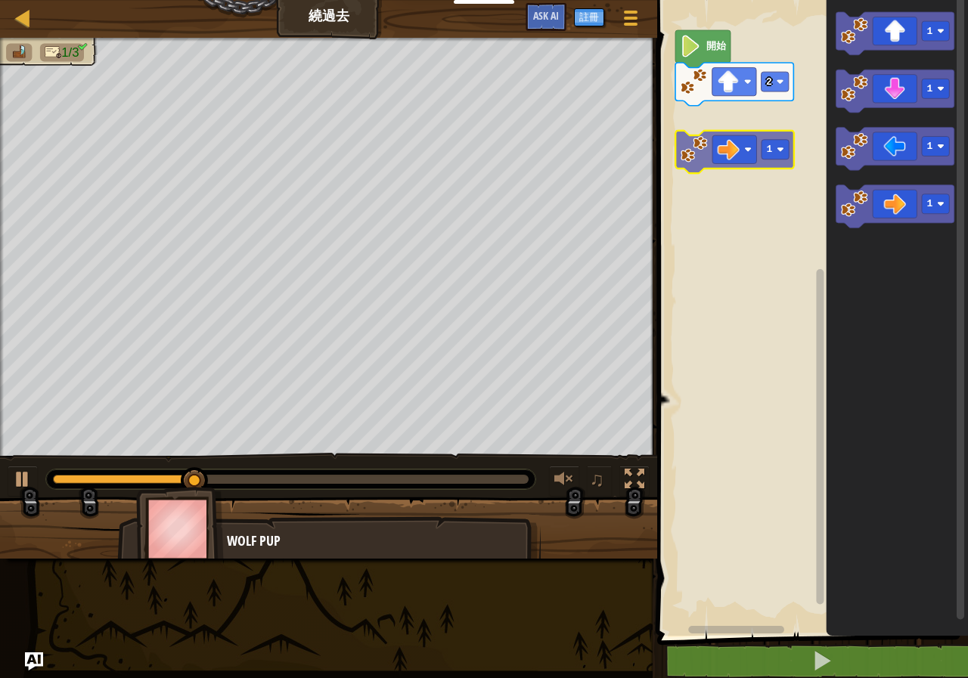
click at [736, 136] on div "開始 2 1 1 1 1 1" at bounding box center [810, 313] width 315 height 643
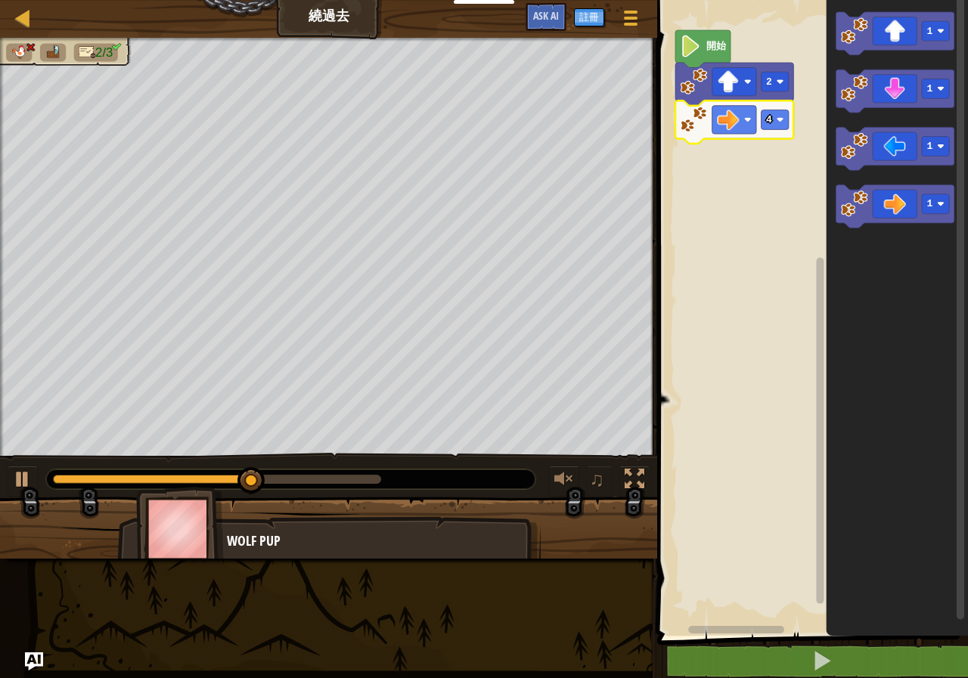
click at [774, 131] on icon "Blockly工作區" at bounding box center [734, 122] width 118 height 43
click at [780, 124] on rect "Blockly工作區" at bounding box center [774, 120] width 27 height 20
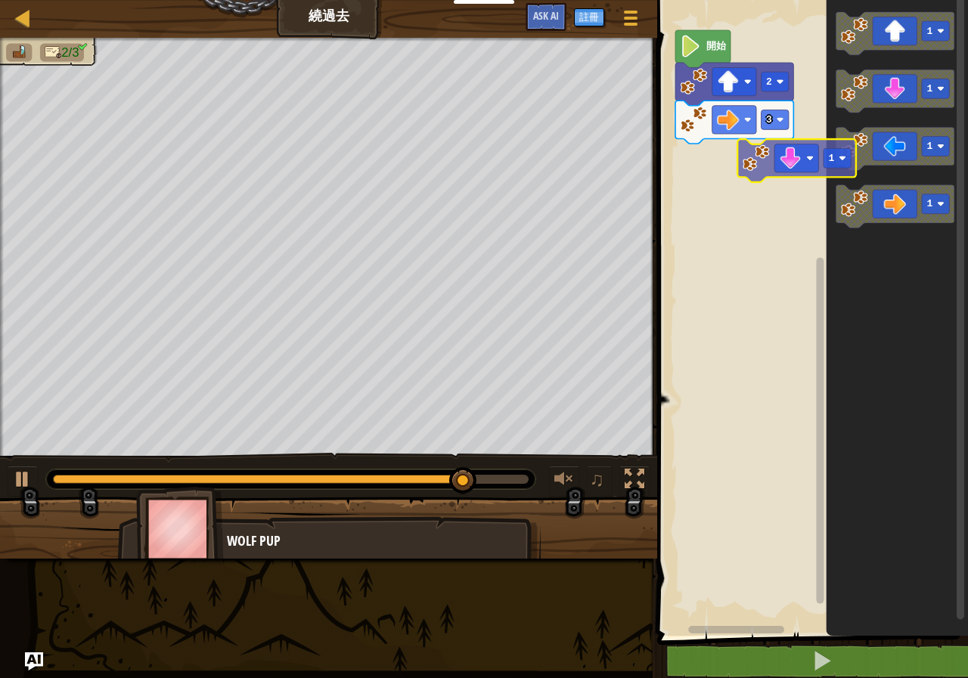
click at [755, 181] on div "開始 2 3 1 1 1 1 1" at bounding box center [810, 313] width 315 height 643
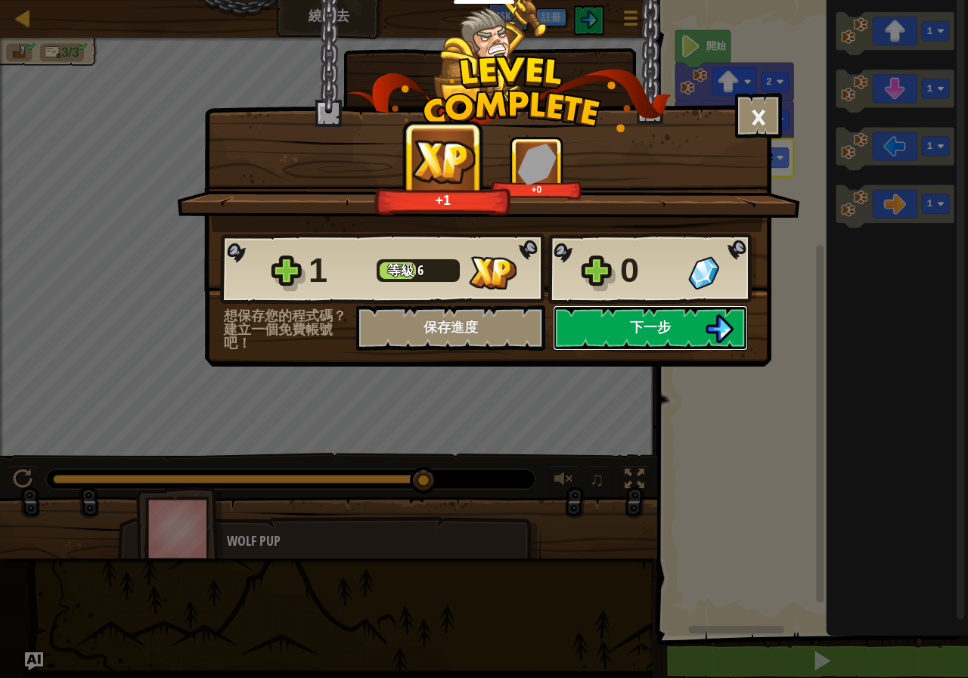
click at [705, 313] on button "下一步" at bounding box center [650, 327] width 195 height 45
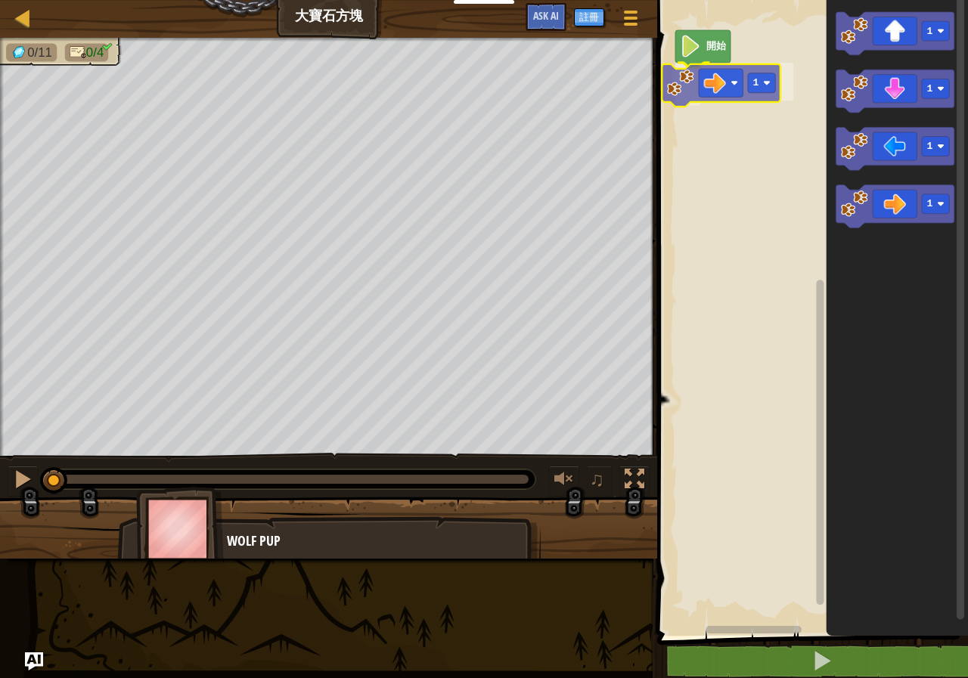
click at [721, 97] on div "開始 1 1 1 1 1 1" at bounding box center [810, 313] width 315 height 643
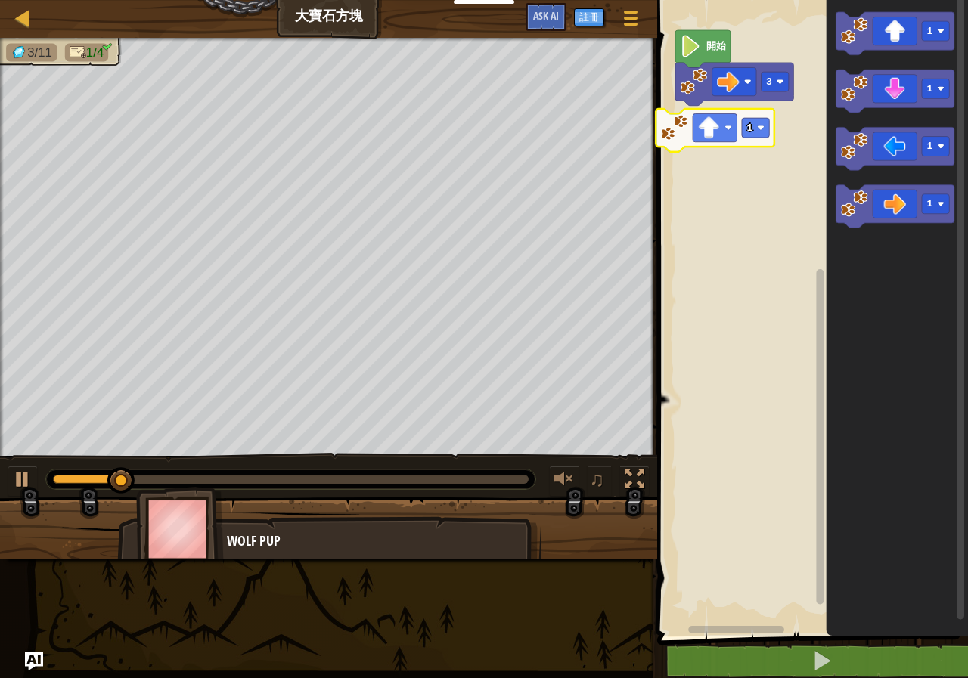
click at [699, 139] on div "開始 3 1 1 1 1 1 1" at bounding box center [810, 313] width 315 height 643
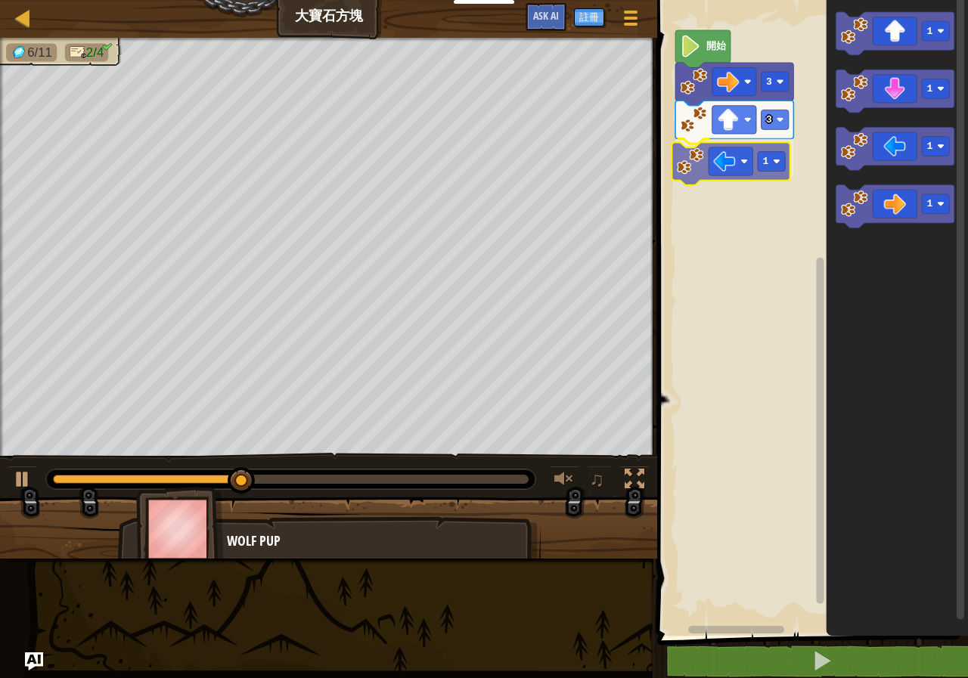
click at [747, 160] on div "開始 3 3 1 1 1 1 1 1" at bounding box center [810, 313] width 315 height 643
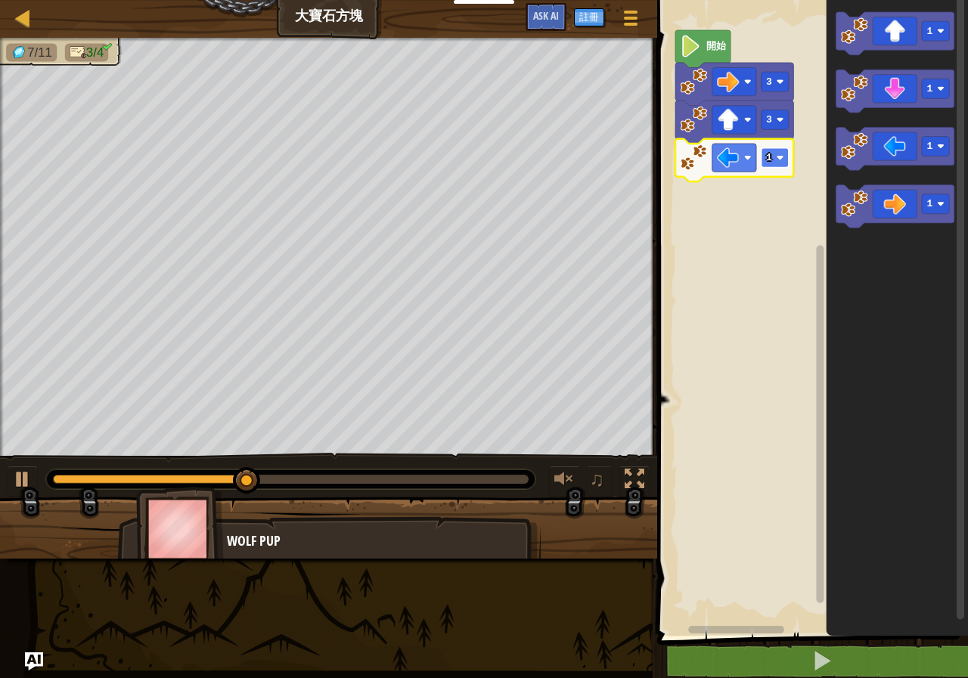
click at [775, 153] on rect "Blockly工作區" at bounding box center [774, 158] width 27 height 20
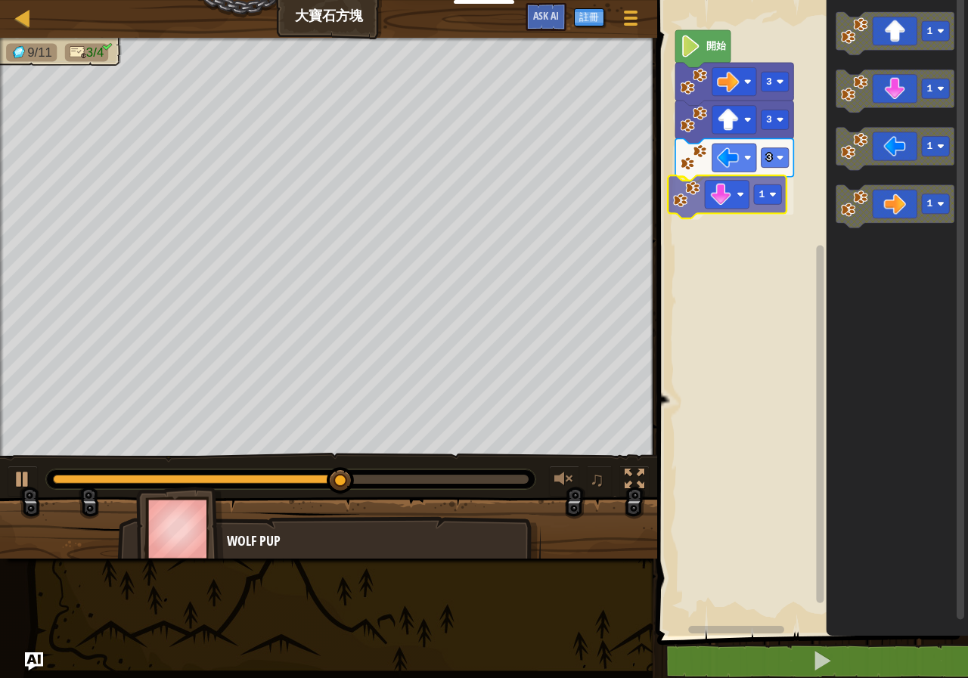
click at [736, 207] on div "開始 3 3 3 1 1 1 1 1 1" at bounding box center [810, 313] width 315 height 643
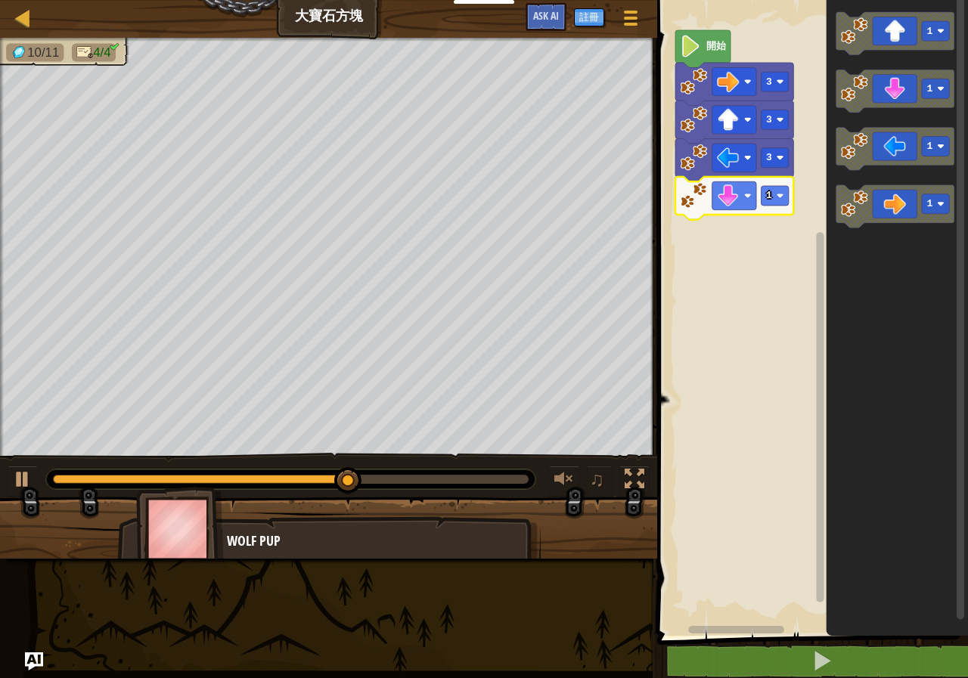
click at [778, 184] on icon "Blockly工作區" at bounding box center [734, 198] width 118 height 43
click at [771, 203] on rect "Blockly工作區" at bounding box center [774, 196] width 27 height 20
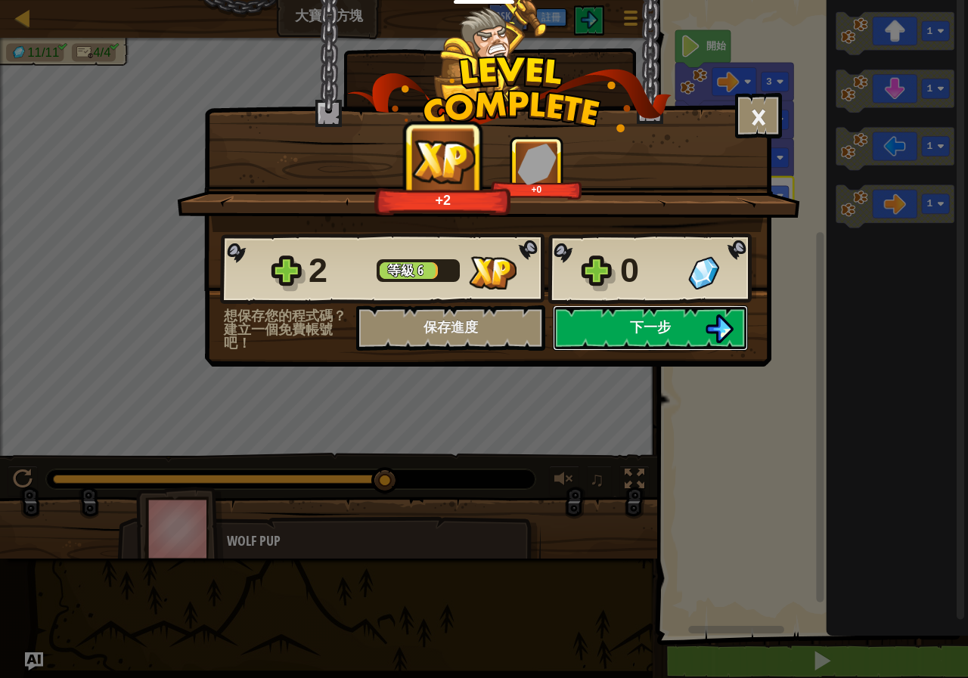
click at [633, 331] on span "下一步" at bounding box center [650, 327] width 41 height 19
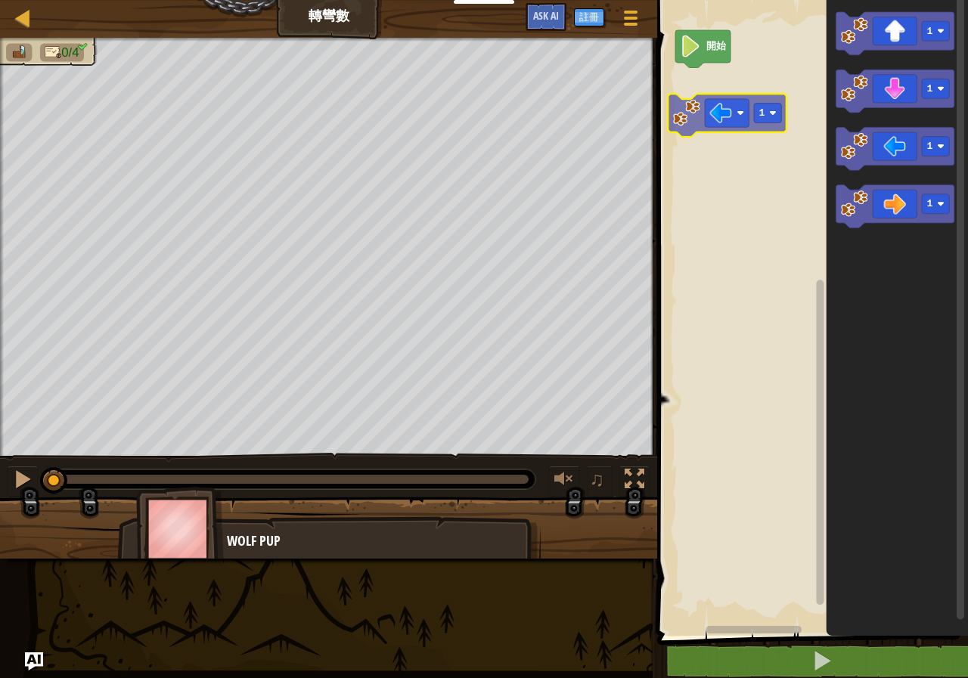
click at [736, 108] on div "開始 1 1 1 1 1" at bounding box center [810, 313] width 315 height 643
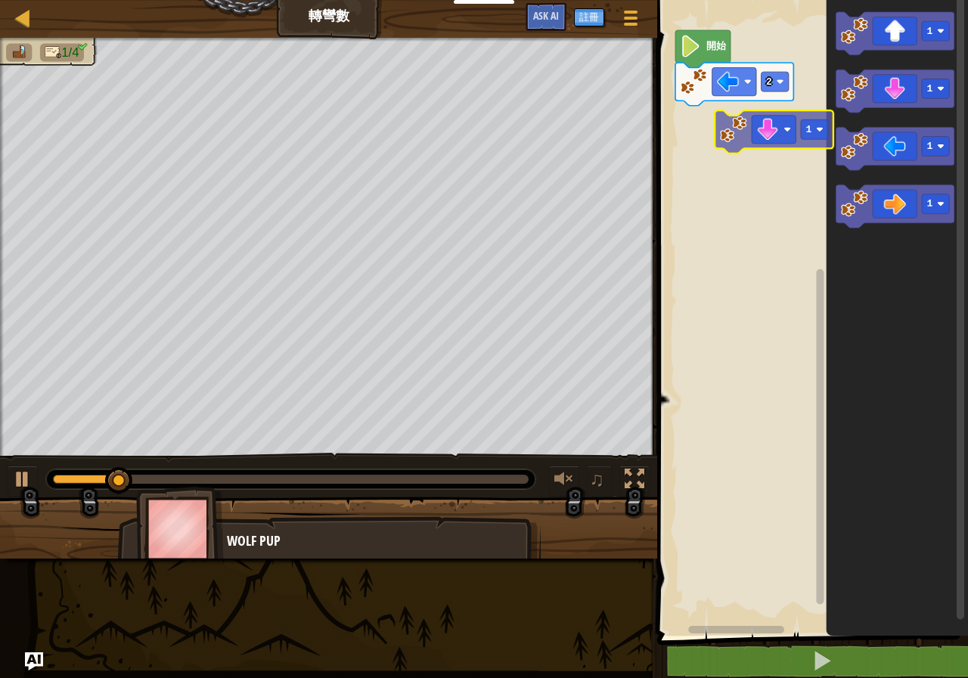
click at [747, 135] on div "開始 2 1 1 1 1 1" at bounding box center [810, 313] width 315 height 643
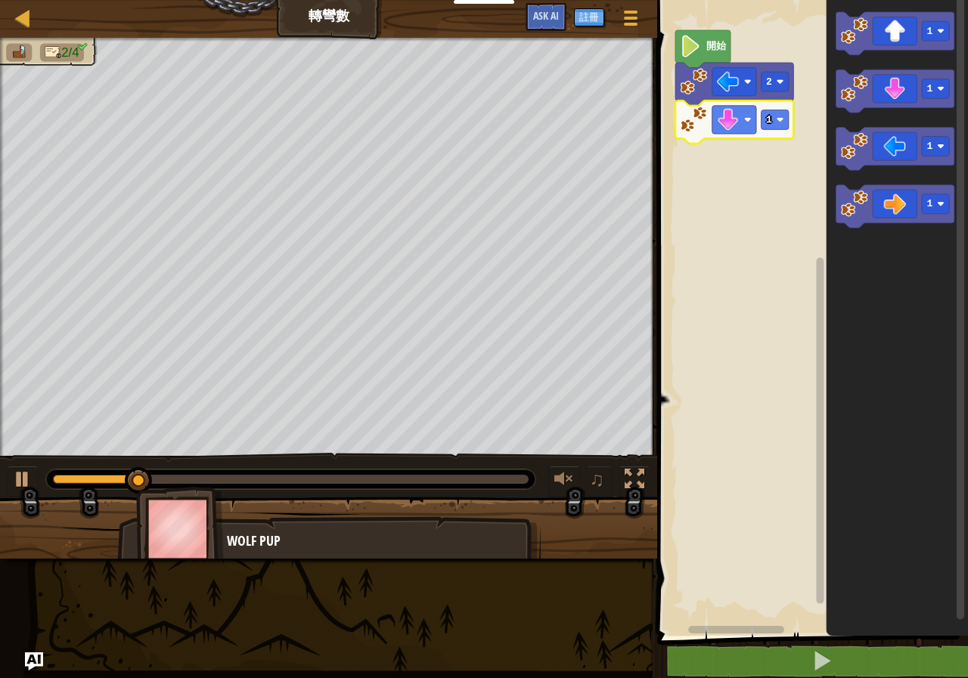
click at [790, 125] on icon "Blockly工作區" at bounding box center [734, 122] width 118 height 43
click at [777, 126] on rect "Blockly工作區" at bounding box center [774, 120] width 27 height 20
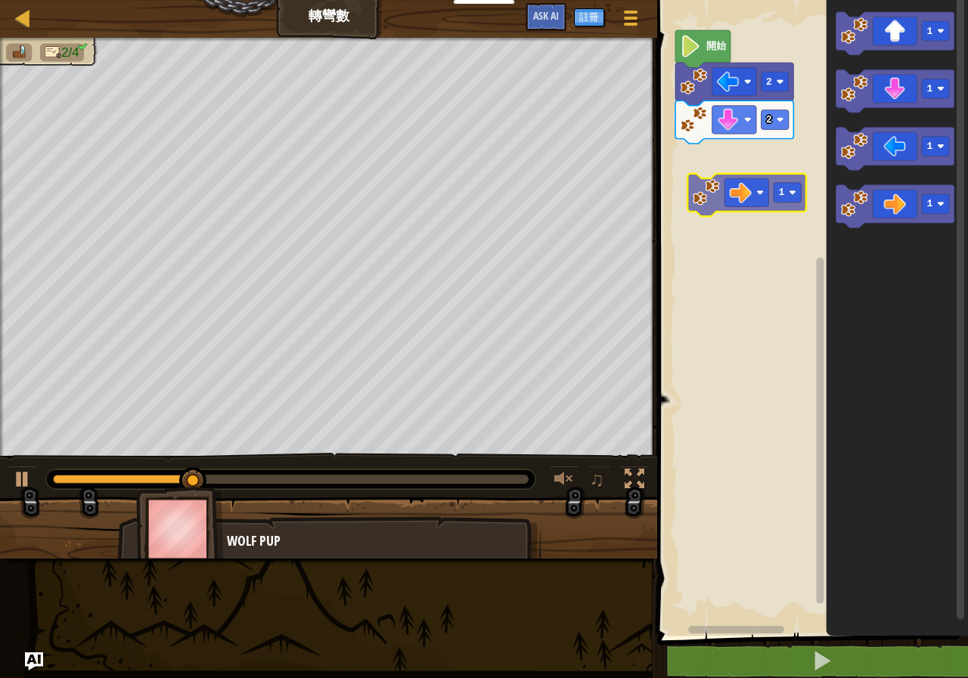
click at [749, 161] on div "開始 2 2 1 1 1 1 1" at bounding box center [810, 313] width 315 height 643
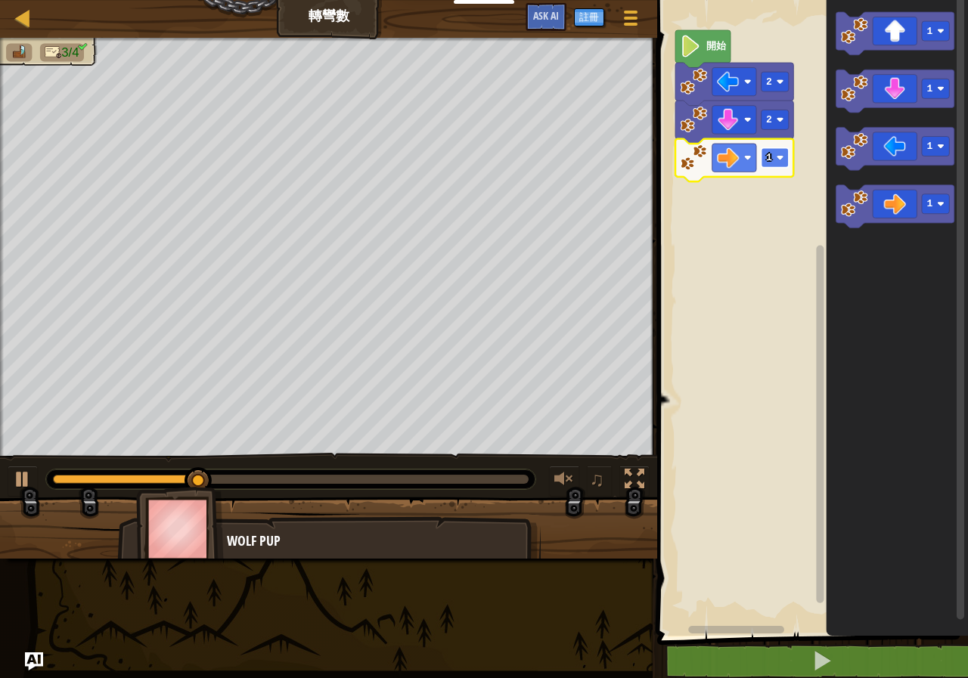
click at [779, 158] on image "Blockly工作區" at bounding box center [781, 158] width 8 height 8
click at [813, 171] on div "開始 2 2 4 1 1 1 1" at bounding box center [810, 313] width 315 height 643
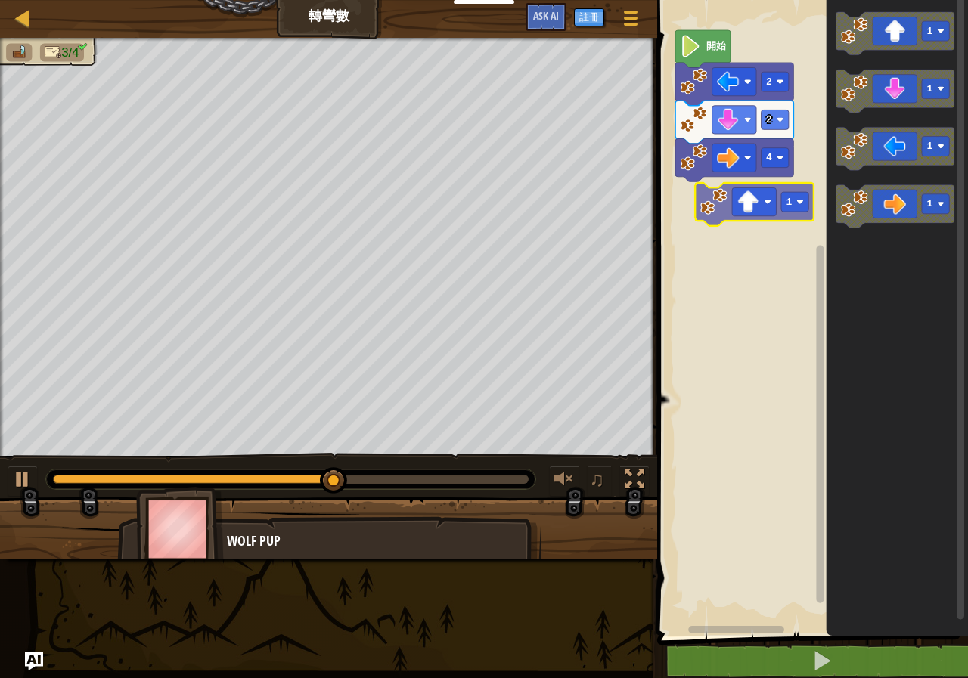
click at [730, 218] on div "開始 2 2 4 1 1 1 1 1" at bounding box center [810, 313] width 315 height 643
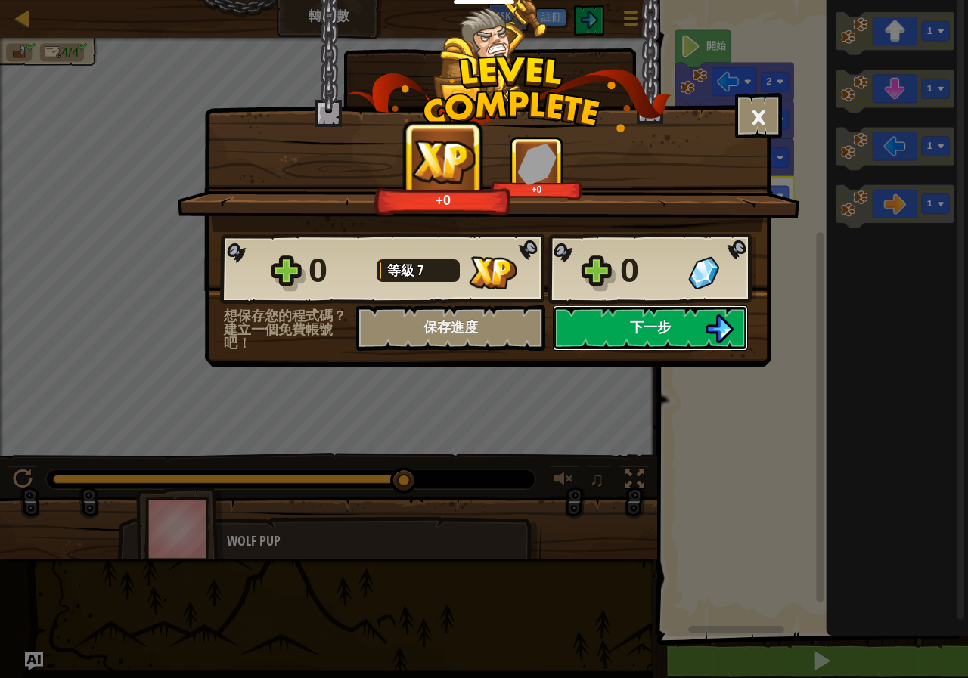
click at [625, 328] on button "下一步" at bounding box center [650, 327] width 195 height 45
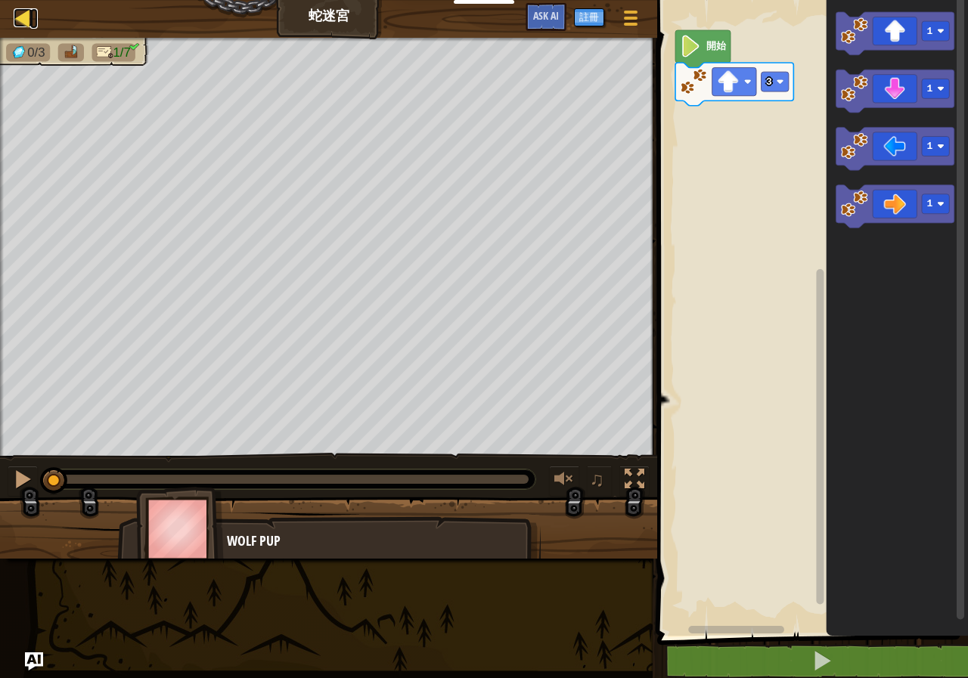
click at [17, 17] on div at bounding box center [23, 17] width 19 height 19
select select "zh-HANT"
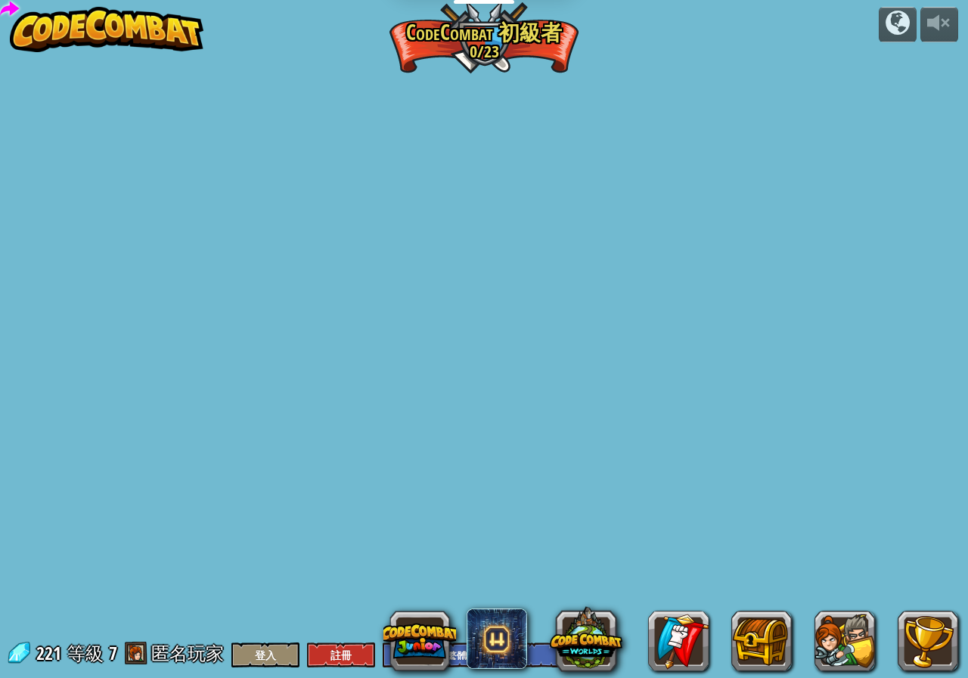
select select "zh-HANT"
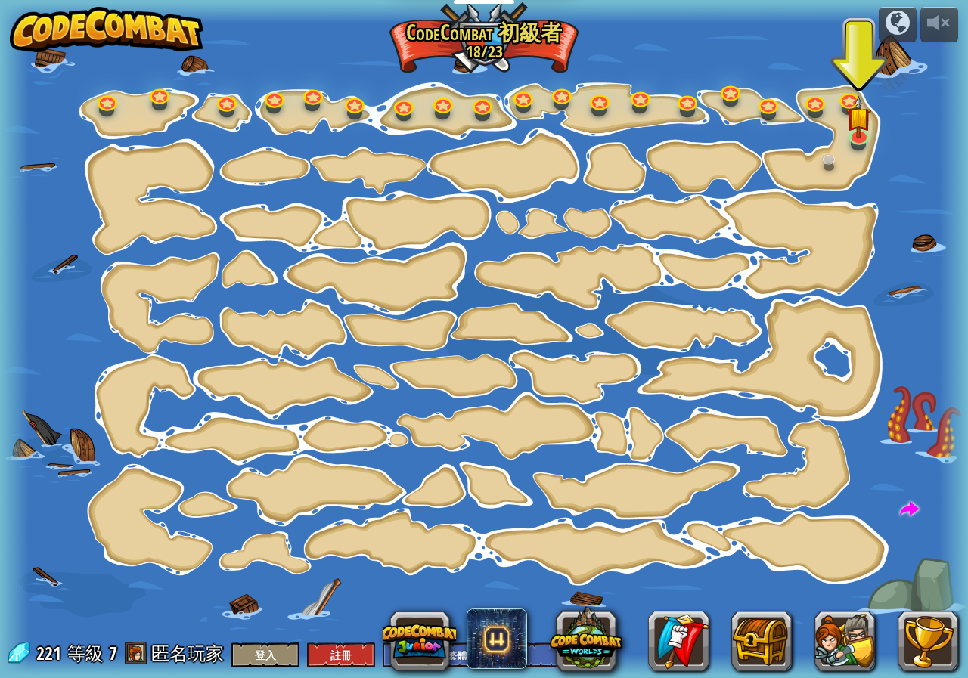
click at [691, 151] on div at bounding box center [484, 338] width 968 height 671
click at [161, 656] on span "匿名玩家" at bounding box center [187, 653] width 73 height 24
click at [852, 142] on link at bounding box center [859, 133] width 30 height 30
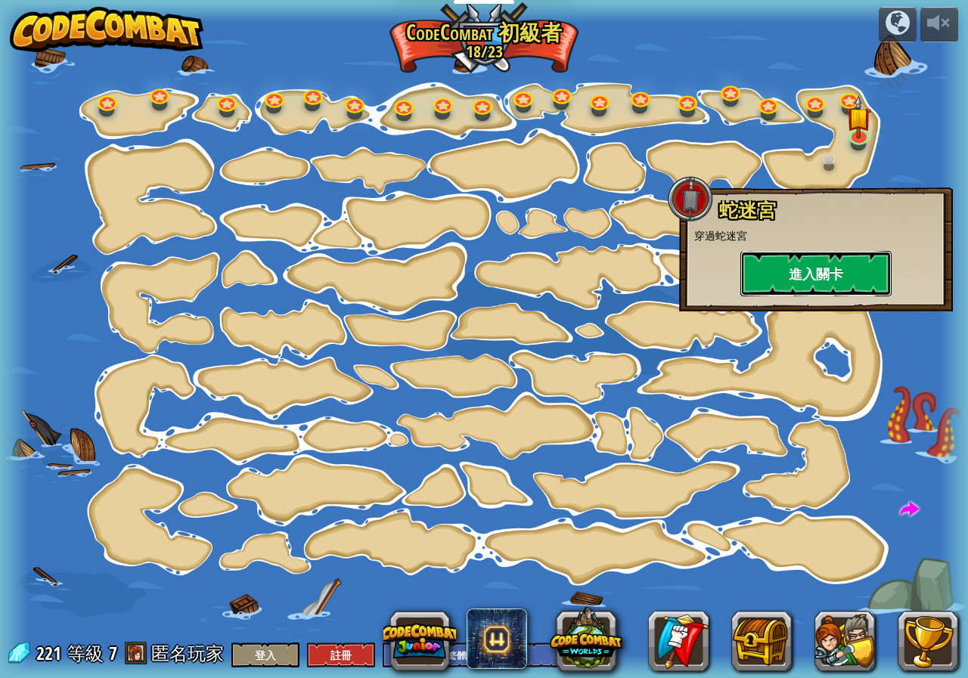
click at [824, 284] on button "進入關卡" at bounding box center [815, 273] width 151 height 45
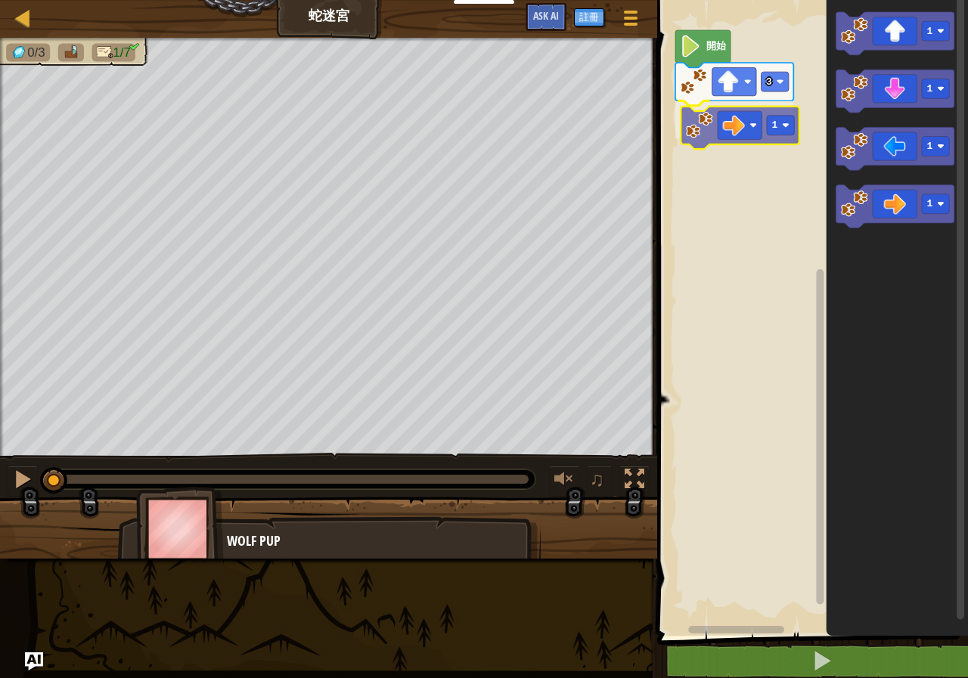
click at [764, 128] on div "3 1 開始 1 1 1 1 1" at bounding box center [810, 313] width 315 height 643
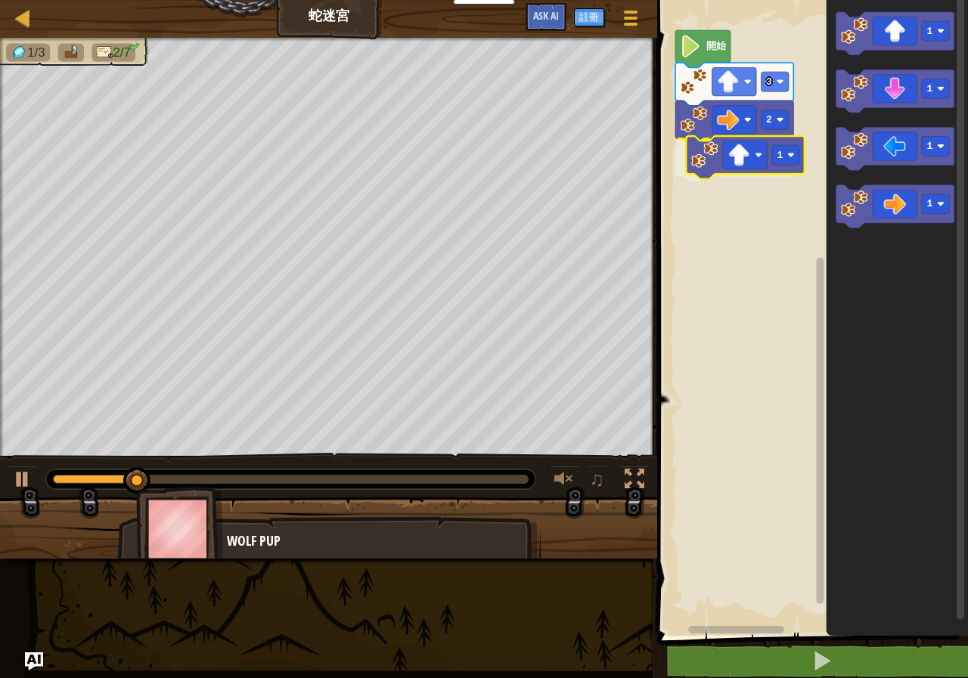
click at [751, 162] on div "開始 3 2 1 1 1 1 1 1" at bounding box center [810, 313] width 315 height 643
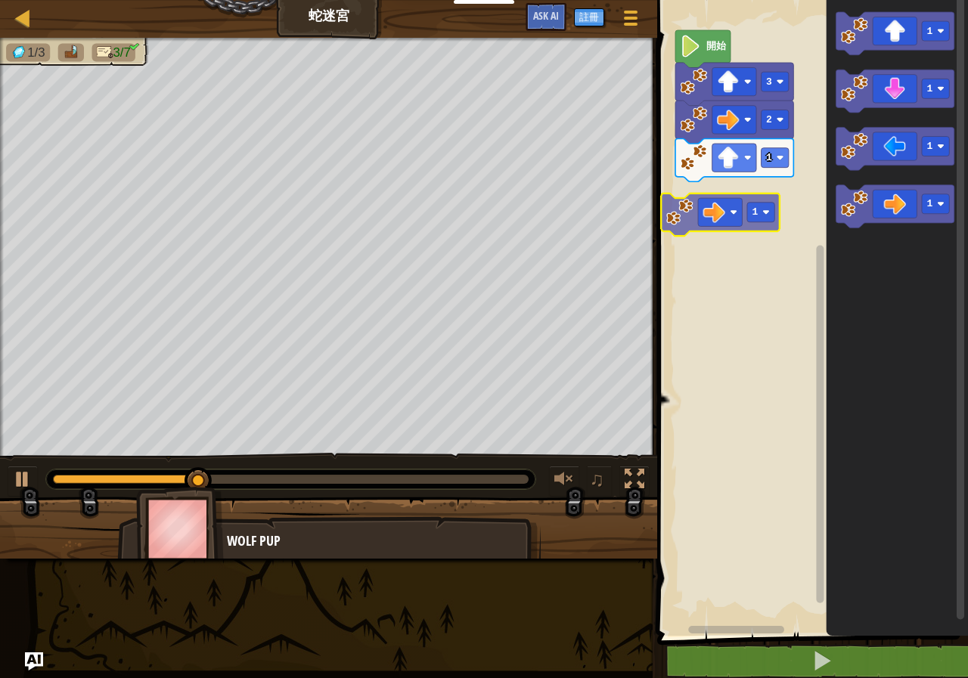
click at [746, 209] on div "開始 3 2 1 1 1 1 1 1" at bounding box center [810, 313] width 315 height 643
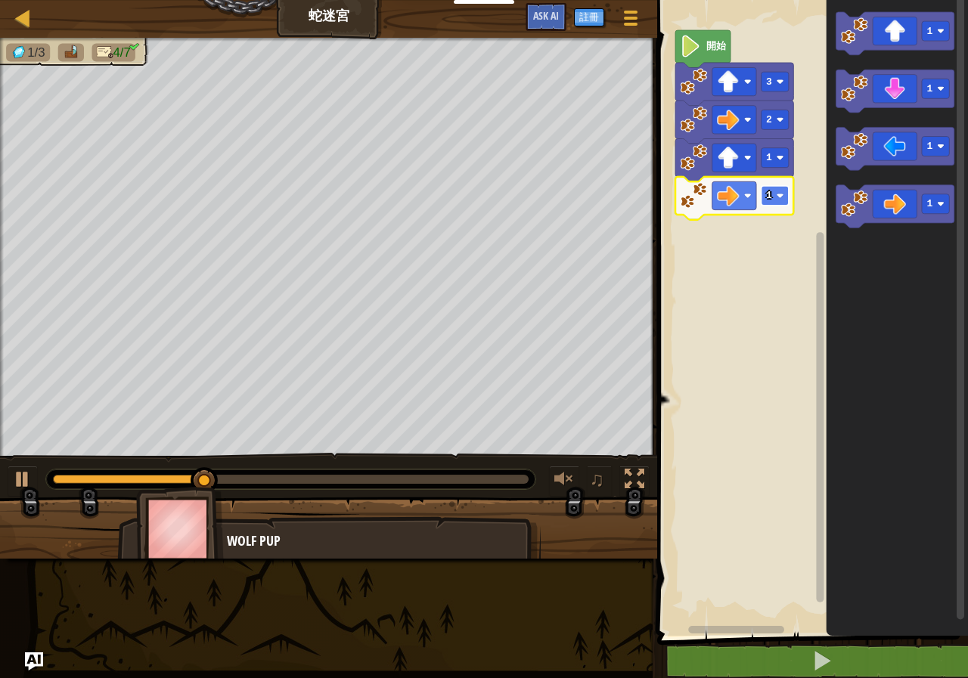
click at [778, 197] on image "Blockly工作區" at bounding box center [781, 196] width 8 height 8
click at [786, 253] on div "開始 3 2 1 2 1 1 1 1" at bounding box center [810, 313] width 315 height 643
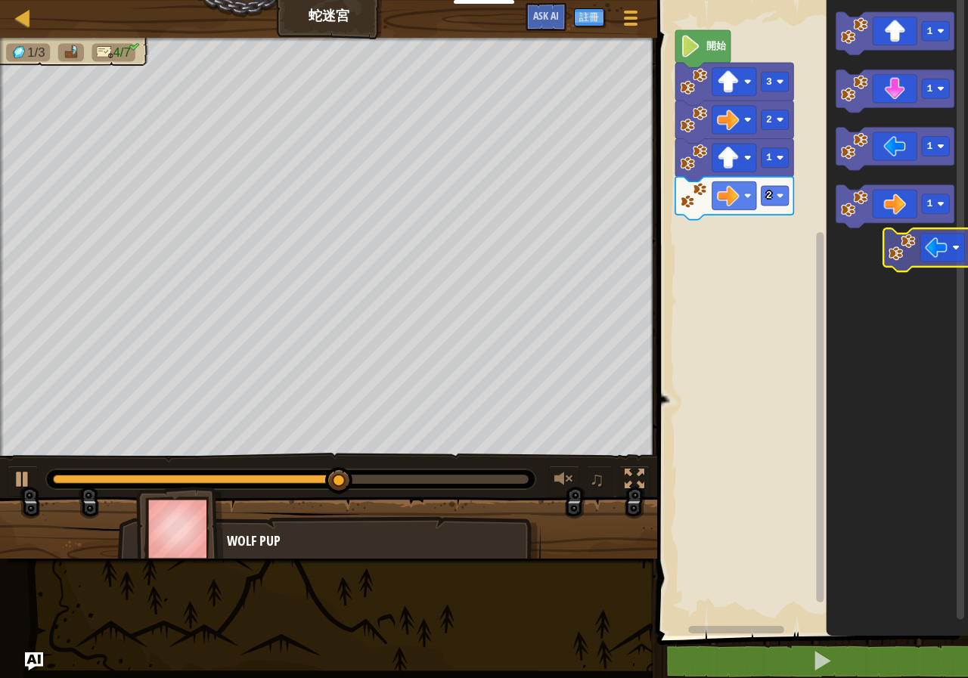
click at [928, 243] on icon "1 1 1 1" at bounding box center [897, 313] width 142 height 643
click at [805, 189] on div "開始 3 2 1 2 1 1 1 1" at bounding box center [810, 313] width 315 height 643
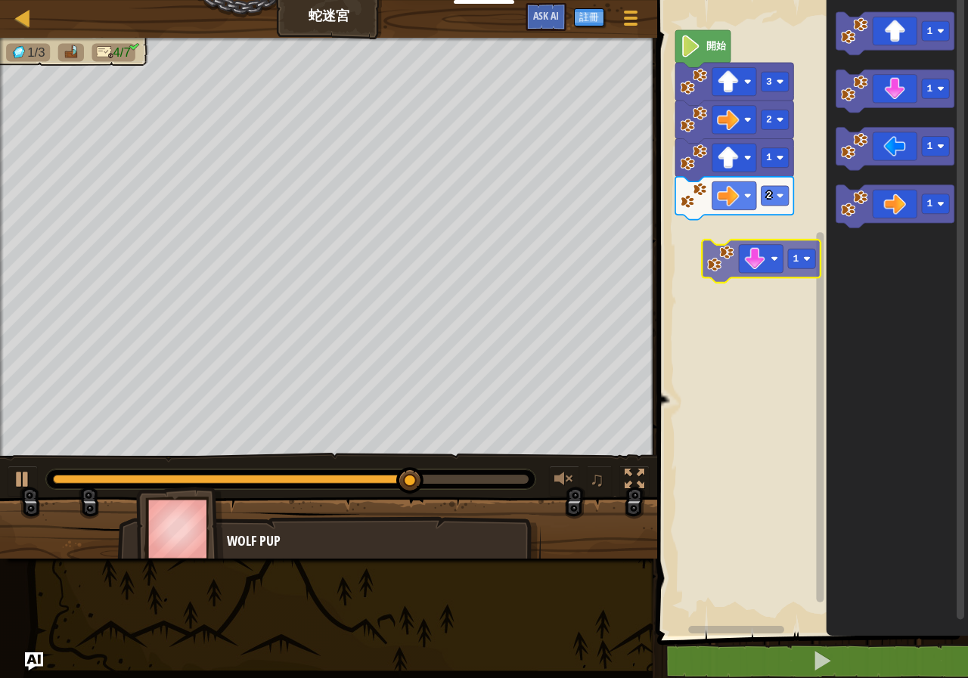
click at [716, 256] on div "開始 3 2 1 2 1 1 1 1 1" at bounding box center [810, 313] width 315 height 643
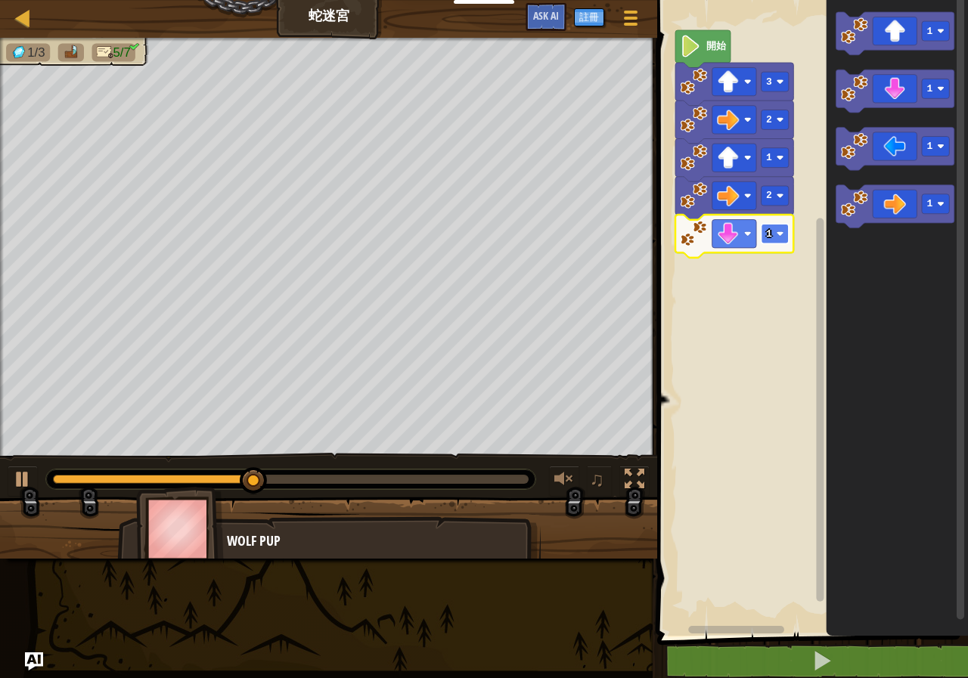
click at [776, 233] on rect "Blockly工作區" at bounding box center [774, 234] width 27 height 20
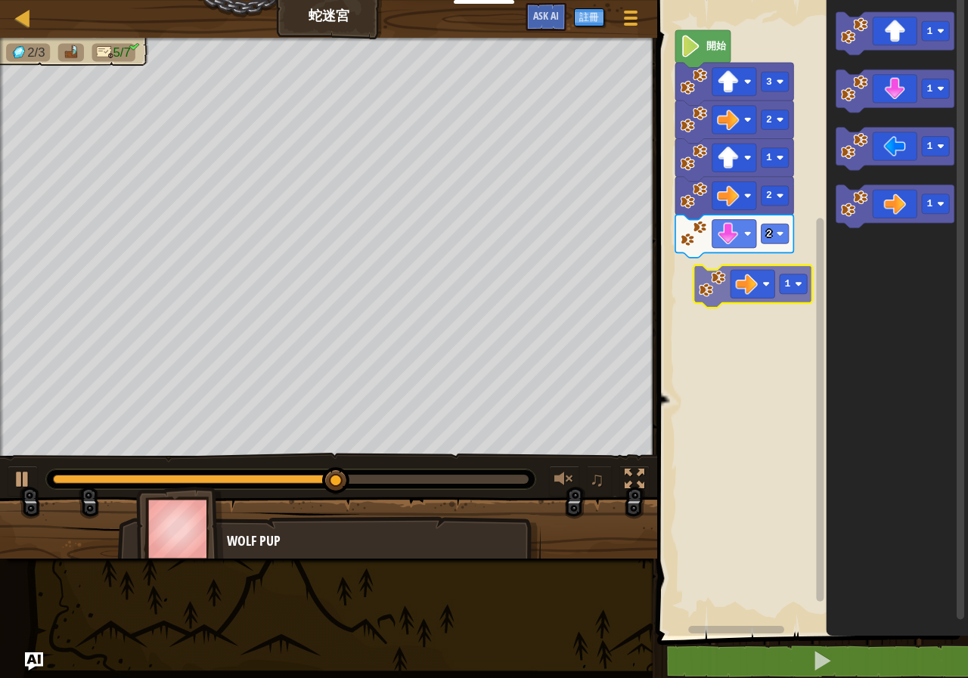
click at [749, 296] on div "開始 3 2 1 2 2 1 1 1 1 1" at bounding box center [810, 313] width 315 height 643
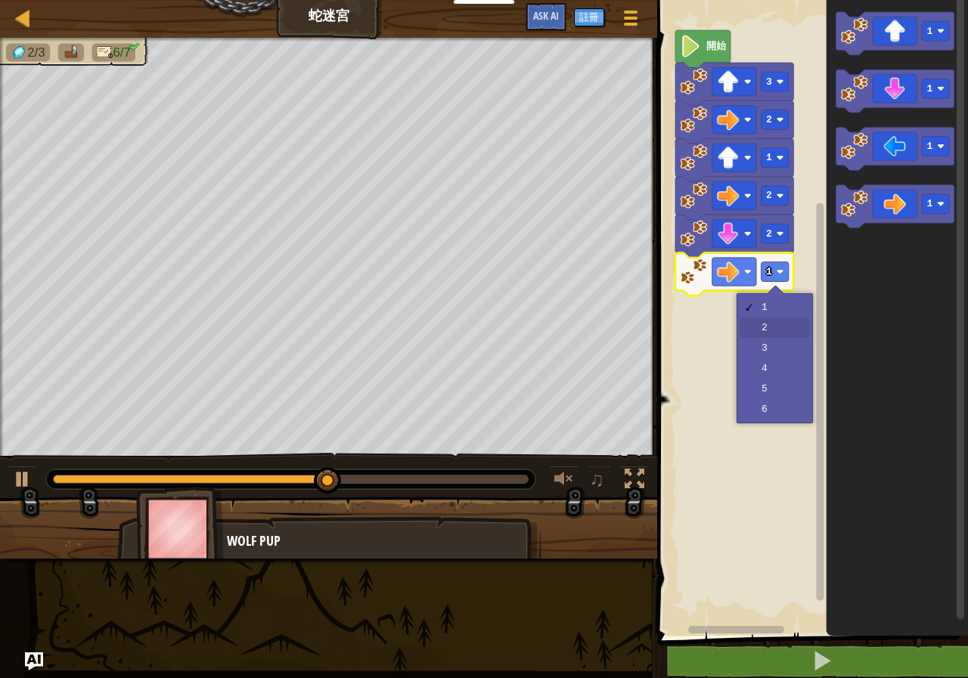
drag, startPoint x: 774, startPoint y: 327, endPoint x: 810, endPoint y: 296, distance: 48.2
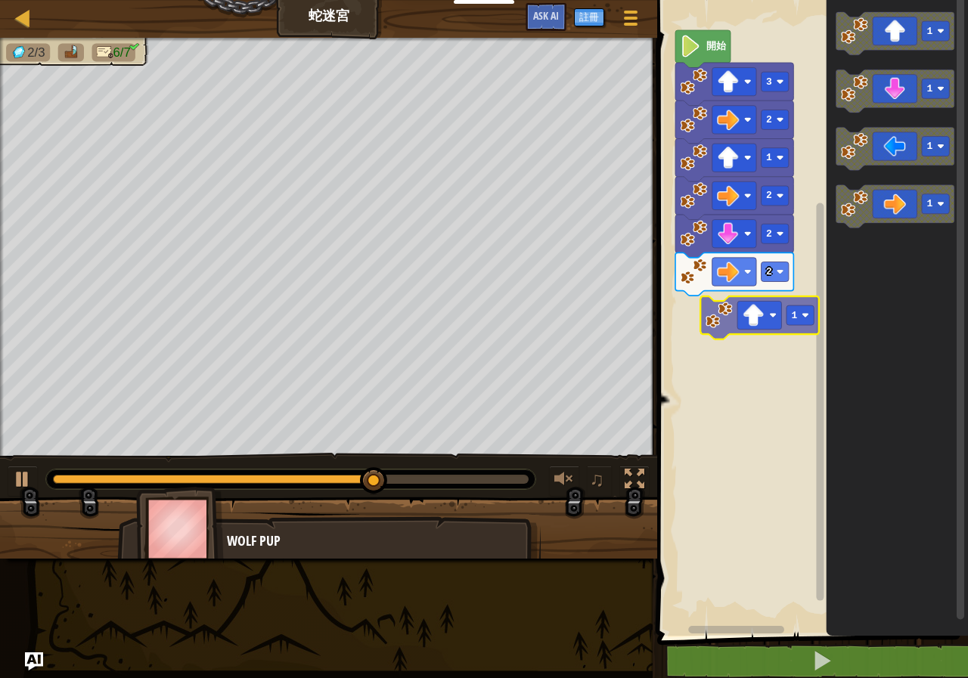
click at [755, 320] on div "開始 3 2 1 2 2 2 1 1 1 1 1" at bounding box center [810, 313] width 315 height 643
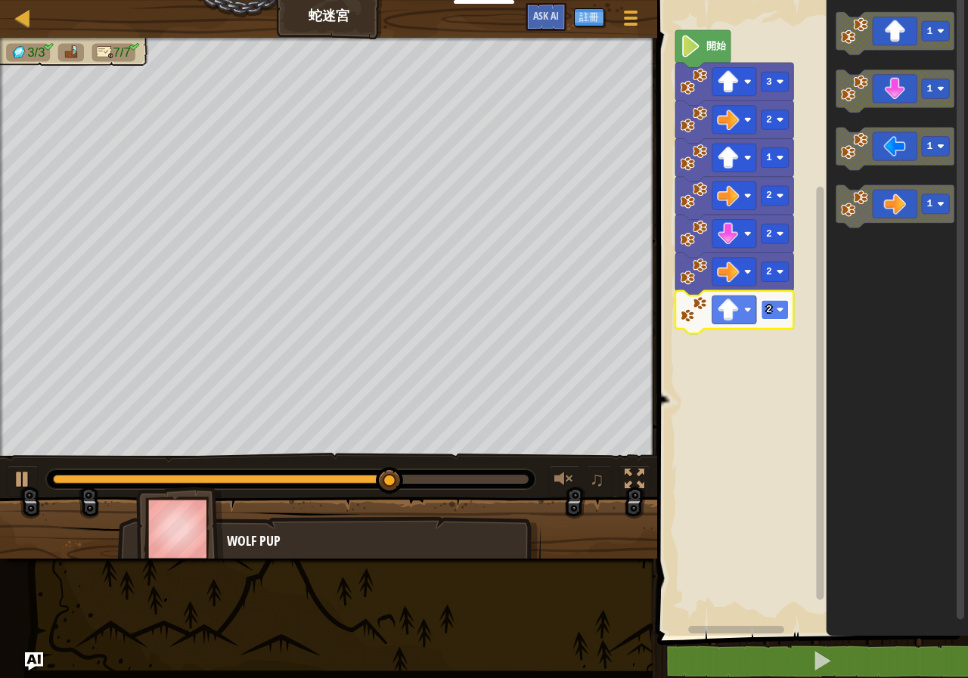
click at [773, 308] on rect "Blockly工作區" at bounding box center [774, 310] width 27 height 20
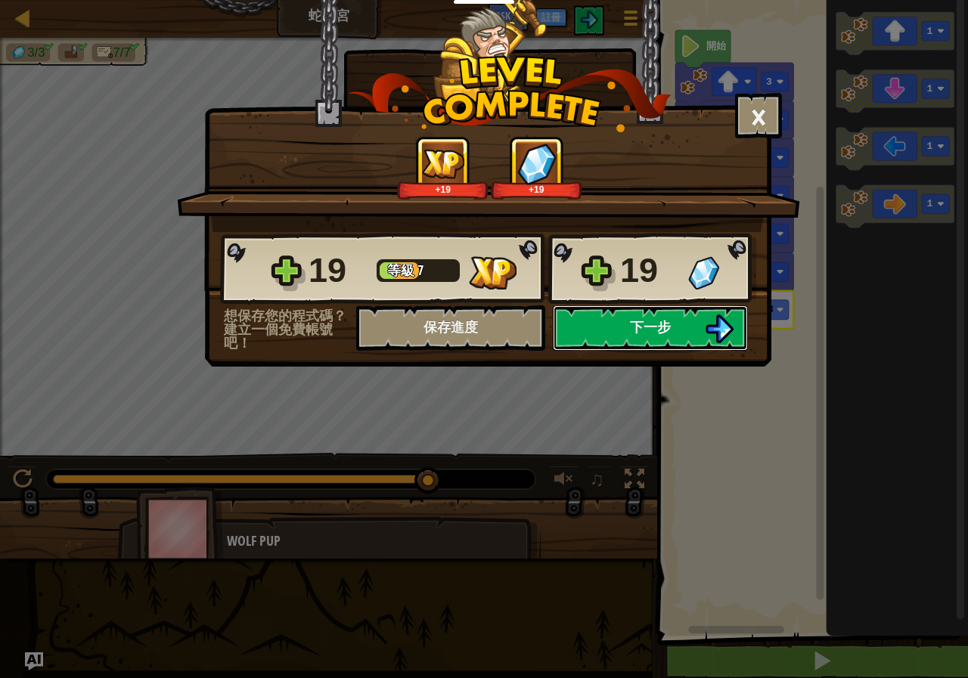
click at [696, 327] on button "下一步" at bounding box center [650, 327] width 195 height 45
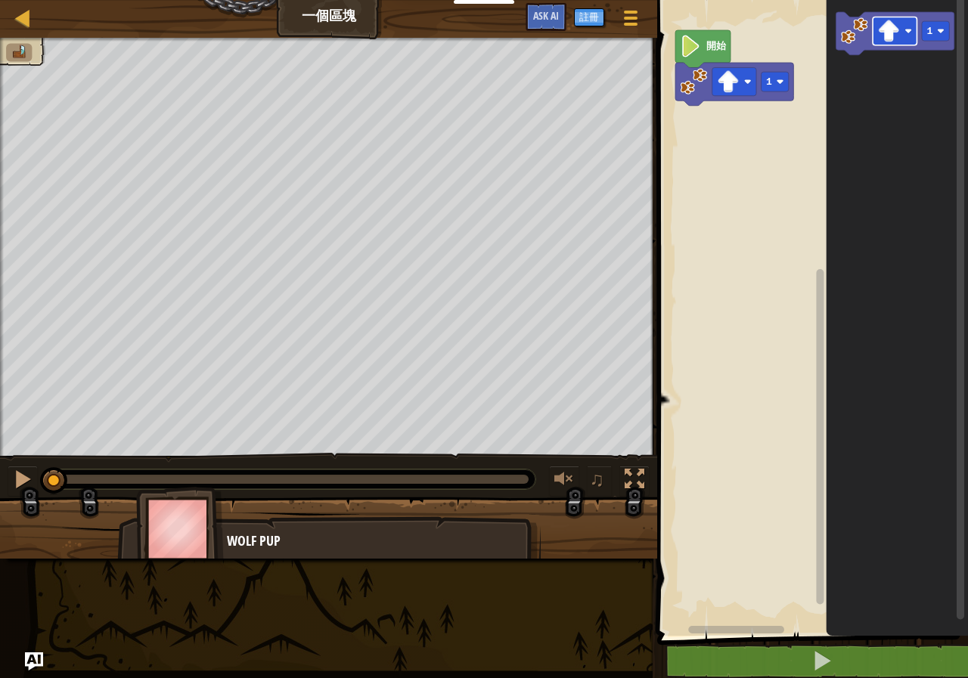
click at [705, 95] on div "1 開始 1" at bounding box center [810, 313] width 315 height 643
click at [818, 48] on div "1 開始 1" at bounding box center [810, 313] width 315 height 643
click at [814, 63] on div "1 開始 1" at bounding box center [810, 313] width 315 height 643
click at [693, 129] on div "1 1 開始 1 1" at bounding box center [810, 313] width 315 height 643
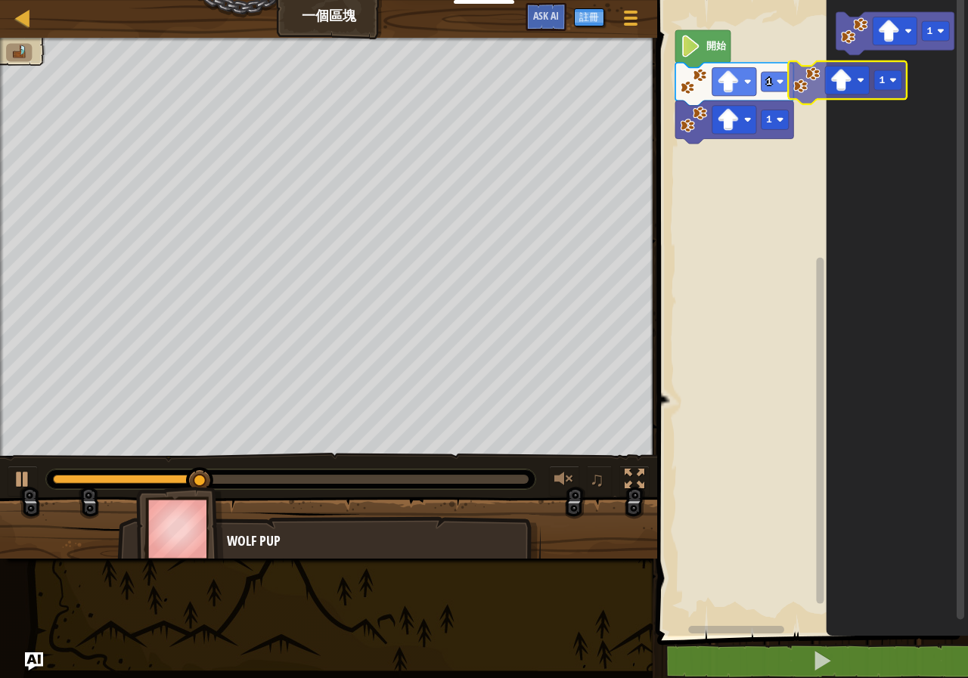
click at [848, 56] on icon "1" at bounding box center [897, 313] width 142 height 643
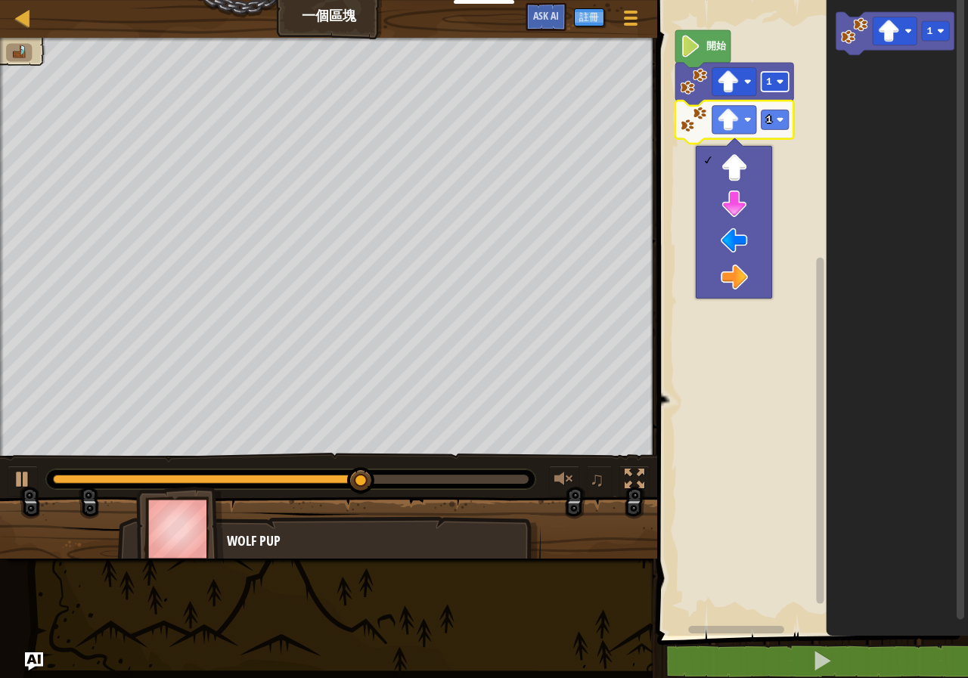
click at [782, 90] on rect "Blockly工作區" at bounding box center [774, 82] width 27 height 20
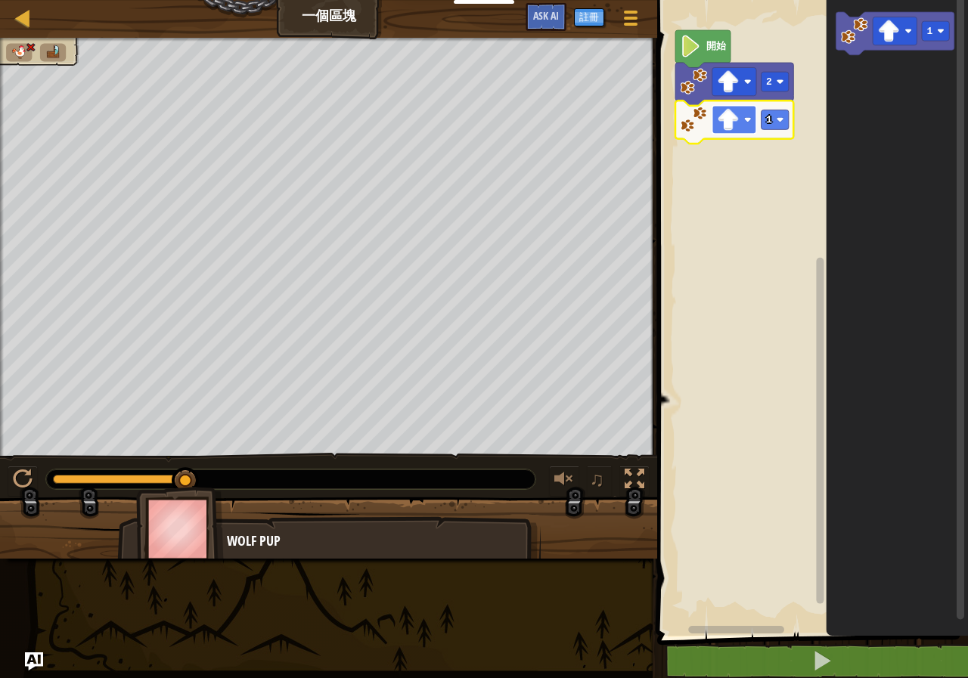
click at [727, 116] on image "Blockly工作區" at bounding box center [728, 120] width 22 height 22
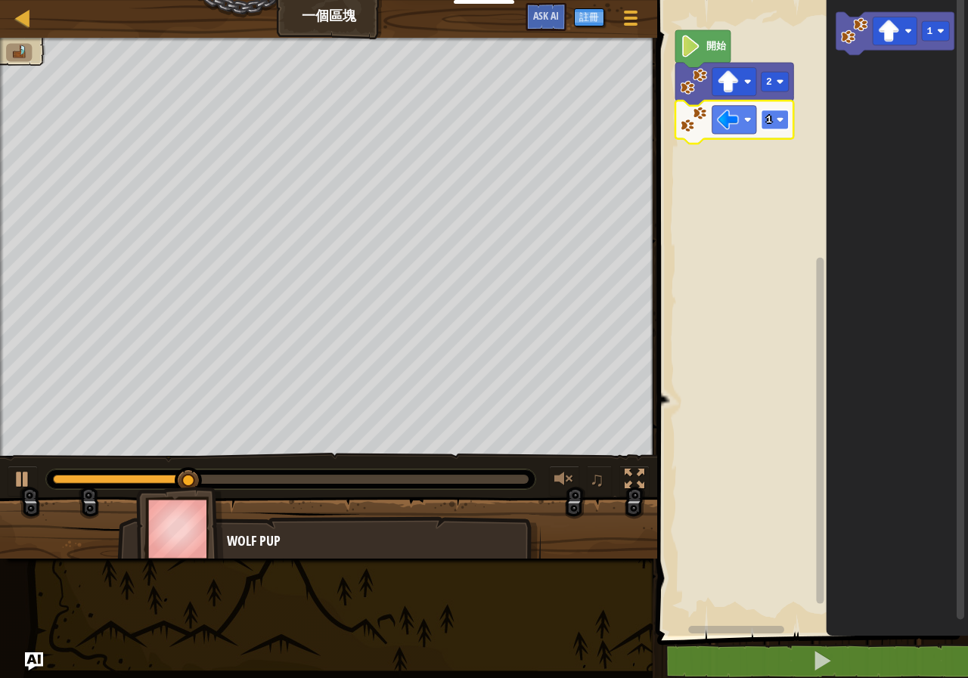
click at [779, 114] on rect "Blockly工作區" at bounding box center [774, 120] width 27 height 20
click at [770, 118] on div "開始 2 3 1" at bounding box center [810, 313] width 315 height 643
click at [787, 97] on div "開始 2 3 1" at bounding box center [810, 313] width 315 height 643
click at [814, 73] on div "開始 2 3 1" at bounding box center [810, 313] width 315 height 643
click at [818, 70] on div "開始 2 3 1" at bounding box center [810, 313] width 315 height 643
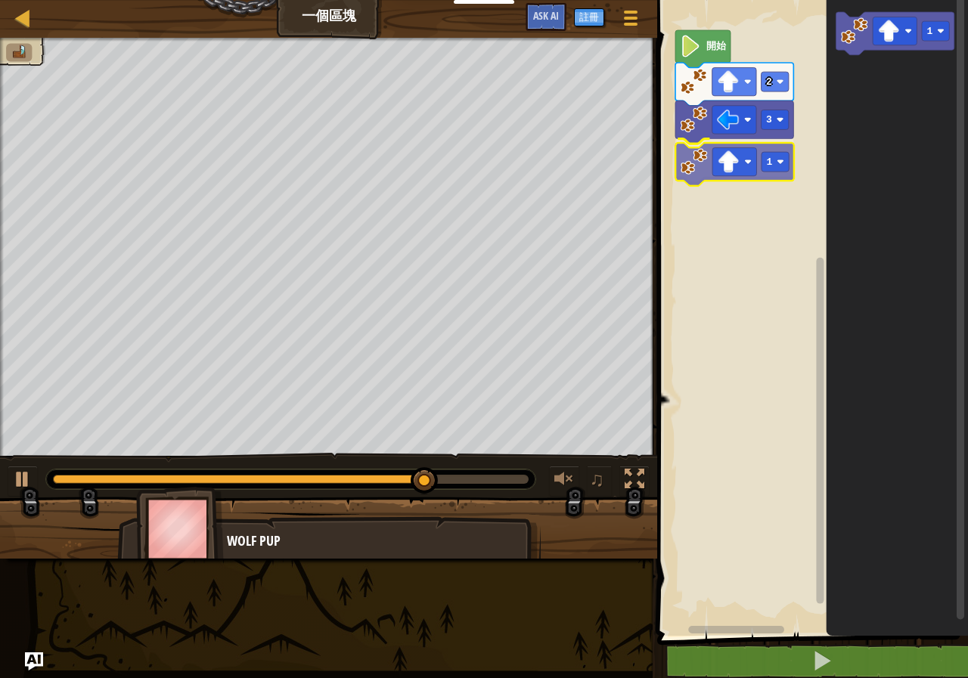
click at [684, 176] on div "開始 2 3 1 1 1" at bounding box center [810, 313] width 315 height 643
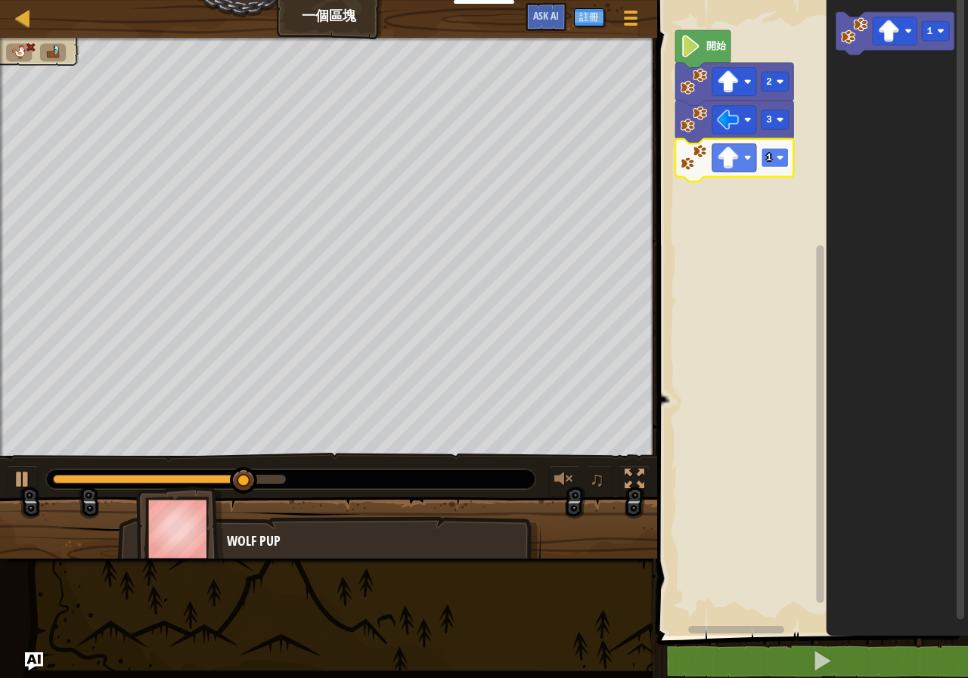
click at [778, 156] on image "Blockly工作區" at bounding box center [781, 158] width 8 height 8
click at [725, 157] on image "Blockly工作區" at bounding box center [728, 158] width 22 height 22
click at [726, 158] on div "開始 2 3 3 1" at bounding box center [810, 313] width 315 height 643
click at [773, 157] on rect "Blockly工作區" at bounding box center [774, 158] width 27 height 20
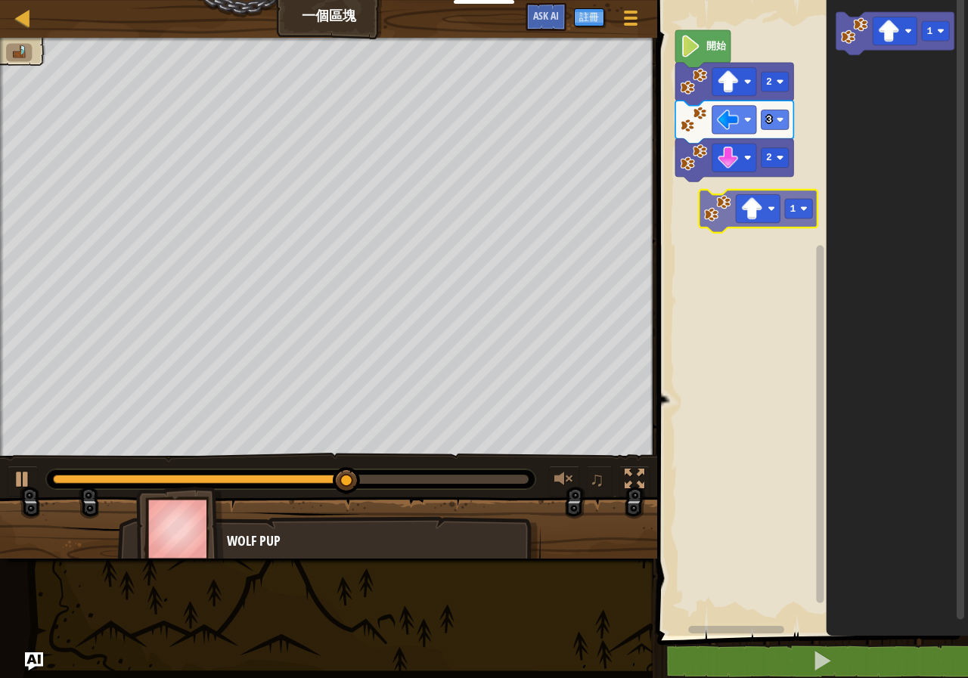
click at [719, 213] on div "開始 2 3 2 1 1" at bounding box center [810, 313] width 315 height 643
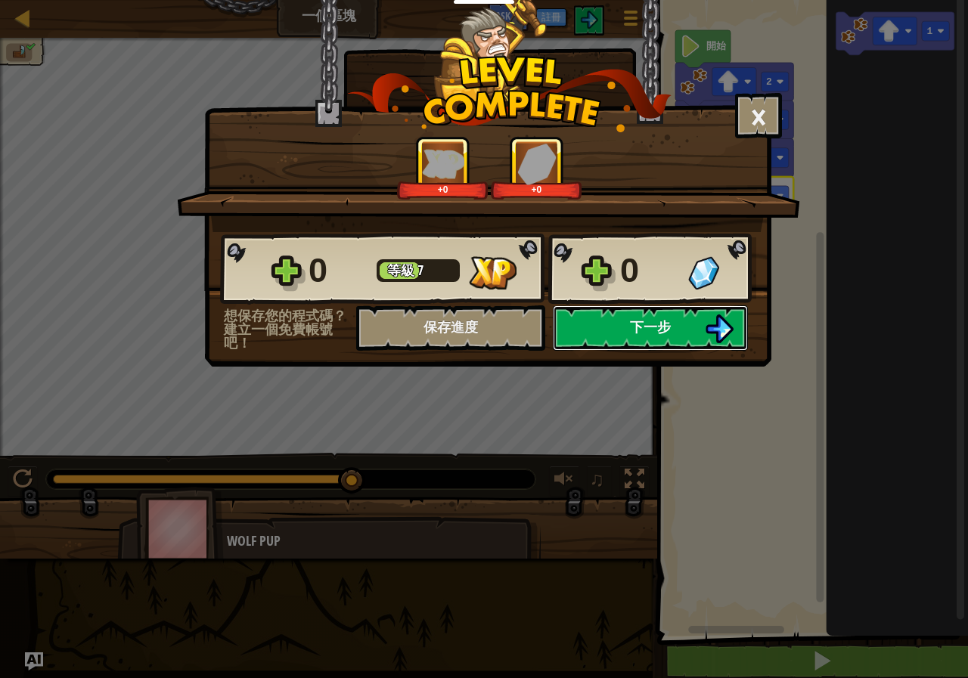
click at [708, 319] on img at bounding box center [719, 329] width 29 height 29
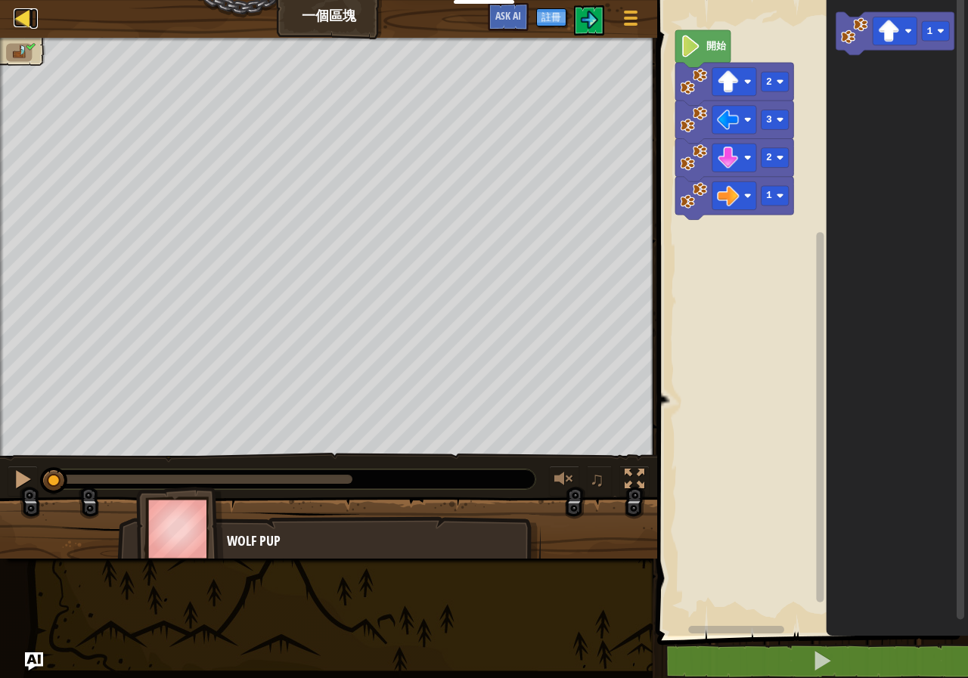
click at [15, 25] on div at bounding box center [23, 17] width 19 height 19
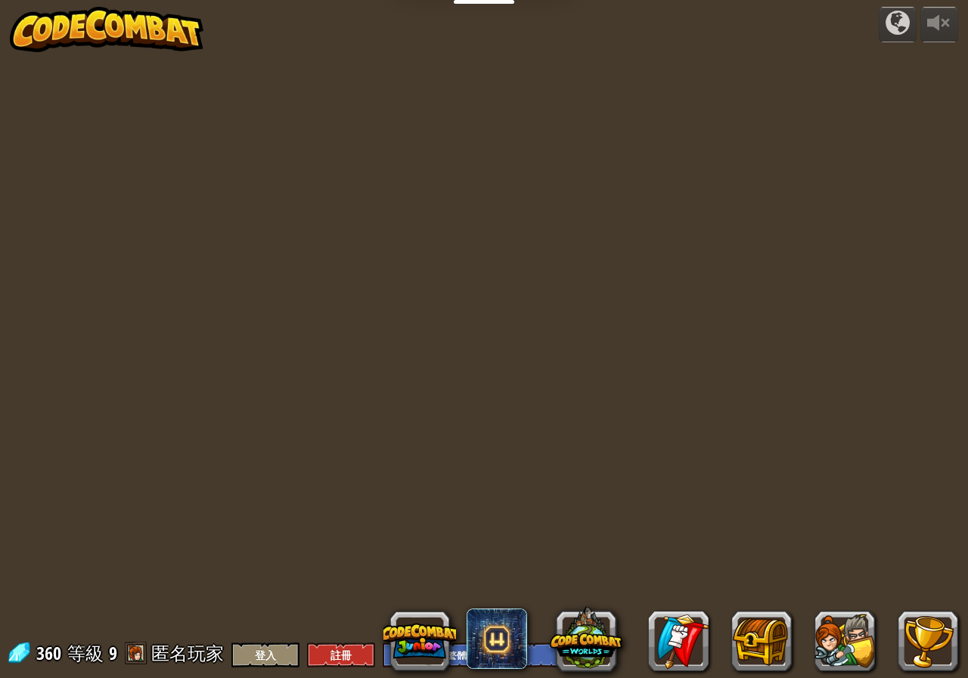
select select "zh-HANT"
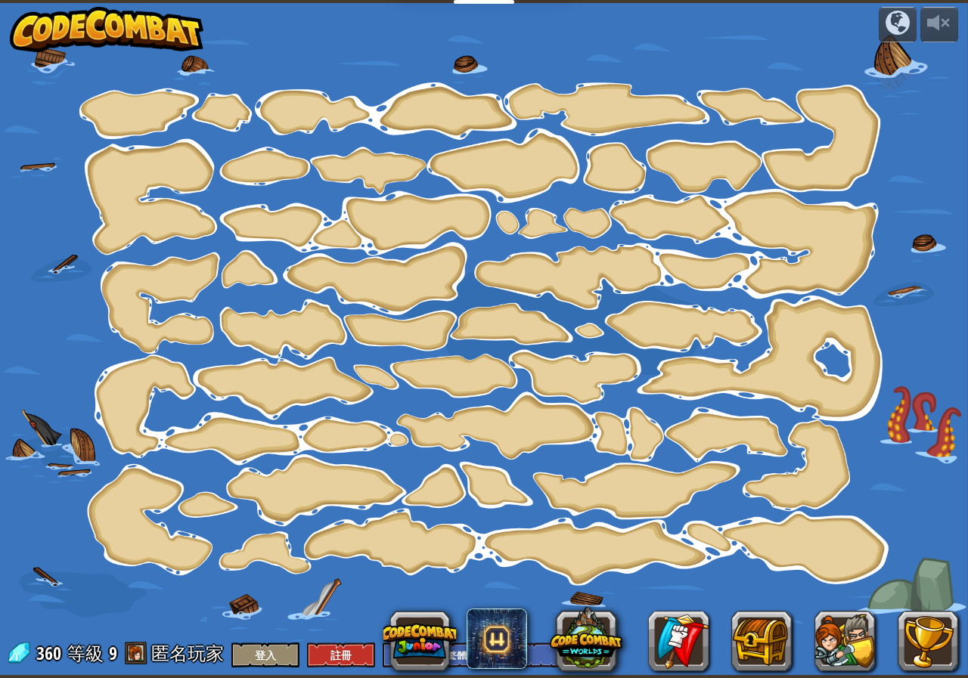
select select "zh-HANT"
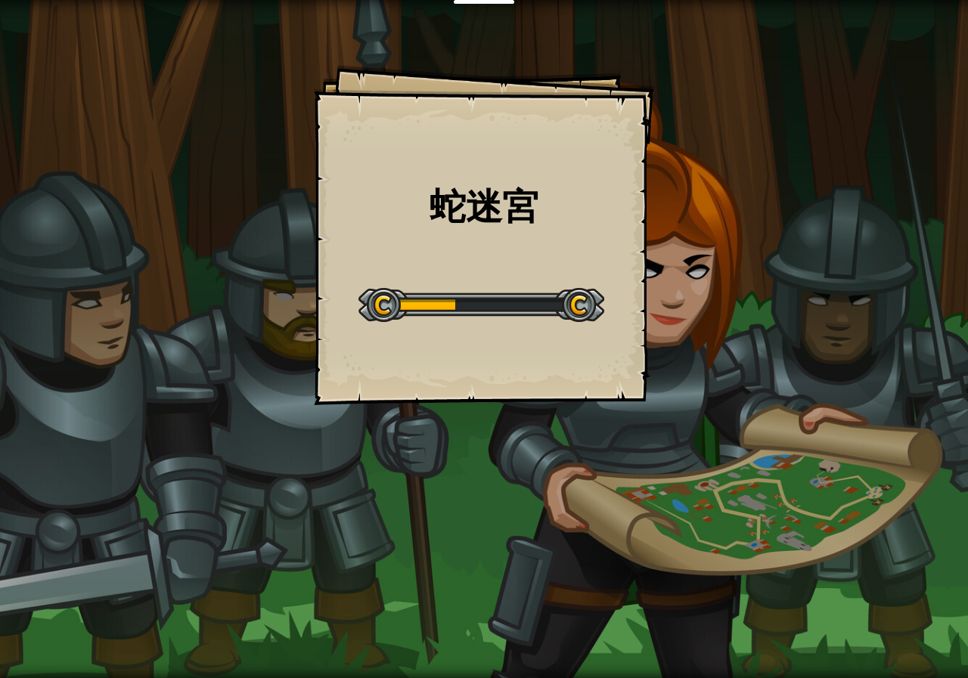
select select "zh-HANT"
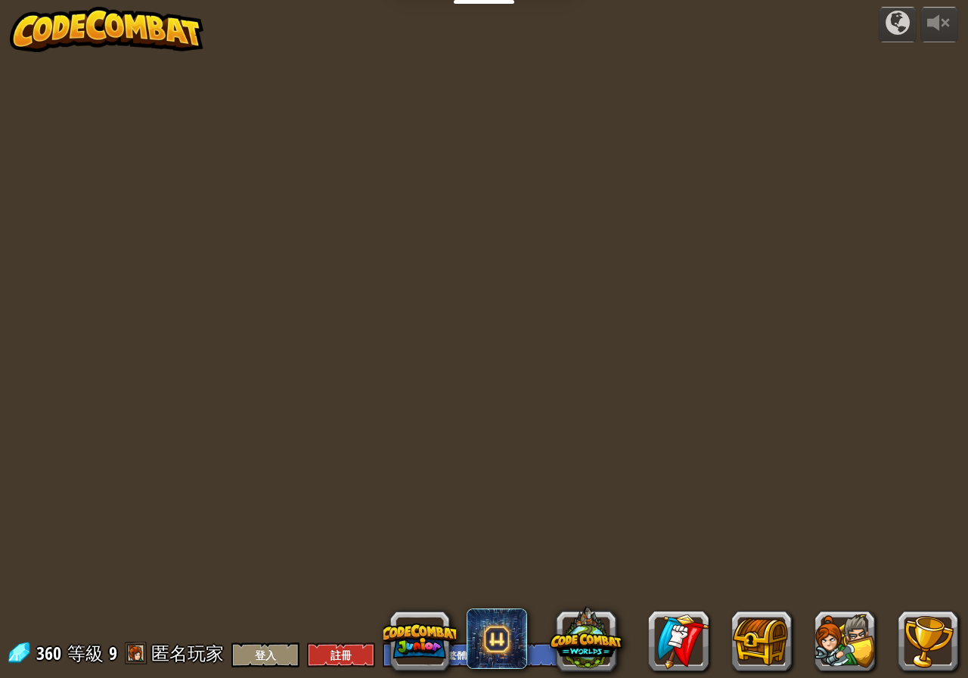
select select "zh-HANT"
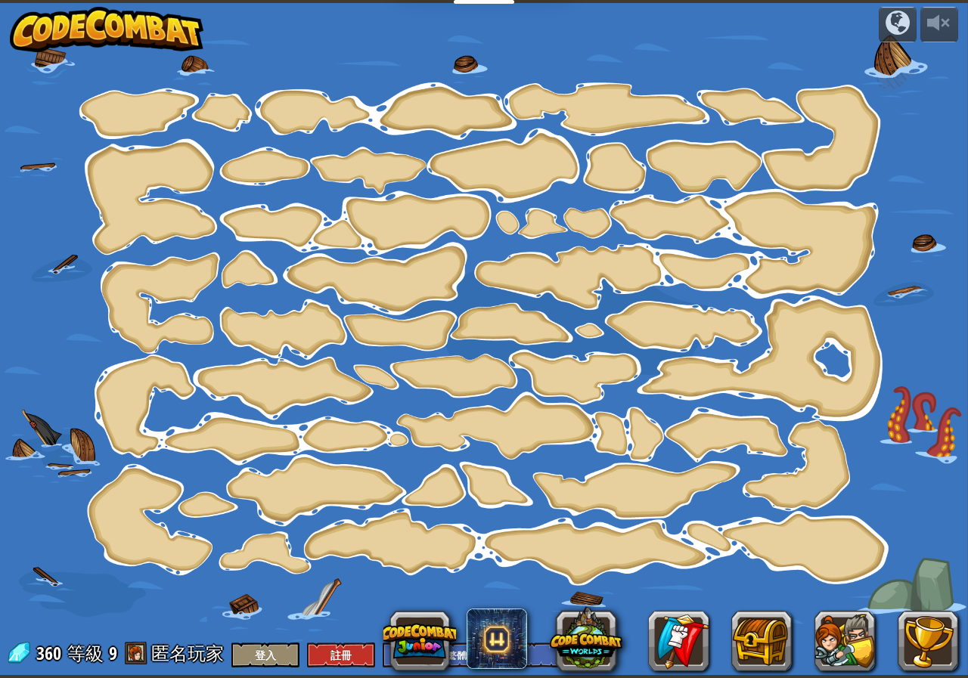
select select "zh-HANT"
